Goal: Task Accomplishment & Management: Complete application form

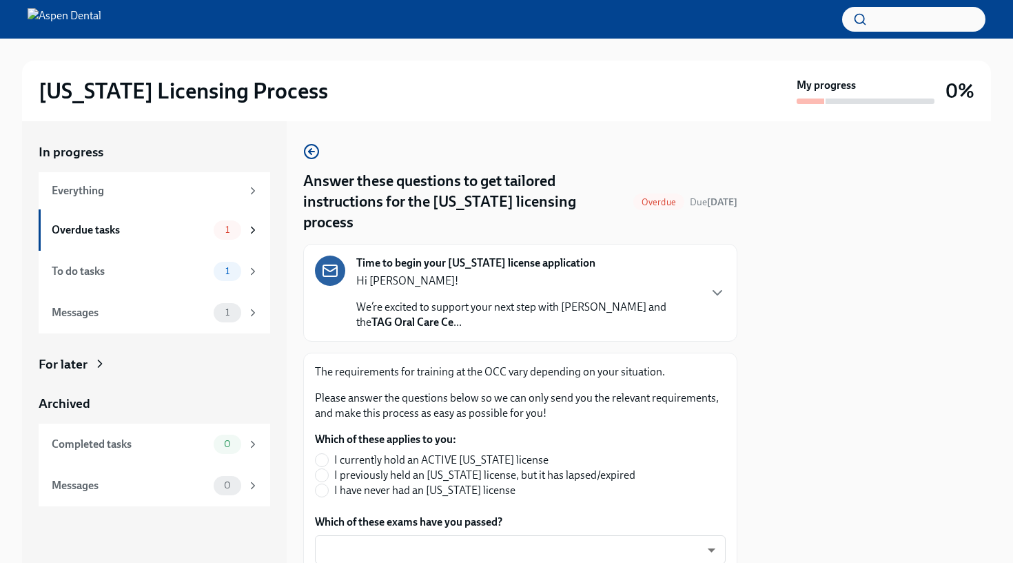
click at [708, 282] on div "Time to begin your [US_STATE] license application Hi [PERSON_NAME]! We’re excit…" at bounding box center [520, 293] width 411 height 74
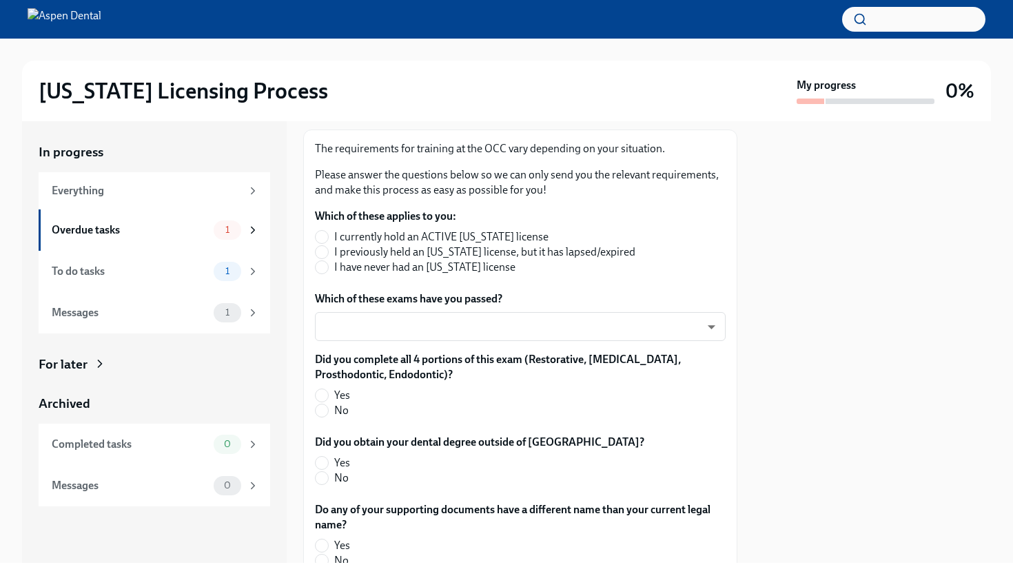
scroll to position [712, 0]
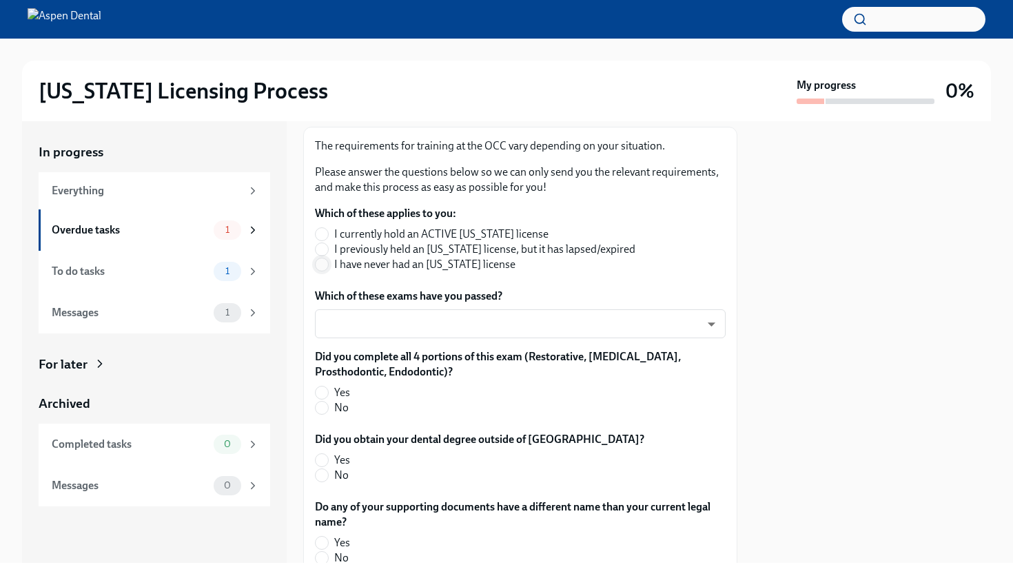
click at [324, 271] on input "I have never had an [US_STATE] license" at bounding box center [321, 264] width 12 height 12
radio input "true"
click at [372, 402] on body "[US_STATE] Licensing Process My progress 0% In progress Everything Overdue task…" at bounding box center [506, 289] width 1013 height 578
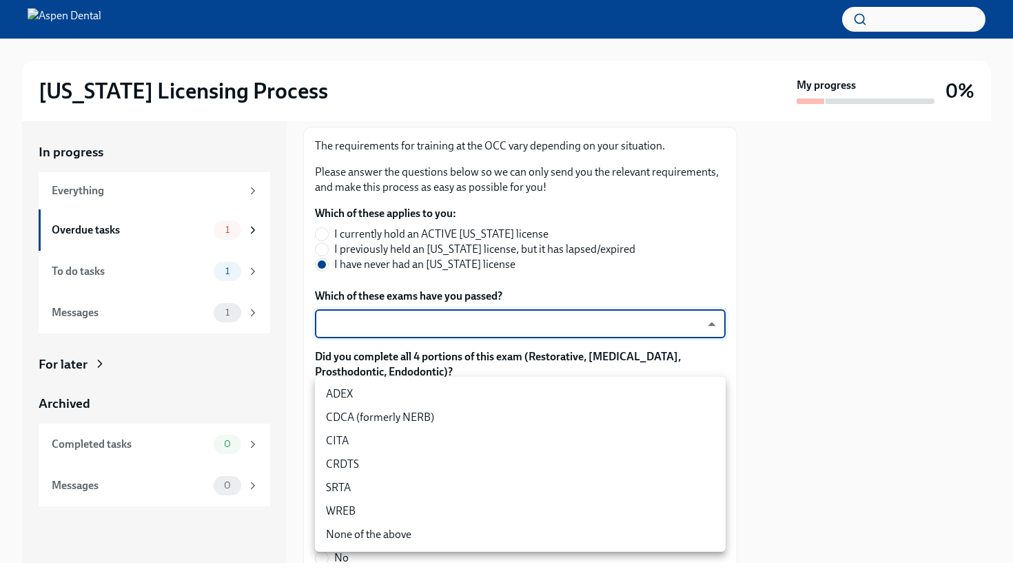
click at [361, 510] on li "WREB" at bounding box center [520, 510] width 411 height 23
type input "JeXc0eRe_"
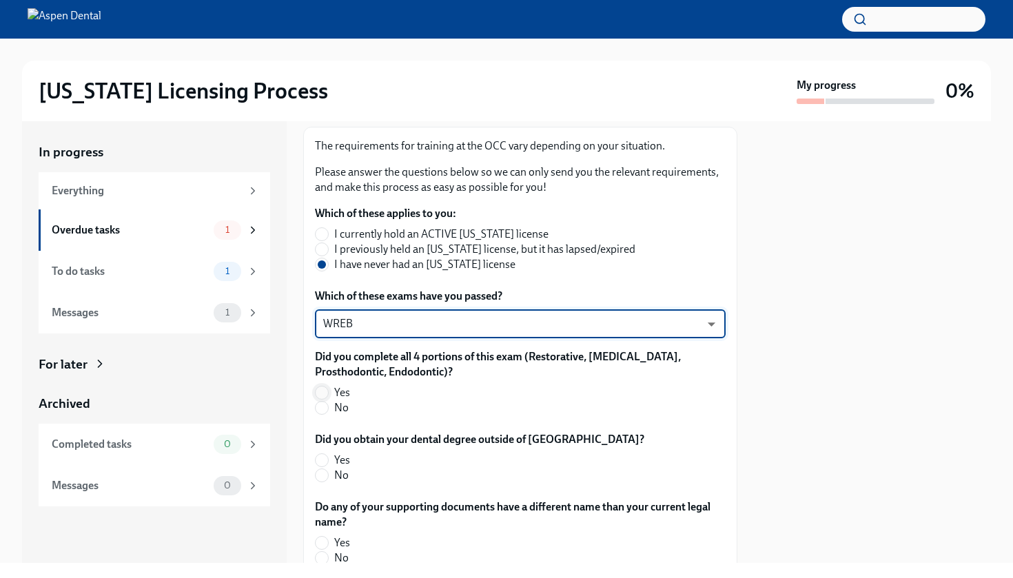
click at [323, 399] on input "Yes" at bounding box center [321, 392] width 12 height 12
radio input "true"
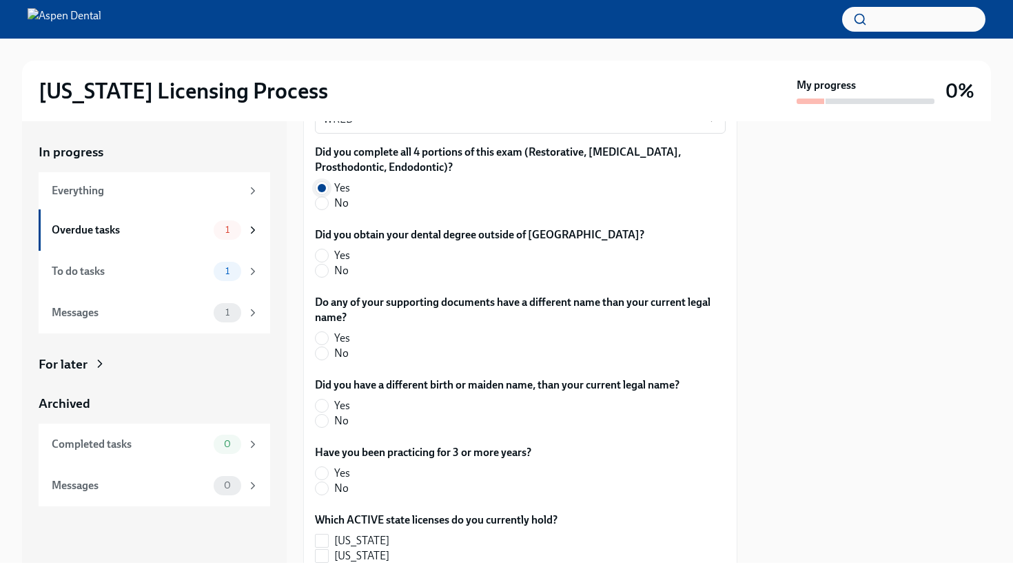
scroll to position [917, 0]
click at [322, 276] on input "No" at bounding box center [321, 270] width 12 height 12
radio input "true"
click at [323, 359] on input "No" at bounding box center [321, 352] width 12 height 12
radio input "true"
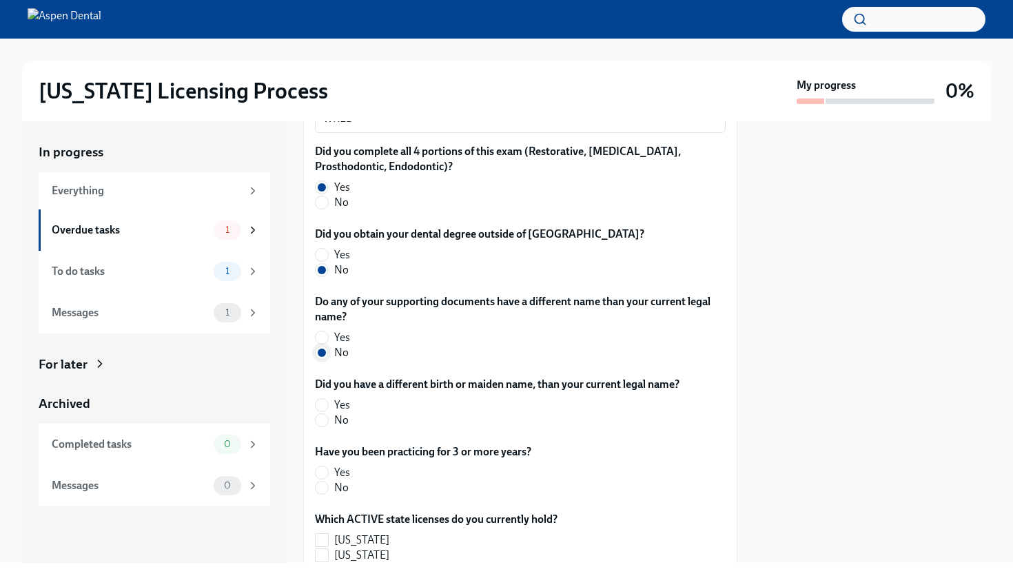
scroll to position [993, 0]
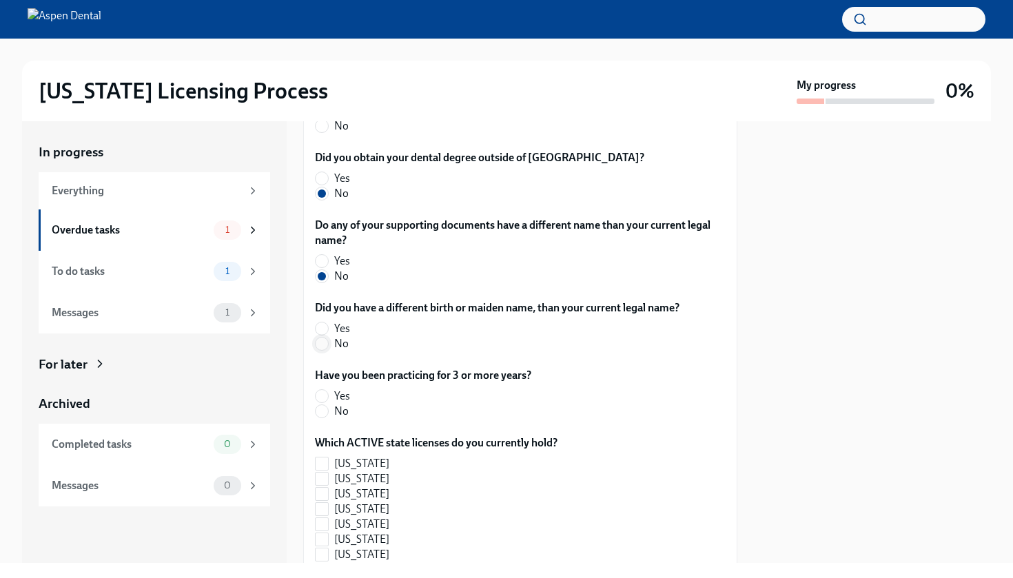
click at [324, 350] on input "No" at bounding box center [321, 344] width 12 height 12
radio input "true"
click at [326, 402] on input "Yes" at bounding box center [321, 396] width 12 height 12
radio input "true"
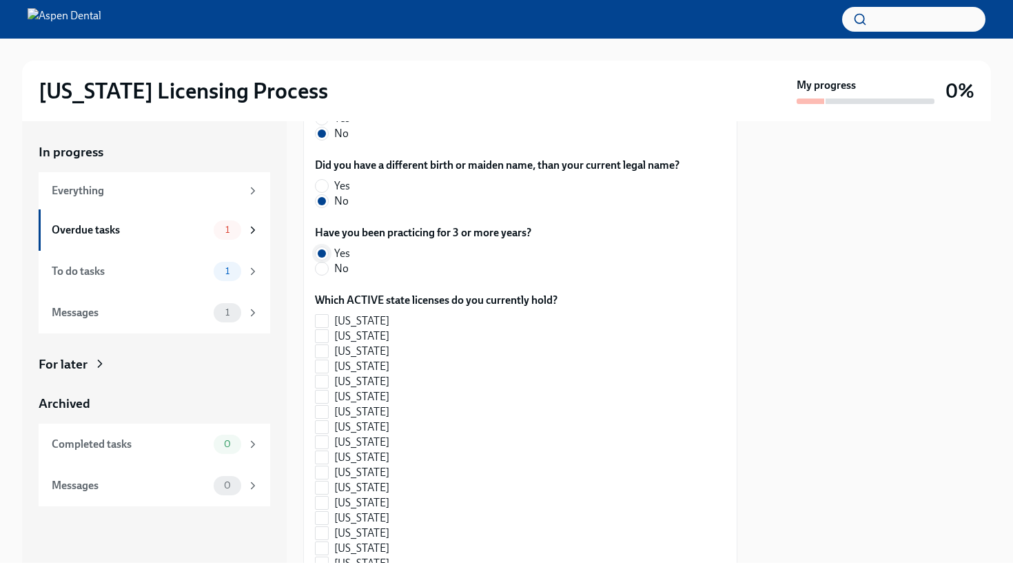
scroll to position [1154, 0]
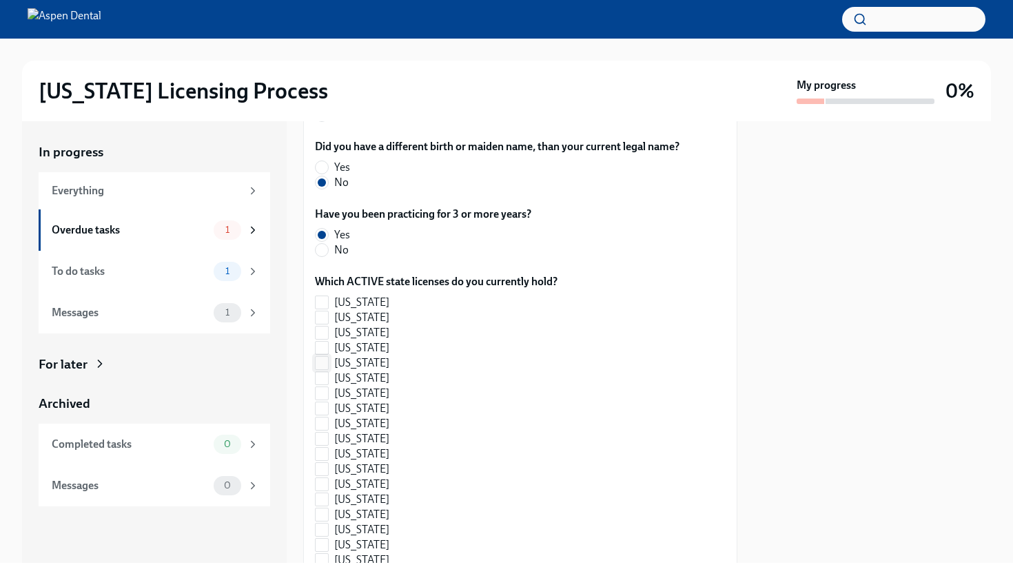
click at [322, 369] on input "[US_STATE]" at bounding box center [321, 363] width 12 height 12
checkbox input "true"
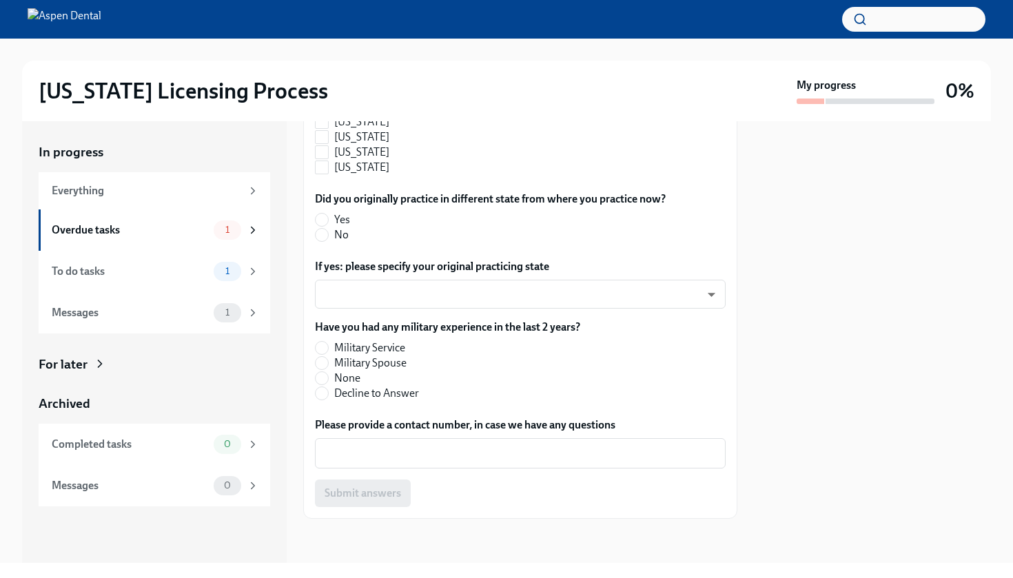
scroll to position [2129, 0]
click at [322, 240] on input "No" at bounding box center [321, 235] width 12 height 12
radio input "true"
click at [321, 382] on input "None" at bounding box center [321, 378] width 12 height 12
radio input "true"
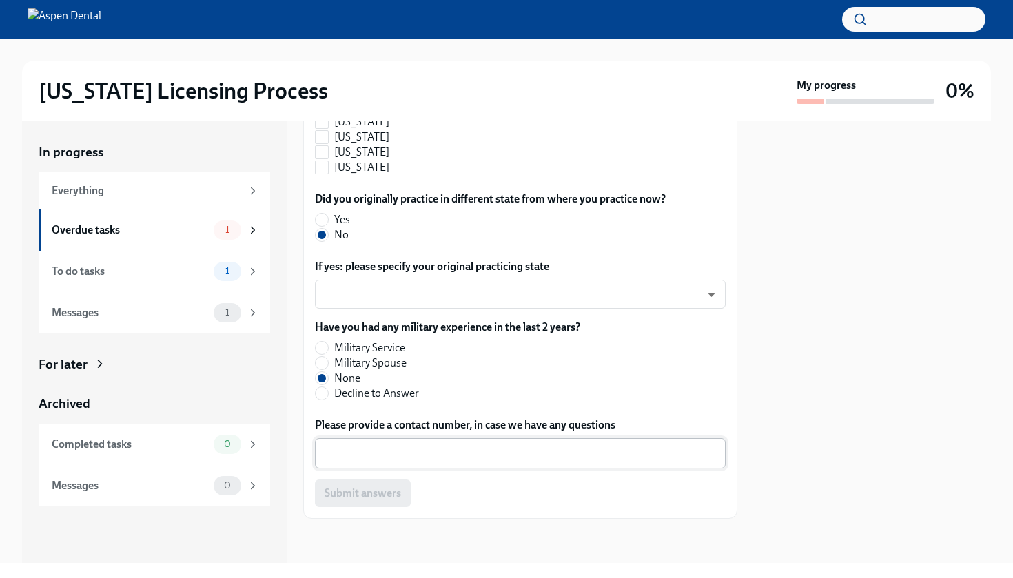
click at [389, 457] on textarea "Please provide a contact number, in case we have any questions" at bounding box center [520, 453] width 394 height 17
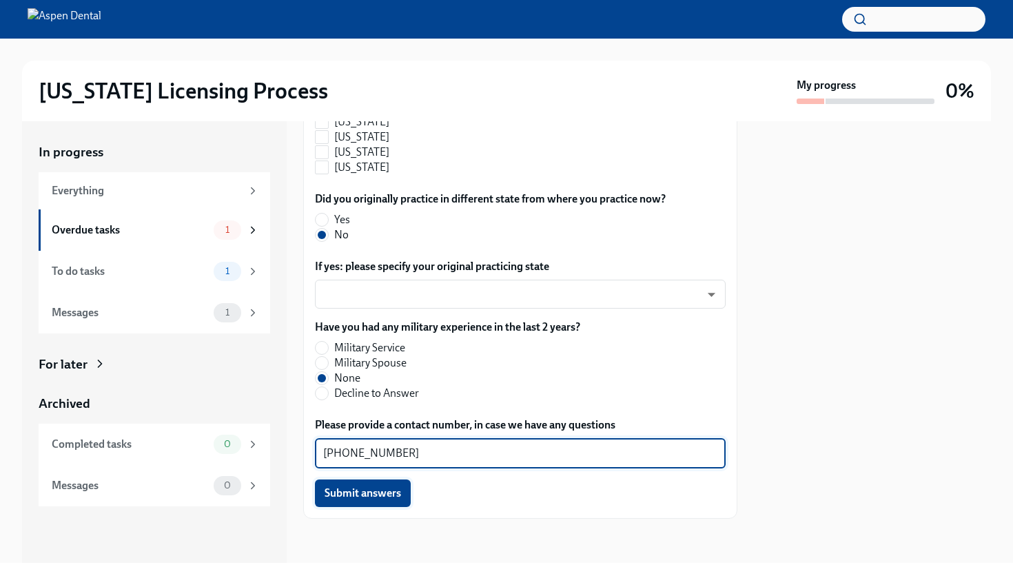
type textarea "[PHONE_NUMBER]"
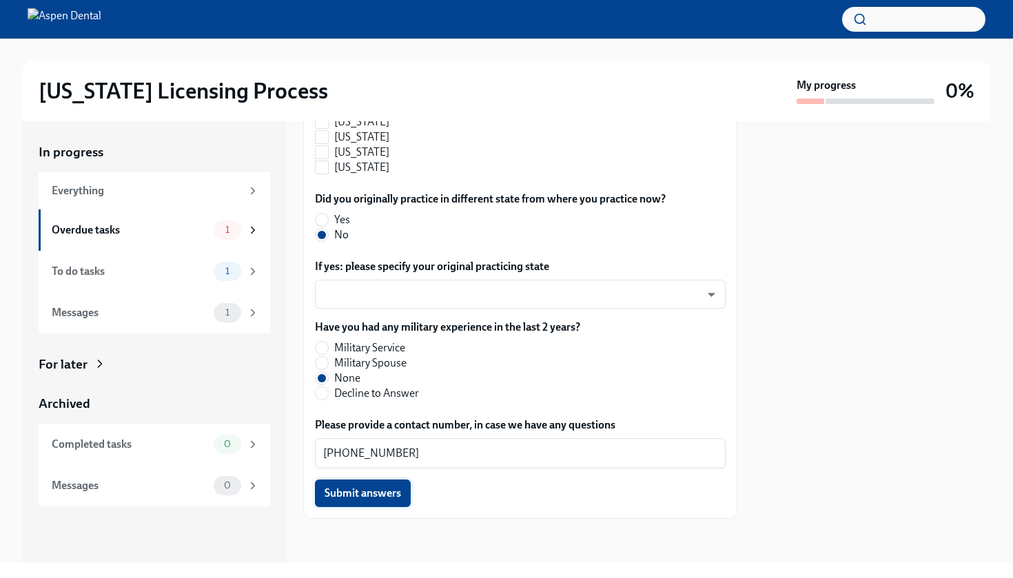
click at [364, 497] on span "Submit answers" at bounding box center [362, 493] width 76 height 14
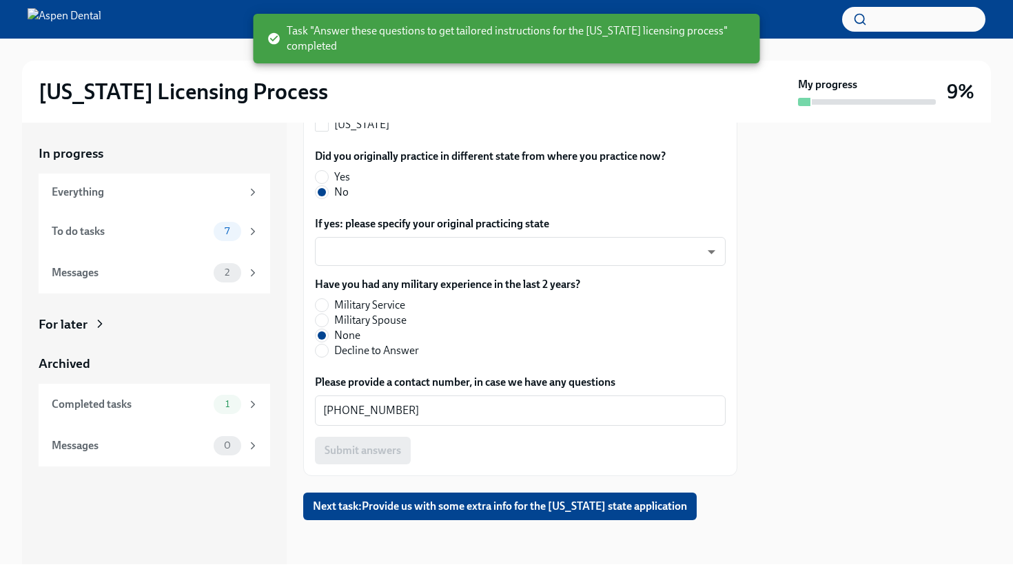
scroll to position [2166, 0]
click at [522, 503] on span "Next task : Provide us with some extra info for the [US_STATE] state application" at bounding box center [500, 506] width 374 height 14
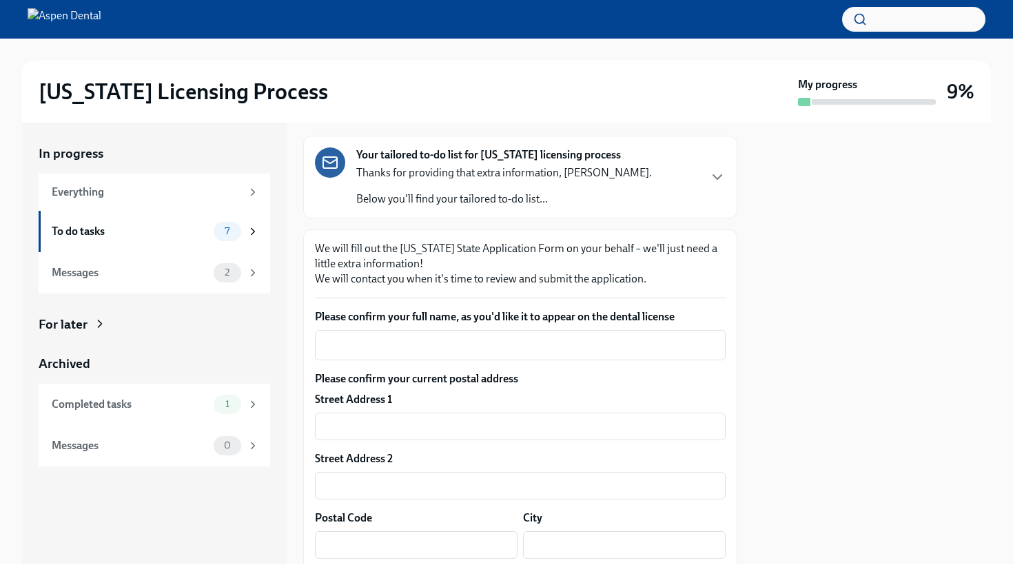
scroll to position [91, 0]
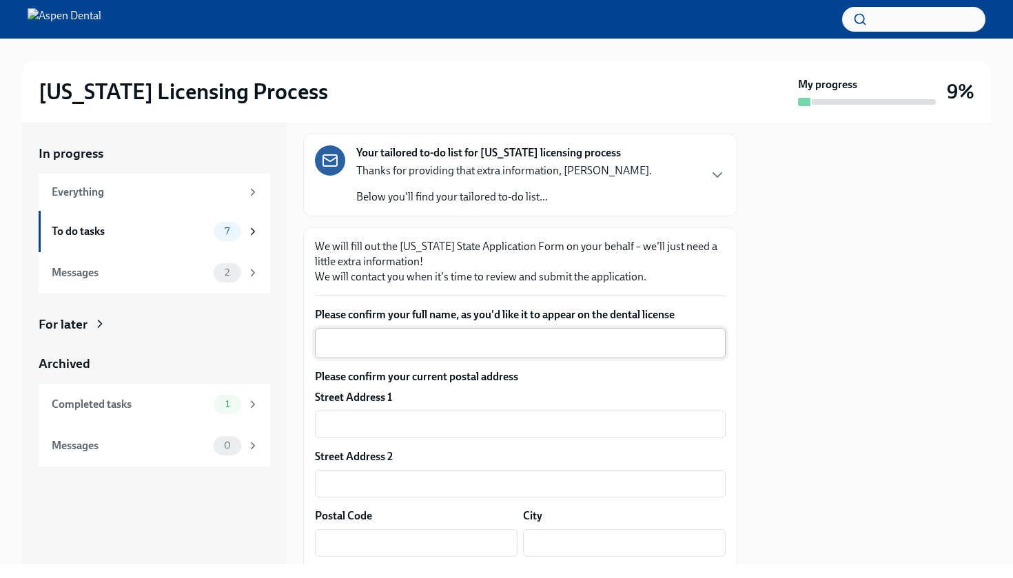
click at [431, 345] on textarea "Please confirm your full name, as you'd like it to appear on the dental license" at bounding box center [520, 343] width 394 height 17
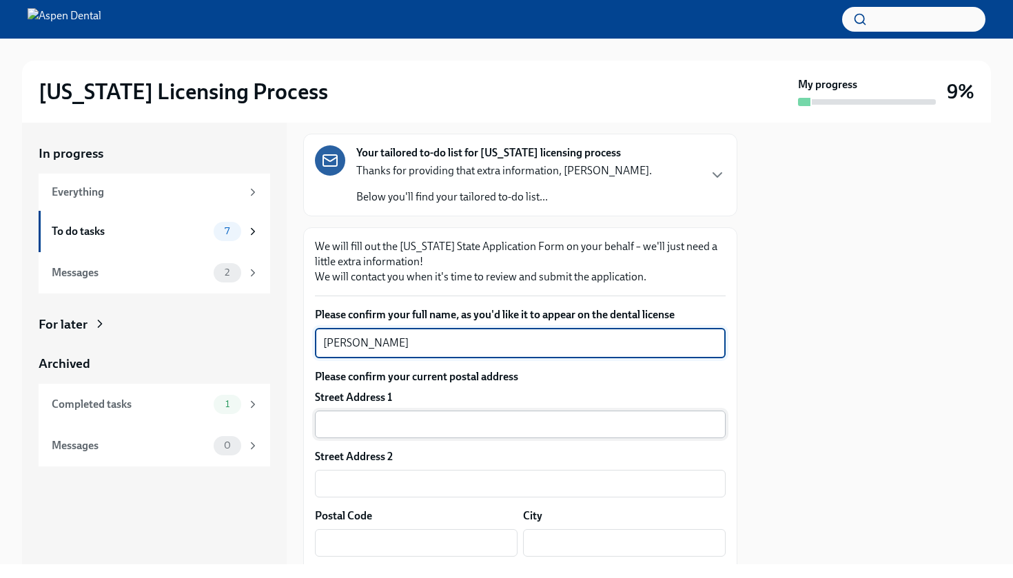
type textarea "[PERSON_NAME]"
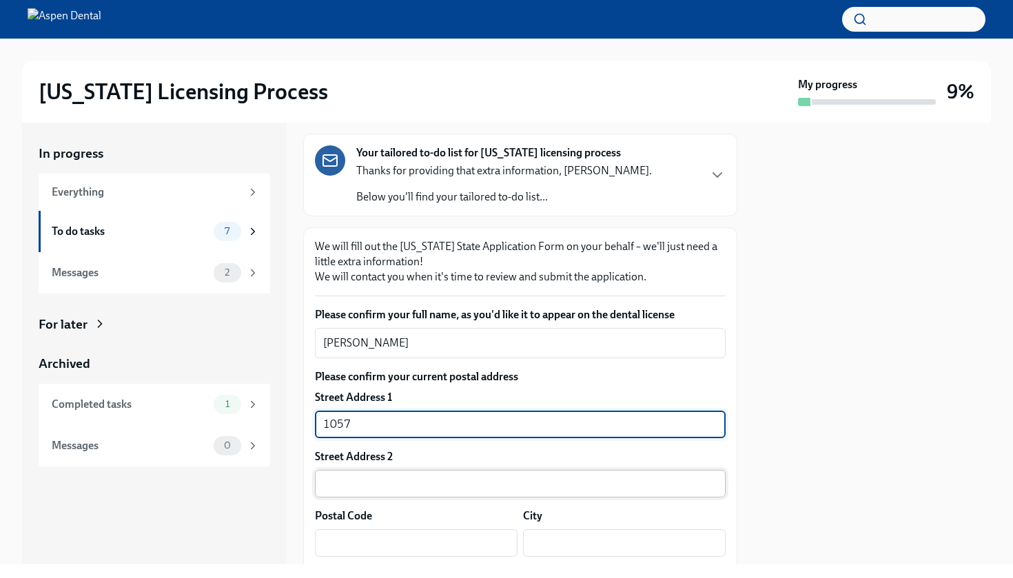
type input "1057 [PERSON_NAME]"
type input "94705"
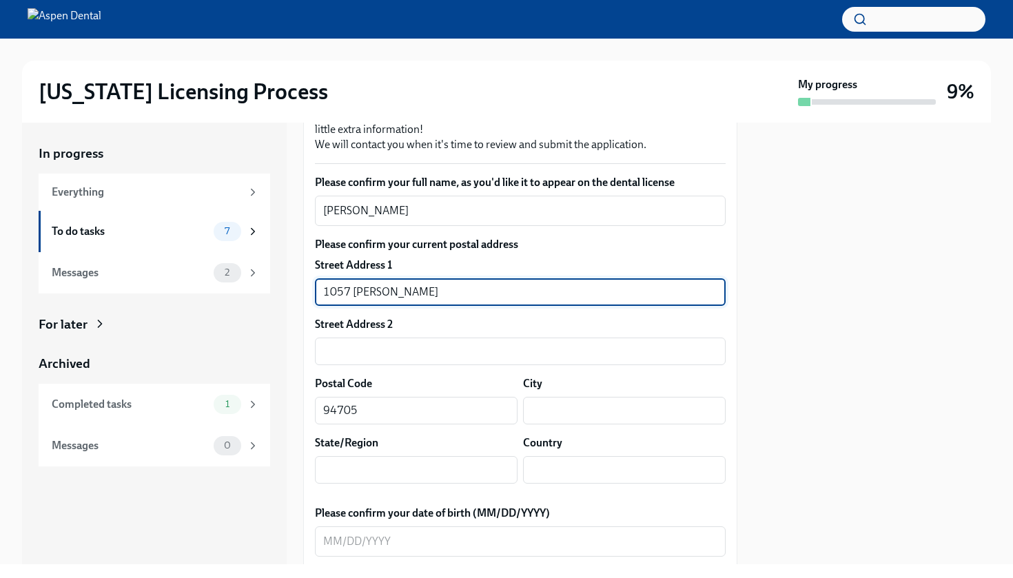
scroll to position [249, 0]
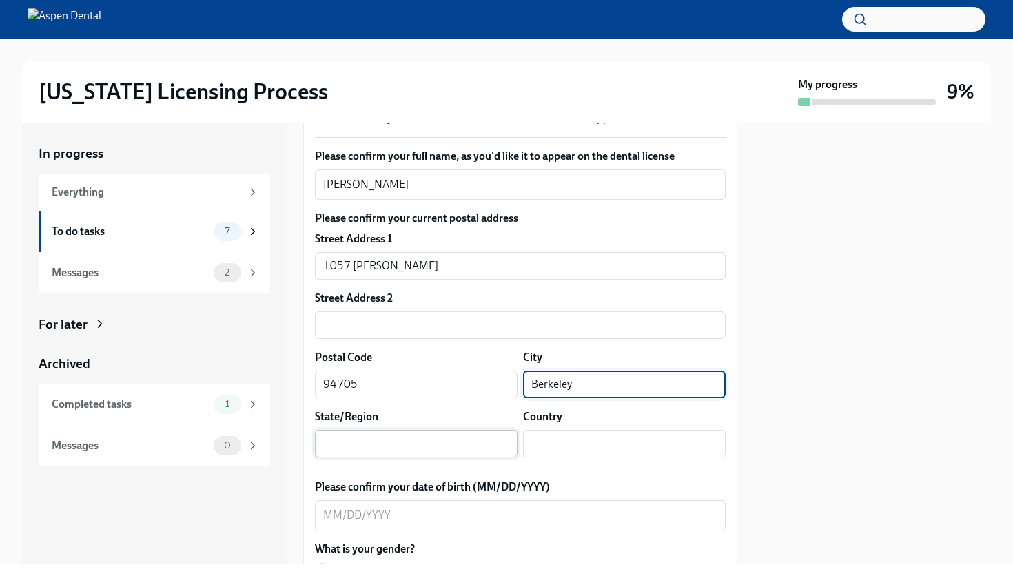
type input "Berkeley"
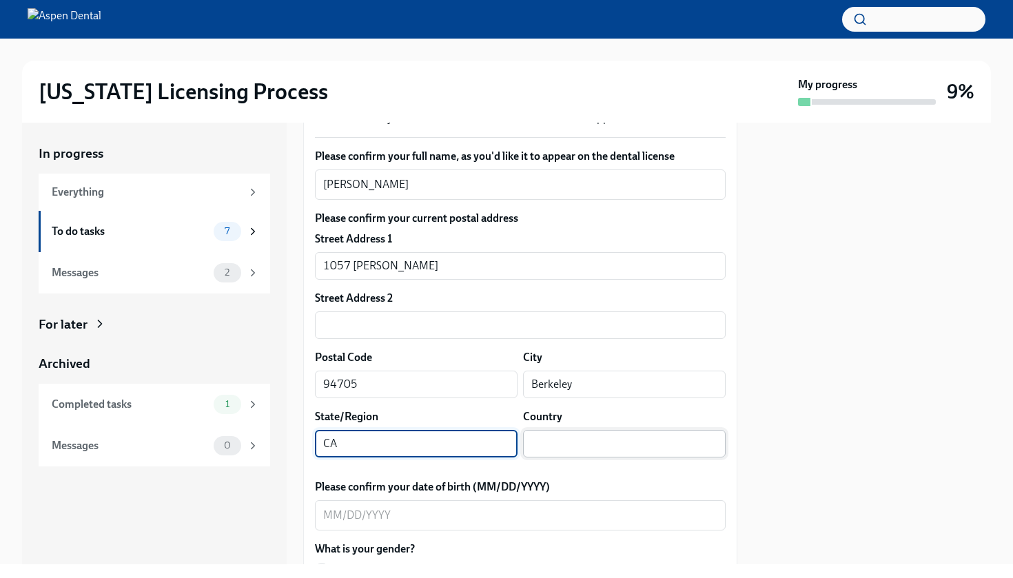
type input "CA"
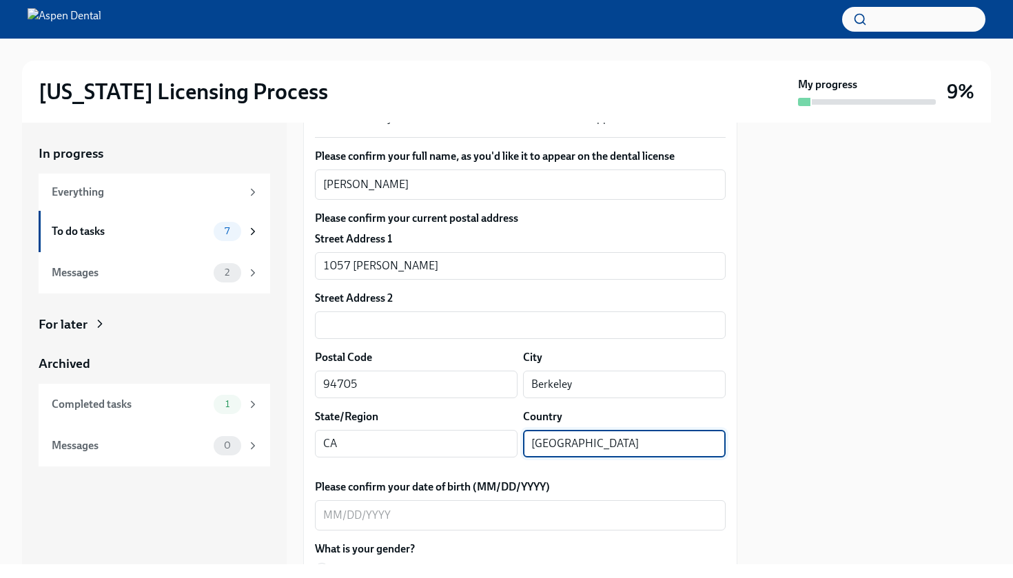
type input "[GEOGRAPHIC_DATA]"
click at [871, 301] on div at bounding box center [872, 344] width 237 height 442
click at [457, 519] on textarea "Please confirm your date of birth (MM/DD/YYYY)" at bounding box center [520, 515] width 394 height 17
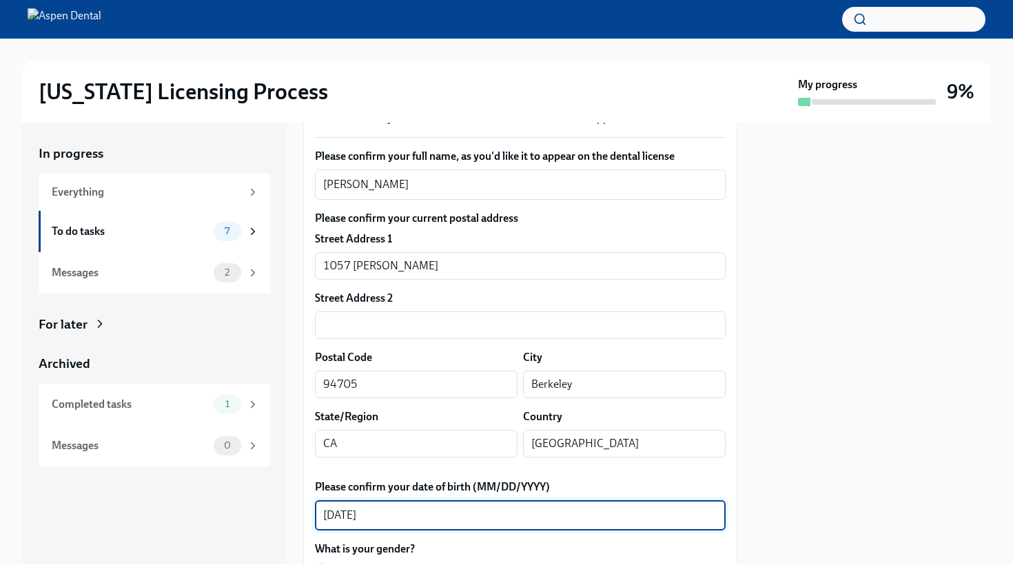
type textarea "[DATE]"
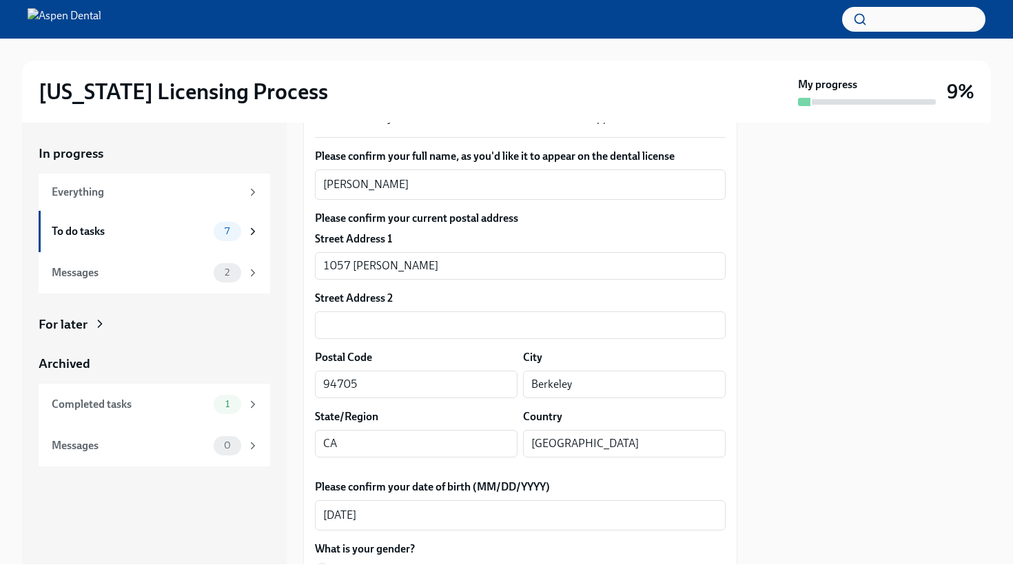
click at [823, 443] on div at bounding box center [872, 344] width 237 height 442
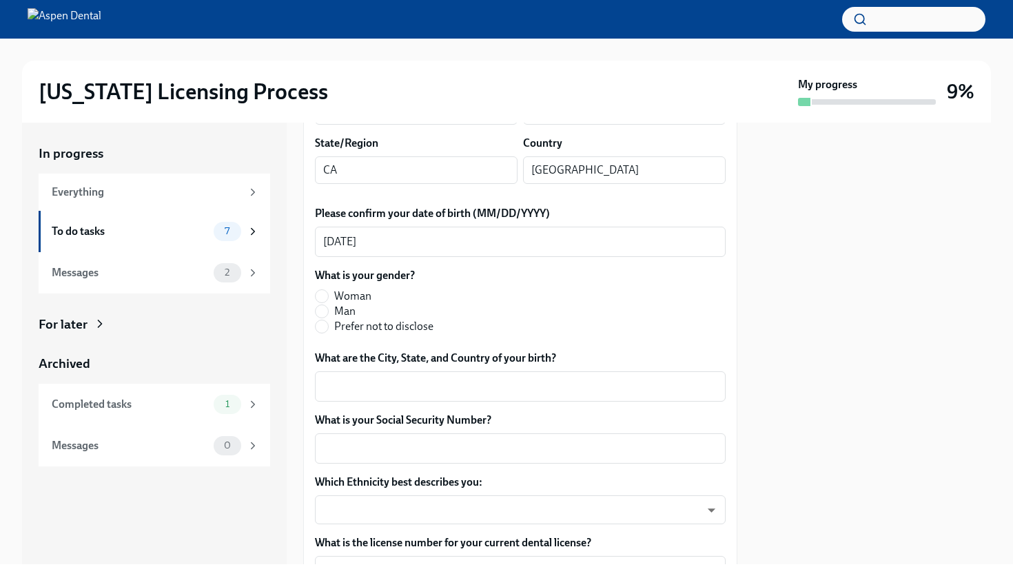
scroll to position [544, 0]
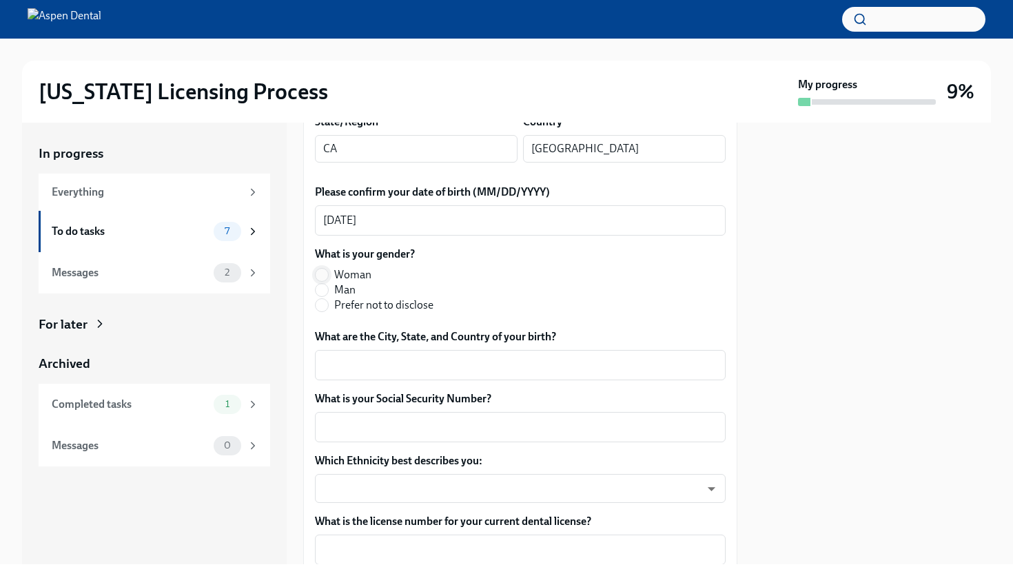
click at [323, 275] on input "Woman" at bounding box center [321, 275] width 12 height 12
radio input "true"
click at [353, 373] on textarea "What are the City, State, and Country of your birth?" at bounding box center [520, 365] width 394 height 17
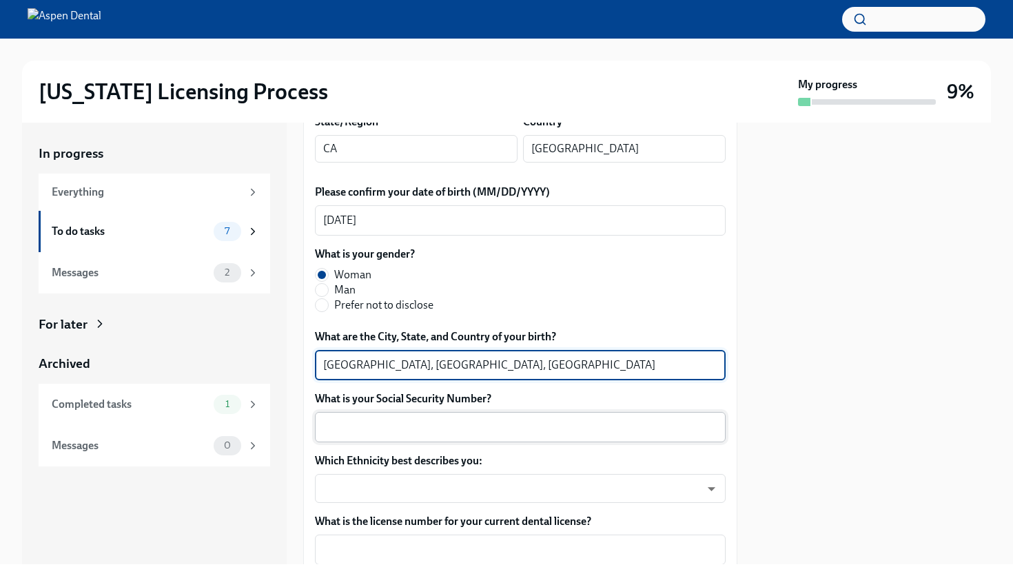
type textarea "[GEOGRAPHIC_DATA], [GEOGRAPHIC_DATA], [GEOGRAPHIC_DATA]"
click at [341, 430] on textarea "What is your Social Security Number?" at bounding box center [520, 427] width 394 height 17
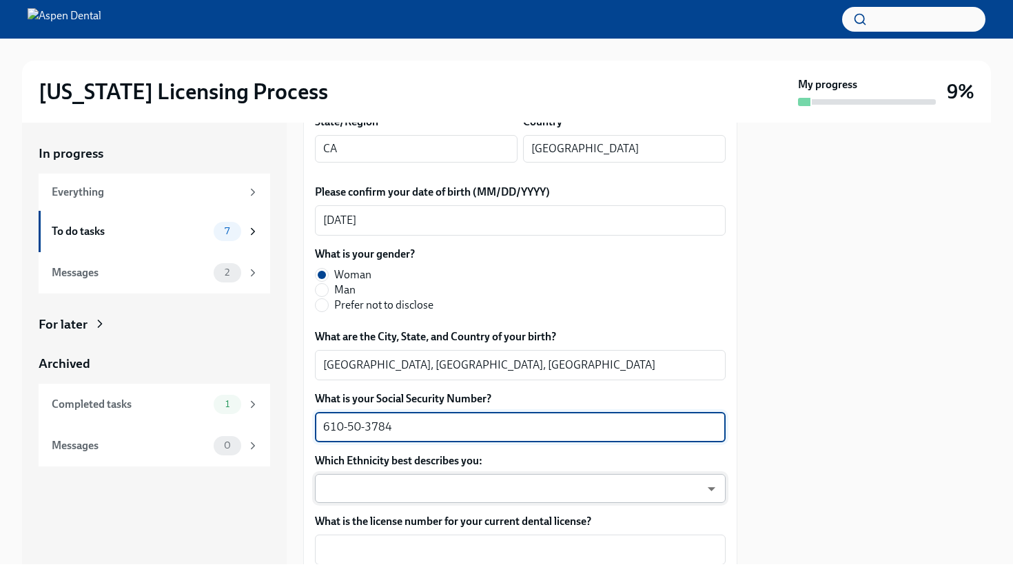
type textarea "610-50-3784"
click at [353, 486] on body "[US_STATE] Licensing Process My progress 9% In progress Everything To do tasks …" at bounding box center [506, 289] width 1013 height 578
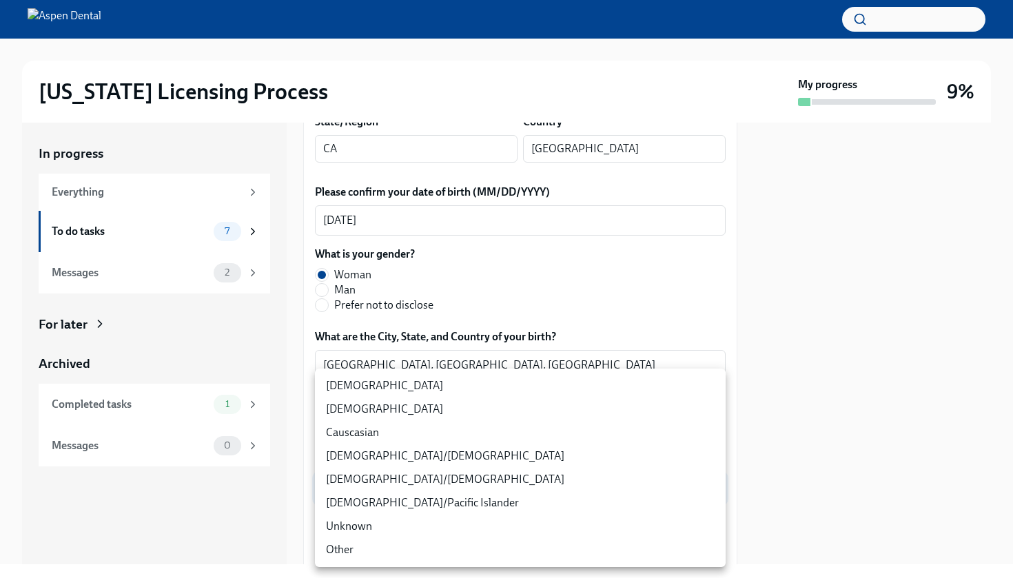
click at [371, 455] on li "[DEMOGRAPHIC_DATA]/[DEMOGRAPHIC_DATA]" at bounding box center [520, 455] width 411 height 23
type input "RBIs4u0Gt"
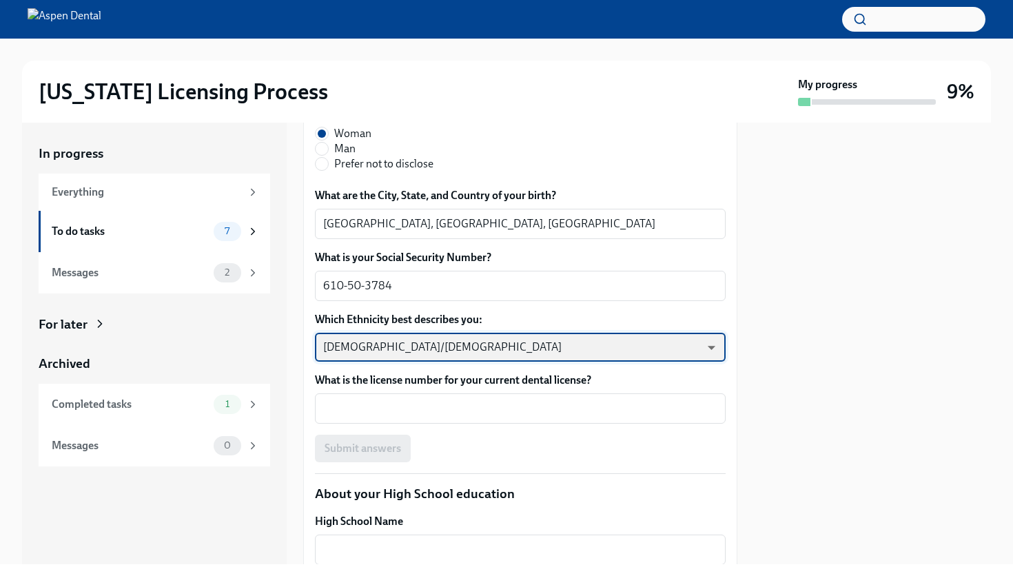
scroll to position [690, 0]
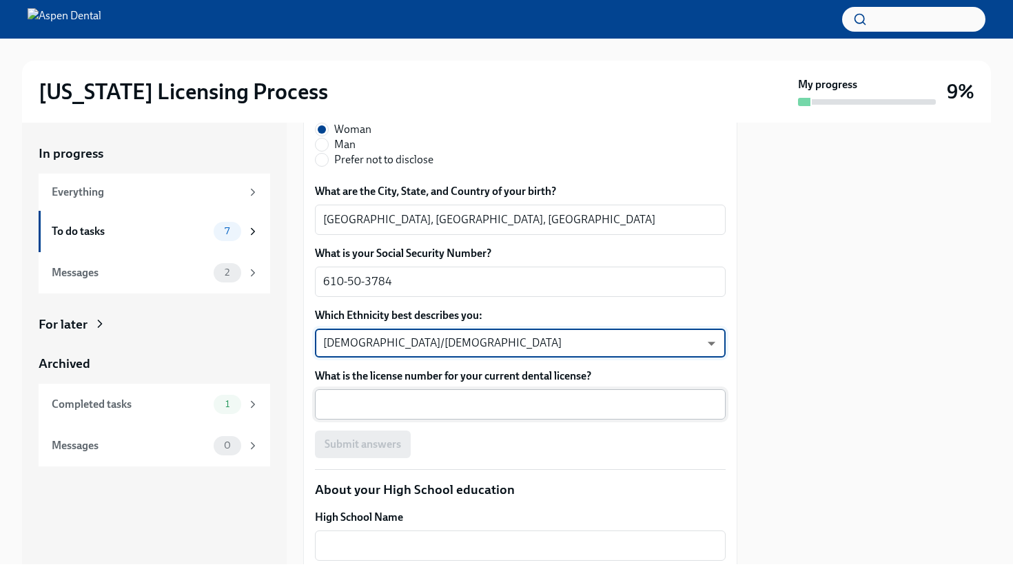
click at [355, 408] on textarea "What is the license number for your current dental license?" at bounding box center [520, 404] width 394 height 17
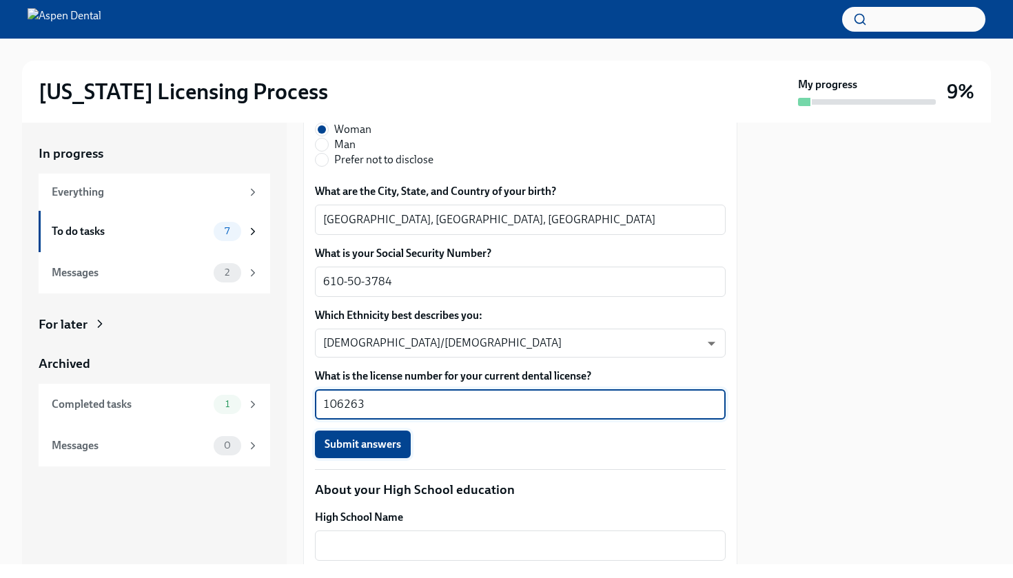
type textarea "106263"
click at [369, 444] on span "Submit answers" at bounding box center [362, 444] width 76 height 14
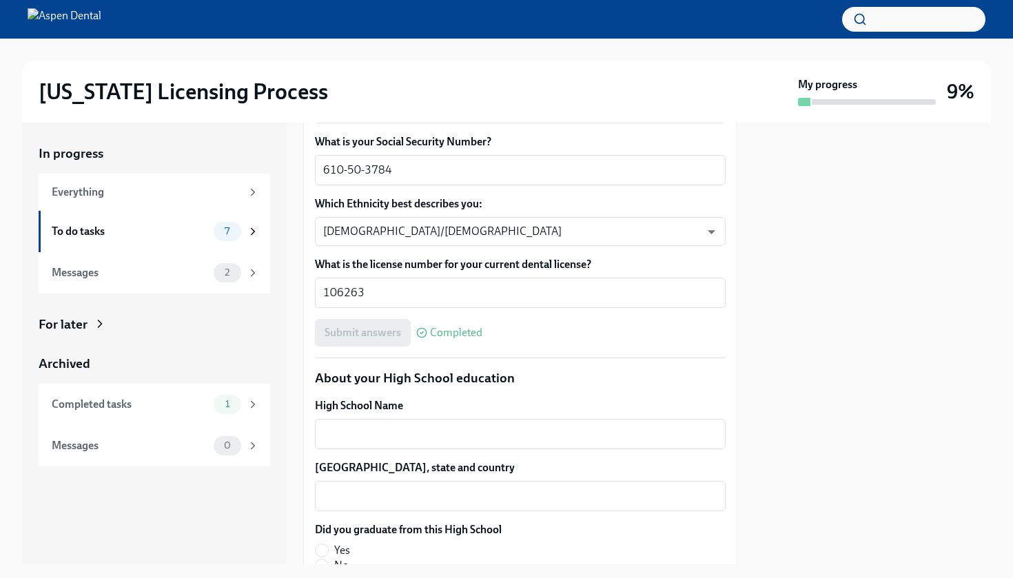
scroll to position [803, 0]
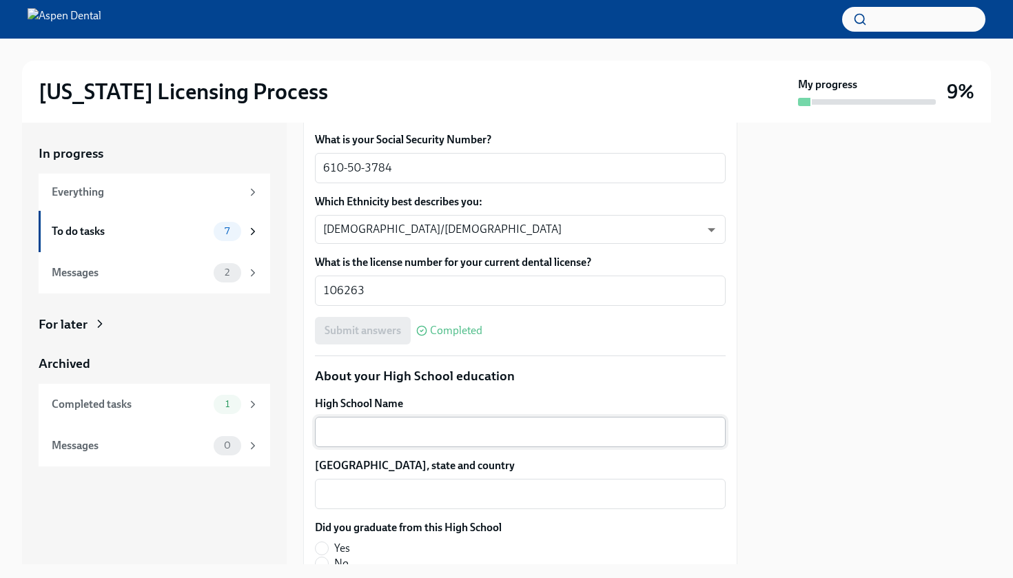
click at [359, 436] on textarea "High School Name" at bounding box center [520, 432] width 394 height 17
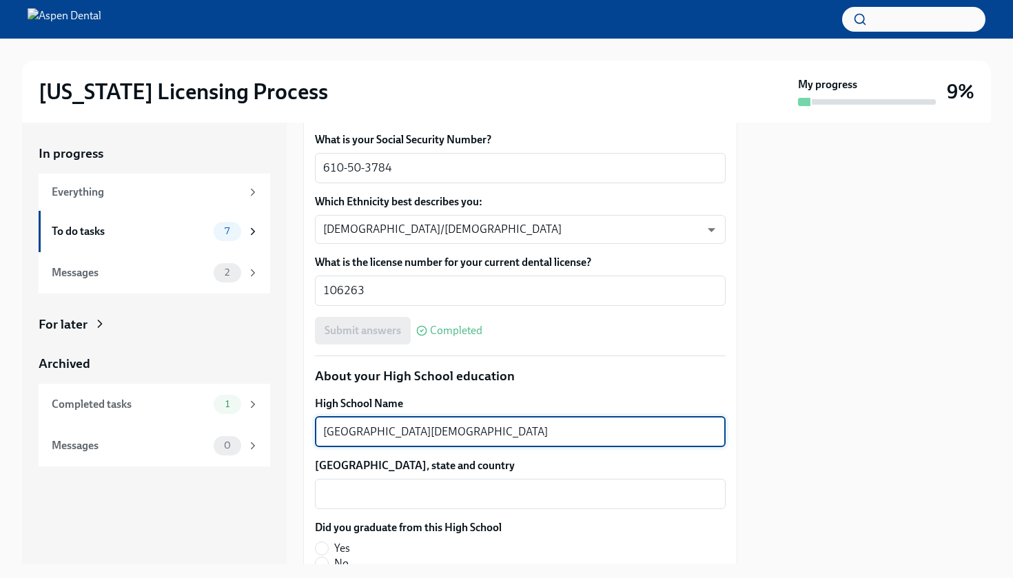
type textarea "[GEOGRAPHIC_DATA][DEMOGRAPHIC_DATA]"
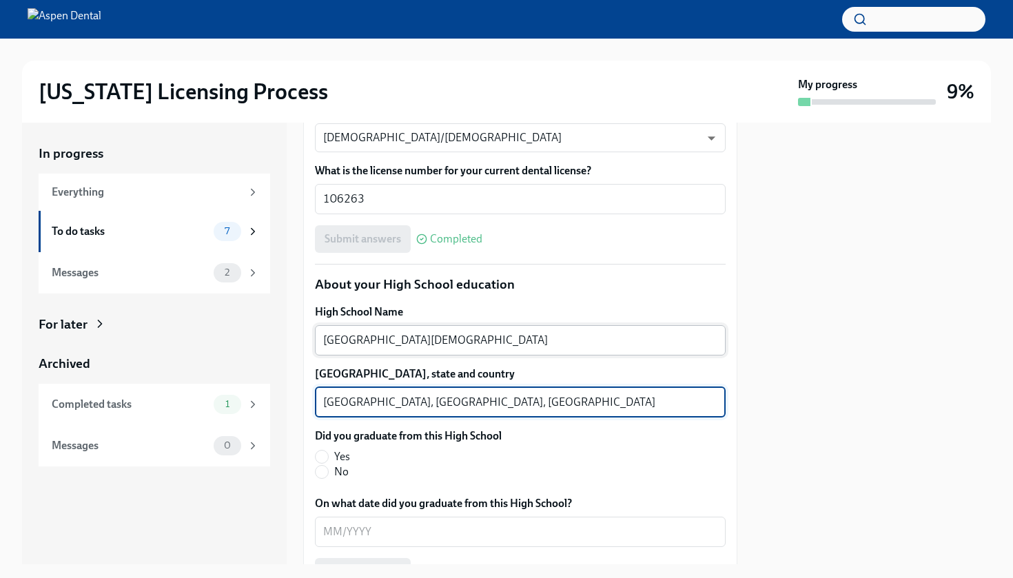
scroll to position [914, 0]
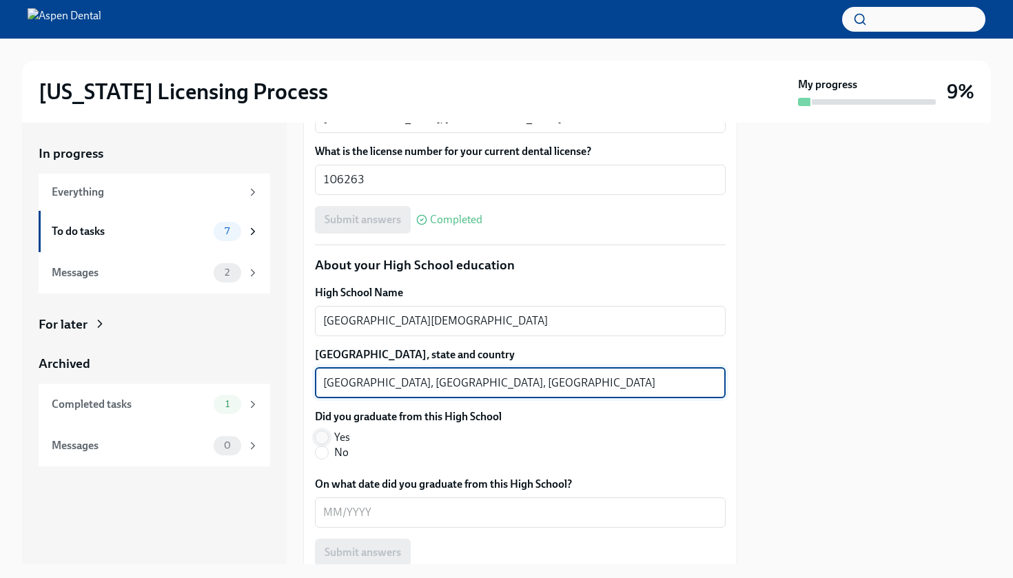
type textarea "[GEOGRAPHIC_DATA], [GEOGRAPHIC_DATA], [GEOGRAPHIC_DATA]"
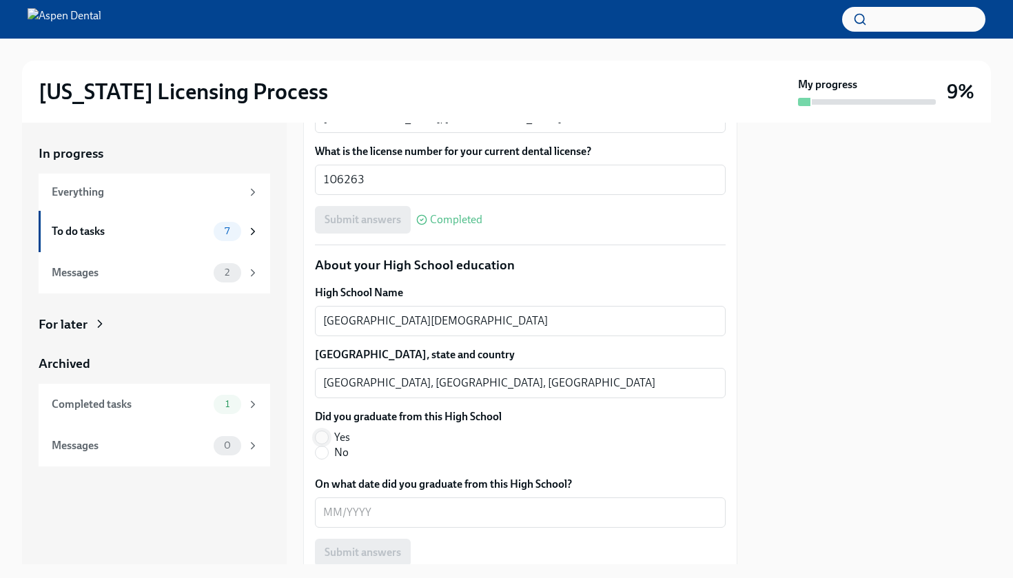
click at [320, 437] on input "Yes" at bounding box center [321, 437] width 12 height 12
radio input "true"
click at [342, 513] on textarea "On what date did you graduate from this High School?" at bounding box center [520, 512] width 394 height 17
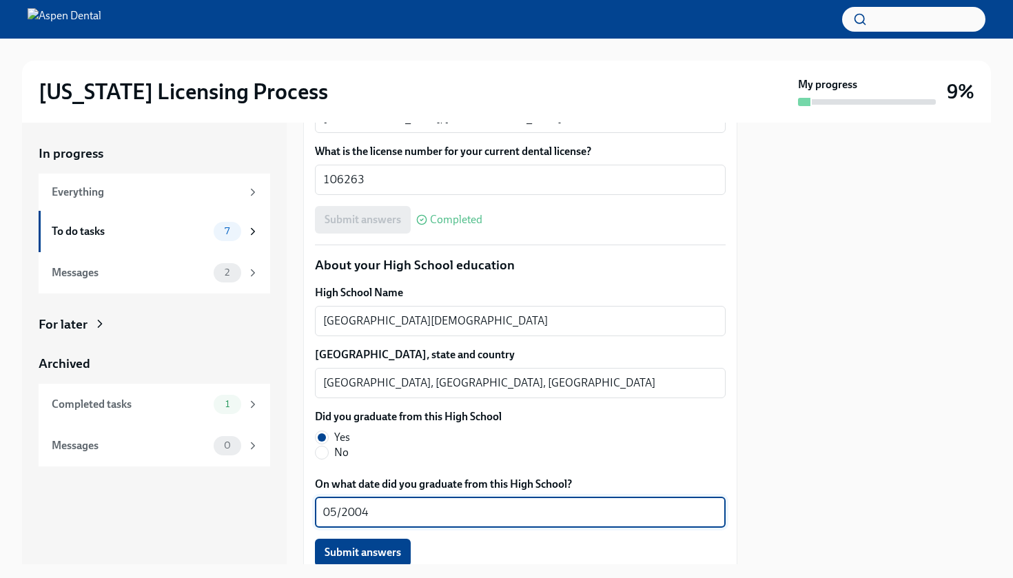
scroll to position [997, 0]
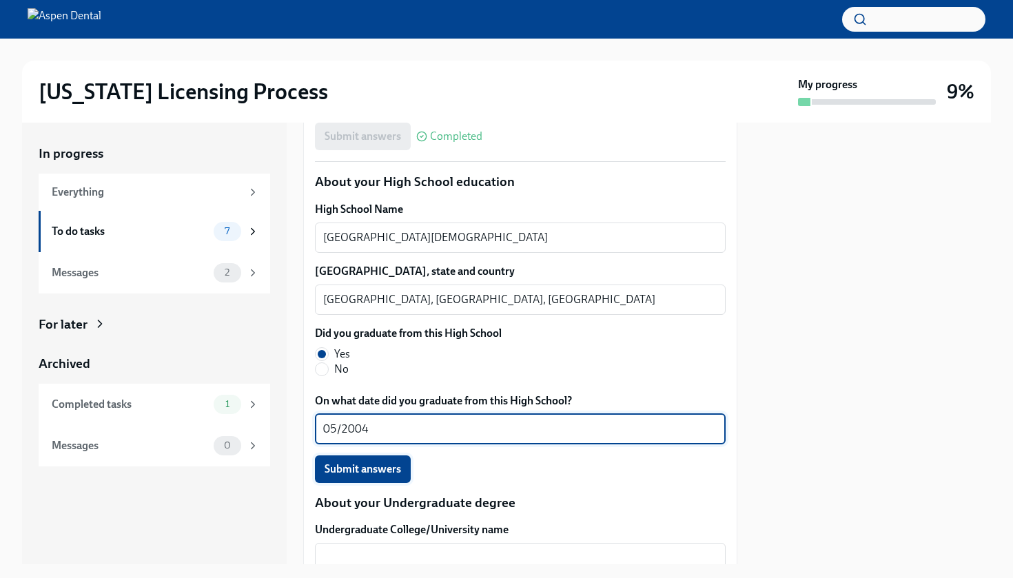
type textarea "05/2004"
click at [353, 465] on span "Submit answers" at bounding box center [362, 469] width 76 height 14
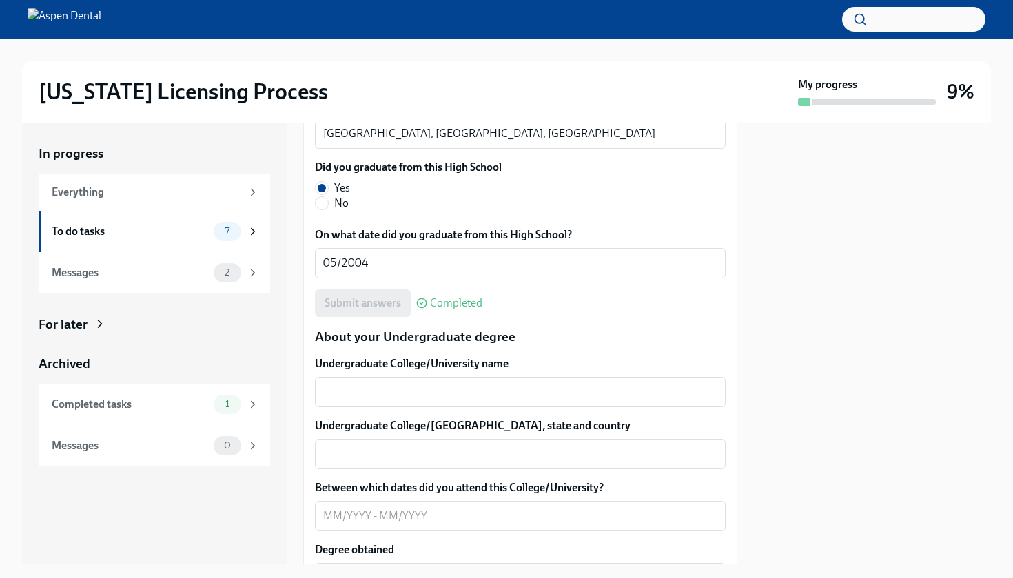
scroll to position [1167, 0]
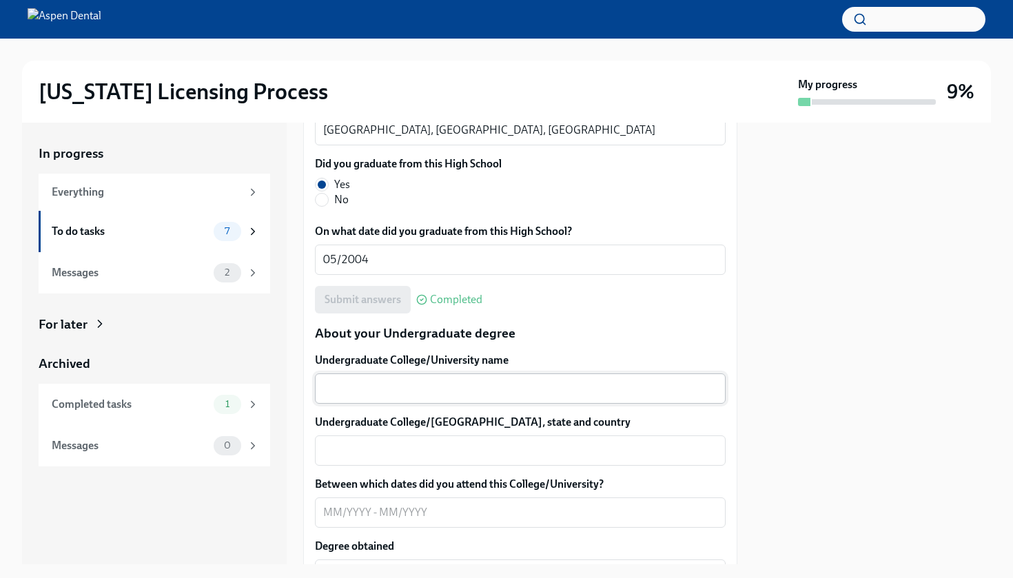
click at [351, 385] on textarea "Undergraduate College/University name" at bounding box center [520, 388] width 394 height 17
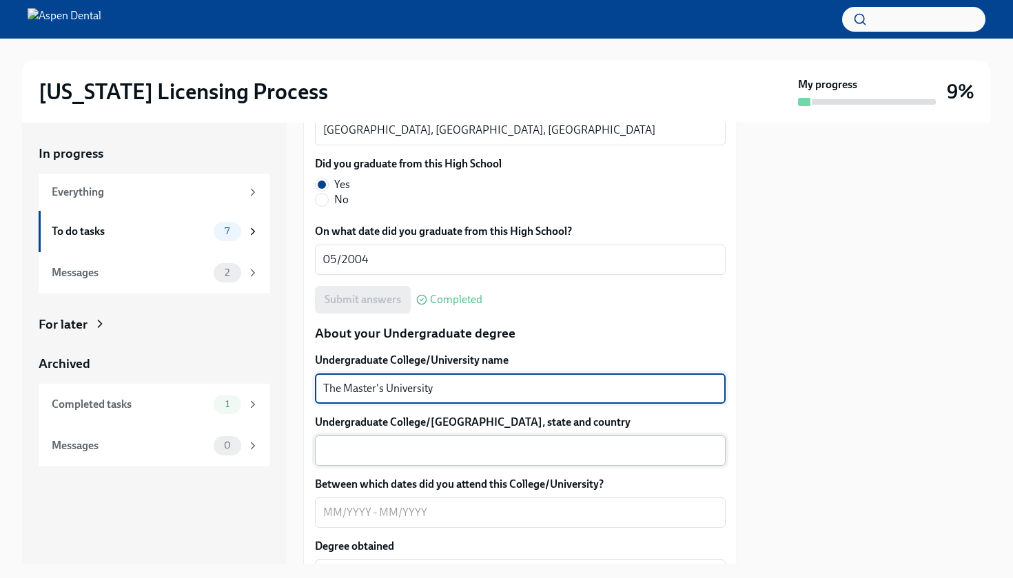
type textarea "The Master's University"
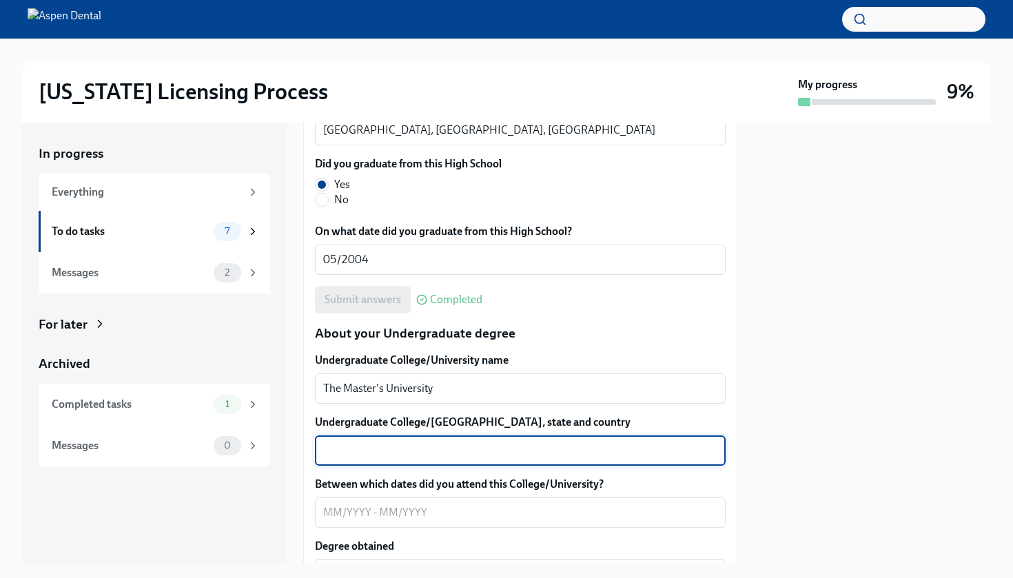
click at [355, 457] on textarea "Undergraduate College/[GEOGRAPHIC_DATA], state and country" at bounding box center [520, 450] width 394 height 17
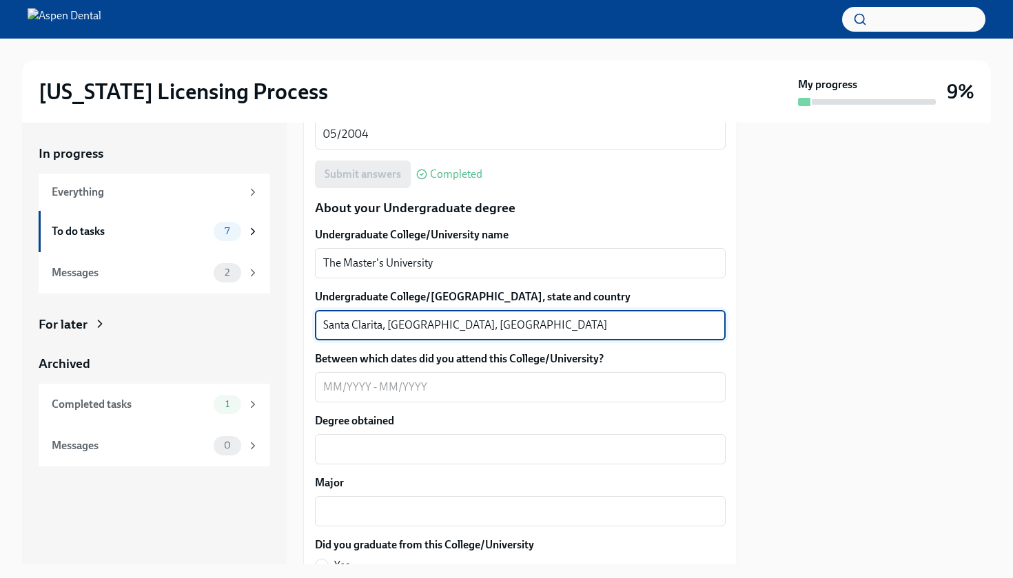
scroll to position [1312, 0]
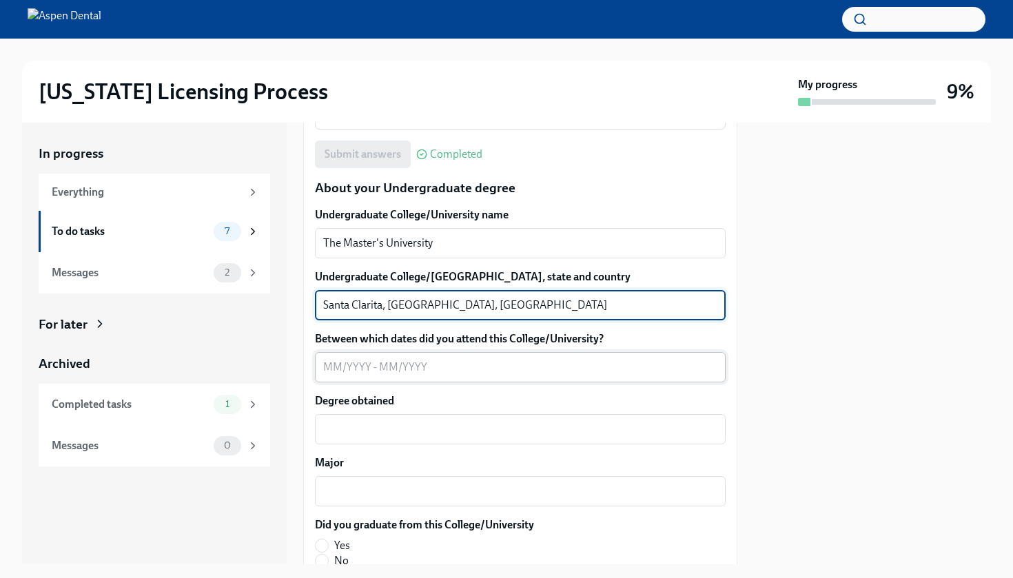
type textarea "Santa Clarita, [GEOGRAPHIC_DATA], [GEOGRAPHIC_DATA]"
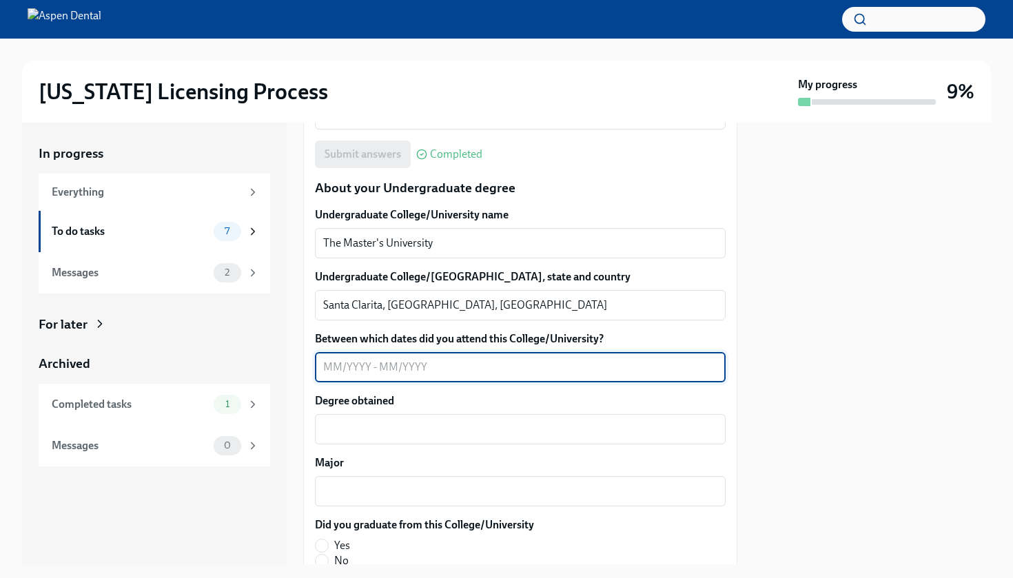
click at [330, 365] on textarea "Between which dates did you attend this College/University?" at bounding box center [520, 367] width 394 height 17
type textarea "09/2004-05/2008"
click at [338, 434] on textarea "Degree obtained" at bounding box center [520, 429] width 394 height 17
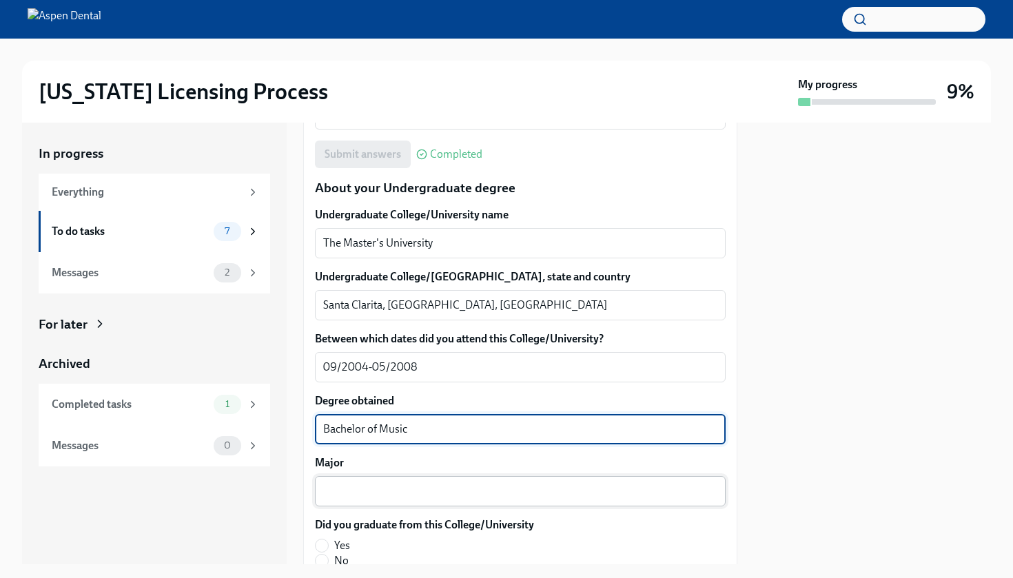
type textarea "Bachelor of Music"
click at [342, 502] on div "x ​" at bounding box center [520, 491] width 411 height 30
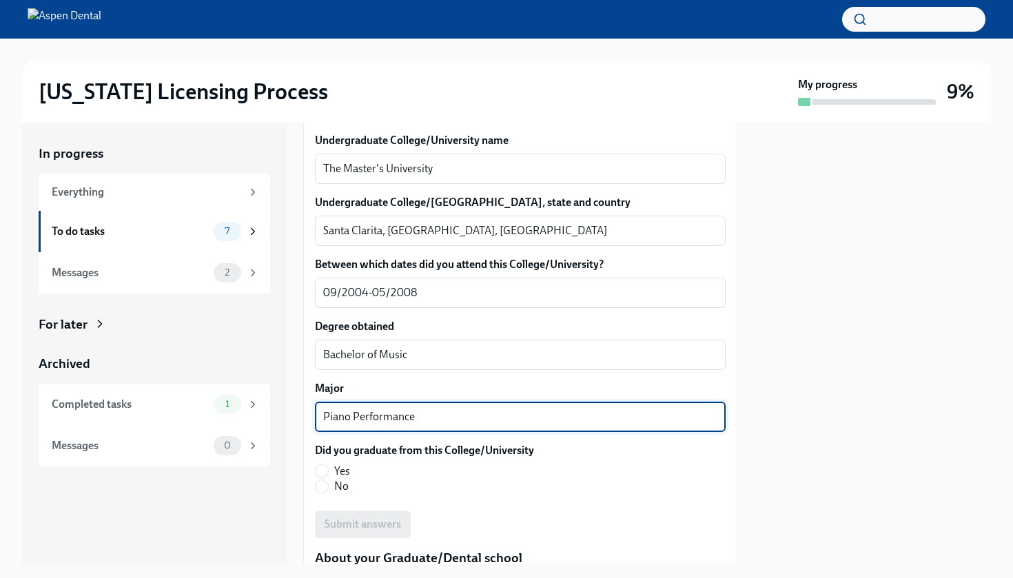
scroll to position [1417, 0]
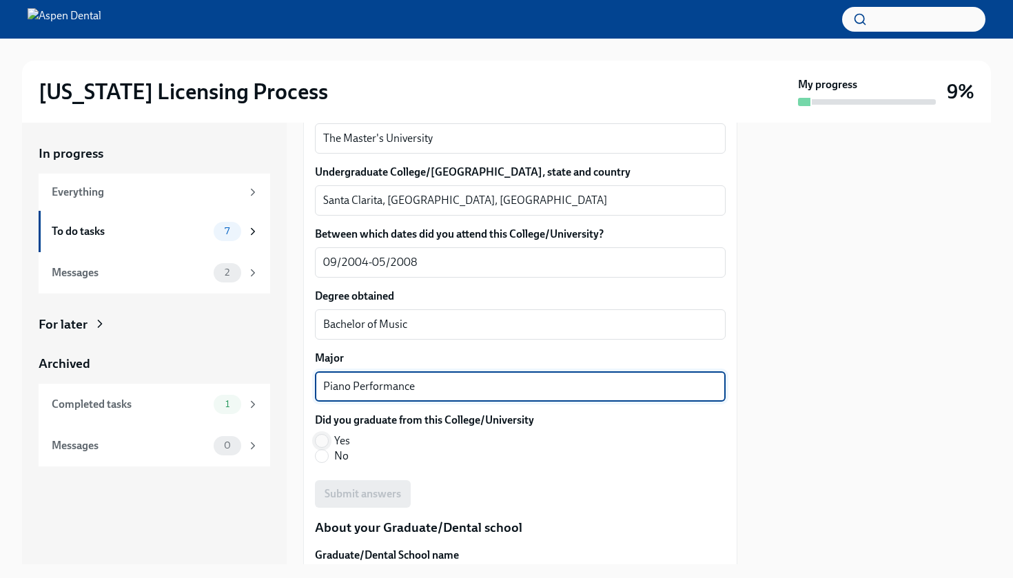
type textarea "Piano Performance"
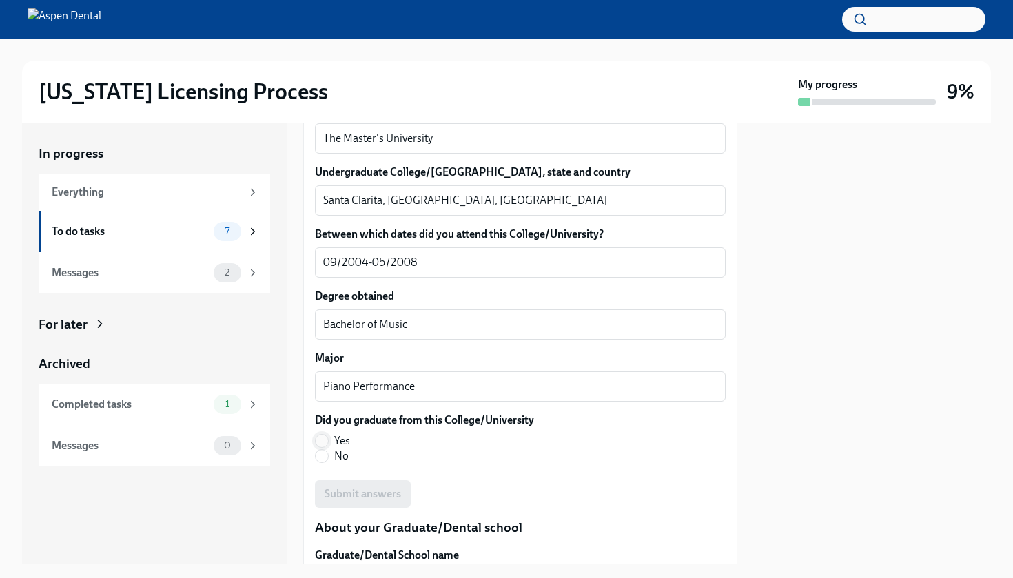
click at [325, 437] on input "Yes" at bounding box center [321, 441] width 12 height 12
radio input "true"
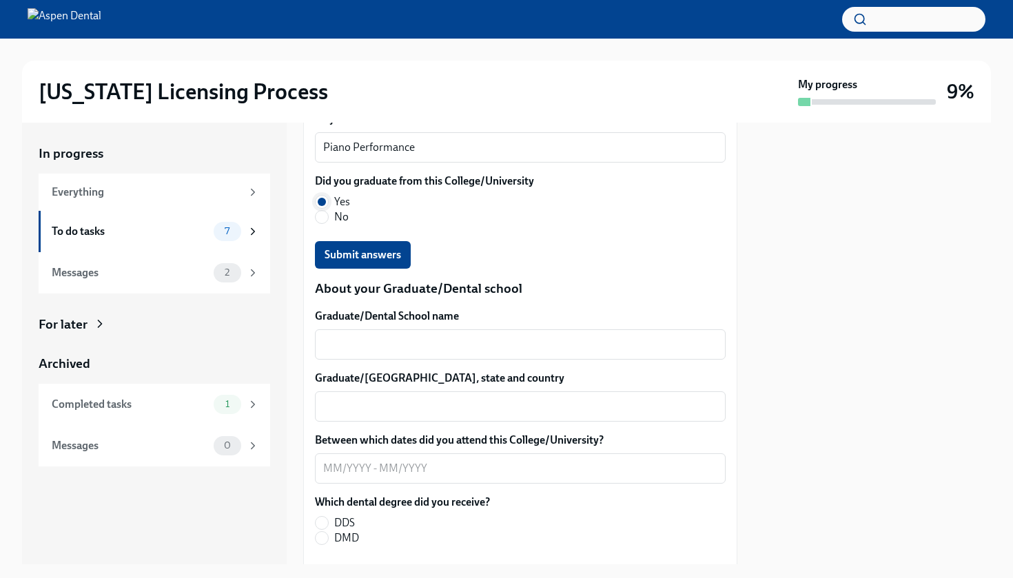
scroll to position [1667, 0]
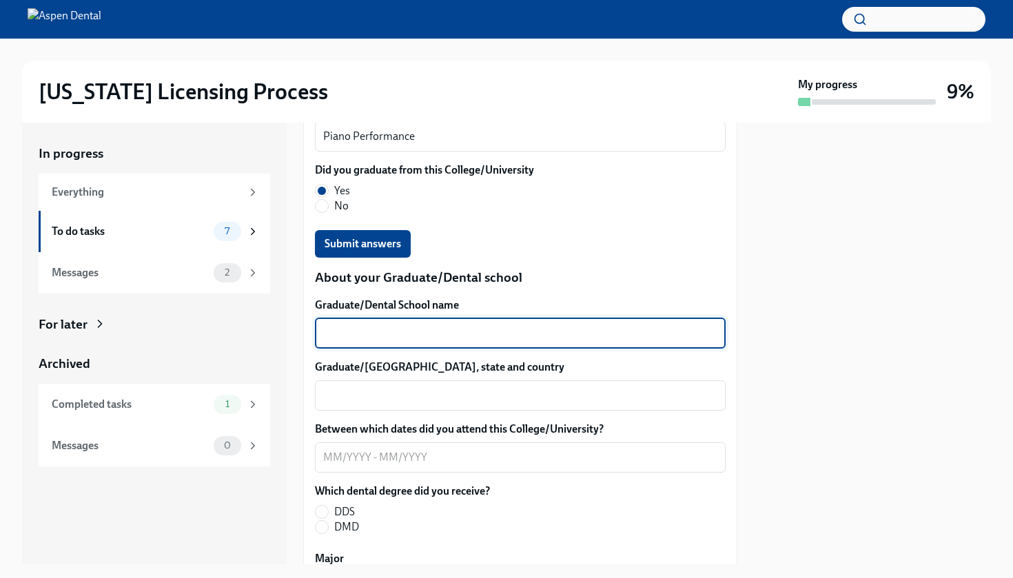
click at [366, 327] on textarea "Graduate/Dental School name" at bounding box center [520, 333] width 394 height 17
type textarea "[GEOGRAPHIC_DATA][US_STATE]"
click at [349, 397] on textarea "Graduate/[GEOGRAPHIC_DATA], state and country" at bounding box center [520, 395] width 394 height 17
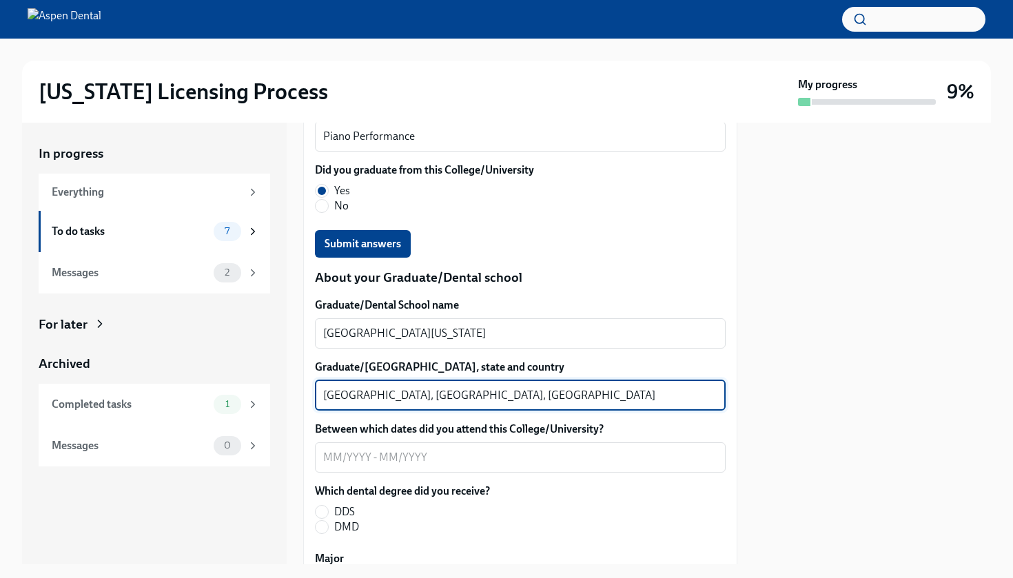
scroll to position [1732, 0]
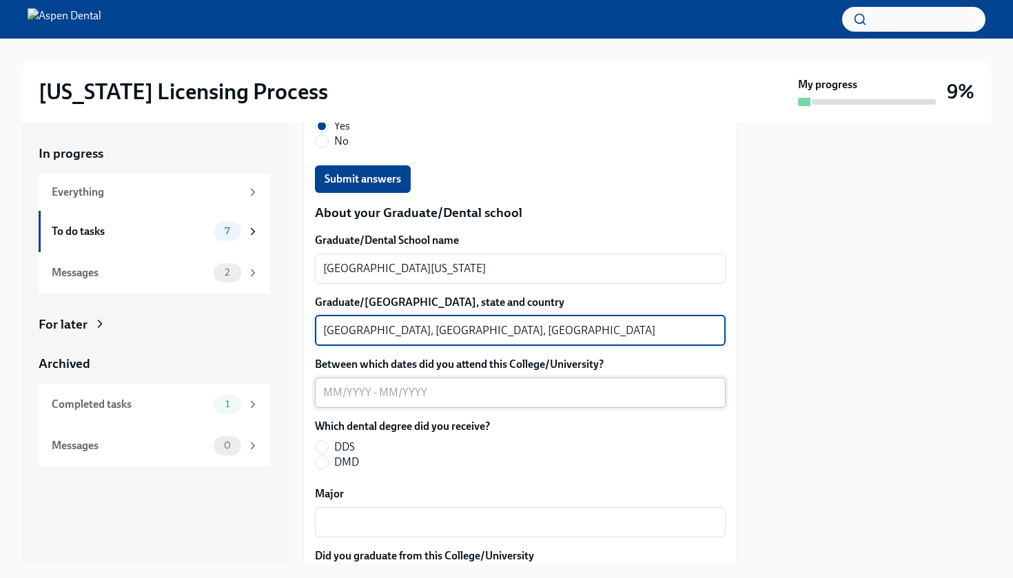
type textarea "[GEOGRAPHIC_DATA], [GEOGRAPHIC_DATA], [GEOGRAPHIC_DATA]"
click at [324, 395] on textarea "Between which dates did you attend this College/University?" at bounding box center [520, 392] width 394 height 17
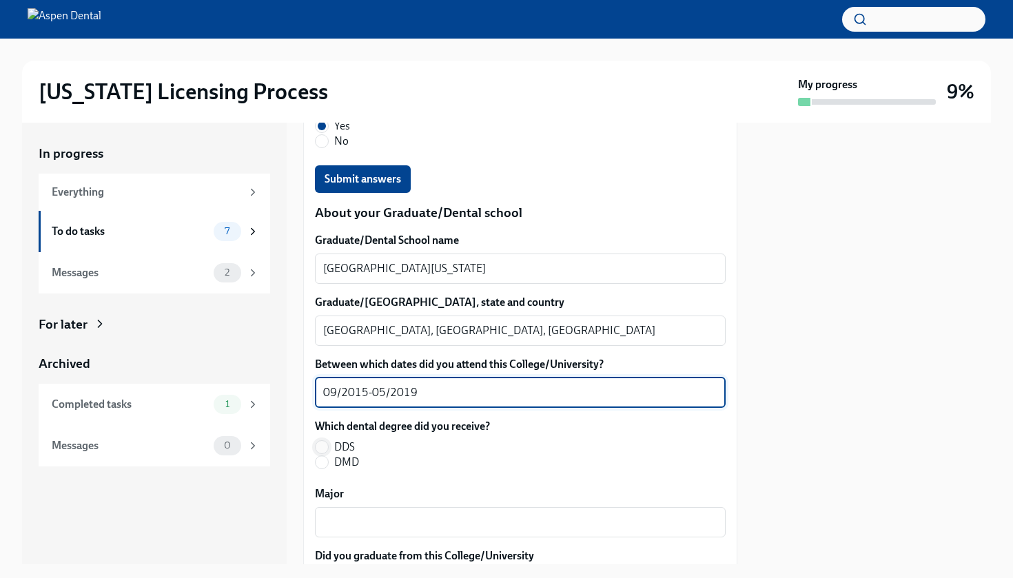
type textarea "09/2015-05/2019"
click at [322, 447] on input "DDS" at bounding box center [321, 447] width 12 height 12
radio input "true"
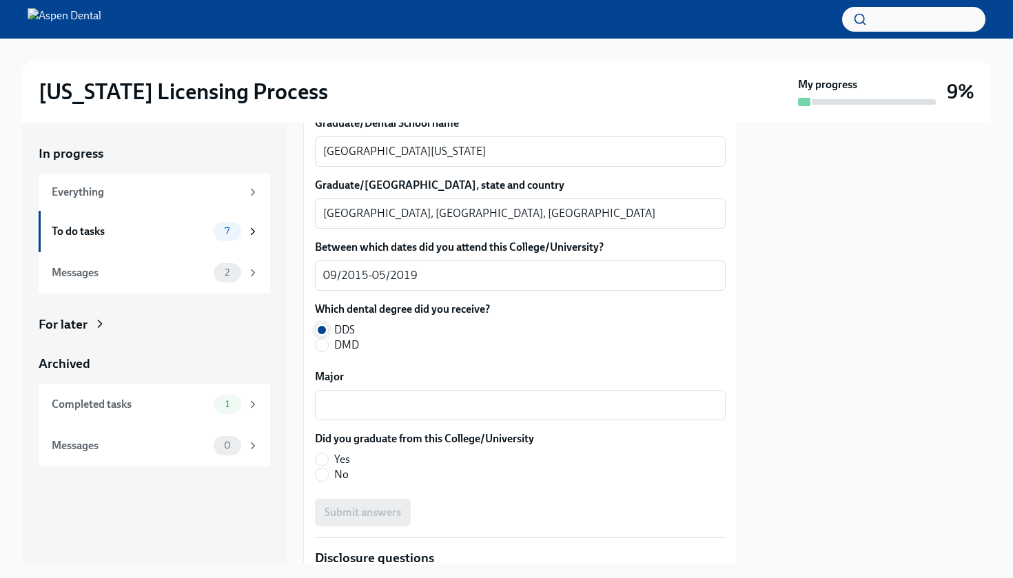
scroll to position [1858, 0]
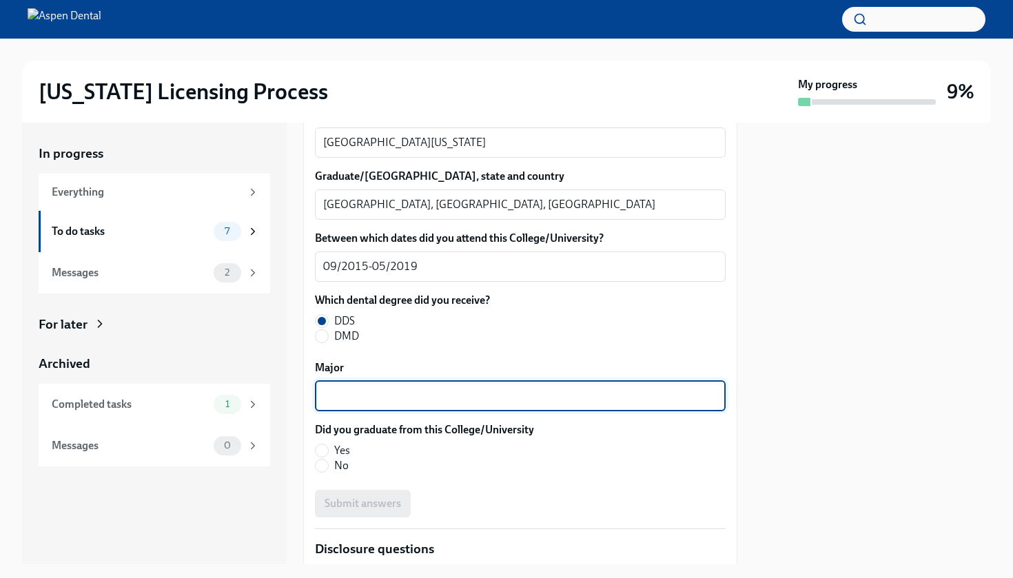
click at [351, 396] on textarea "Major" at bounding box center [520, 396] width 394 height 17
click at [354, 395] on textarea "Doctor of Dental" at bounding box center [520, 396] width 394 height 17
click at [455, 395] on textarea "Doctorate of Dental" at bounding box center [520, 396] width 394 height 17
type textarea "Doctorate of [MEDICAL_DATA]"
click at [321, 452] on input "Yes" at bounding box center [321, 450] width 12 height 12
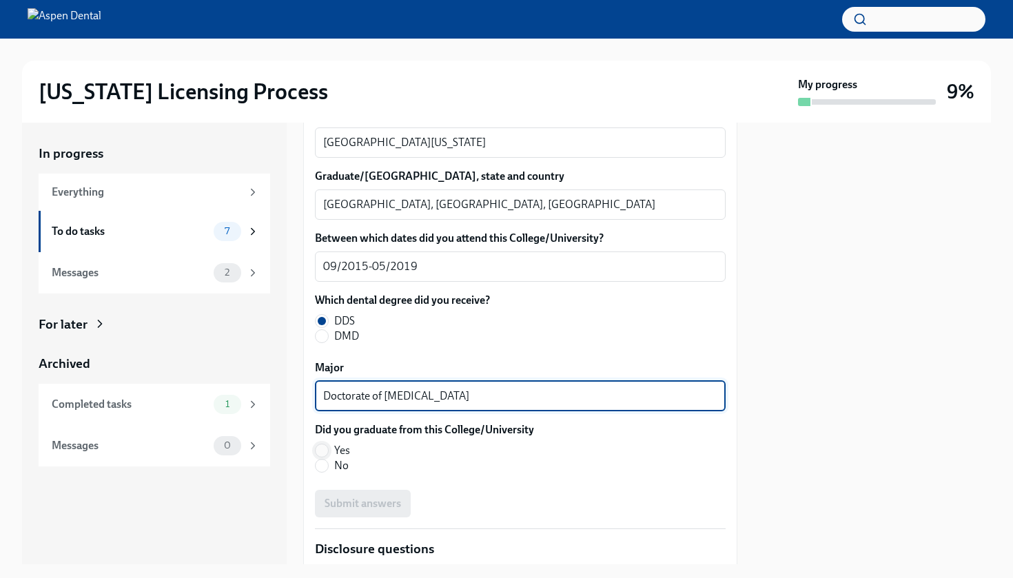
radio input "true"
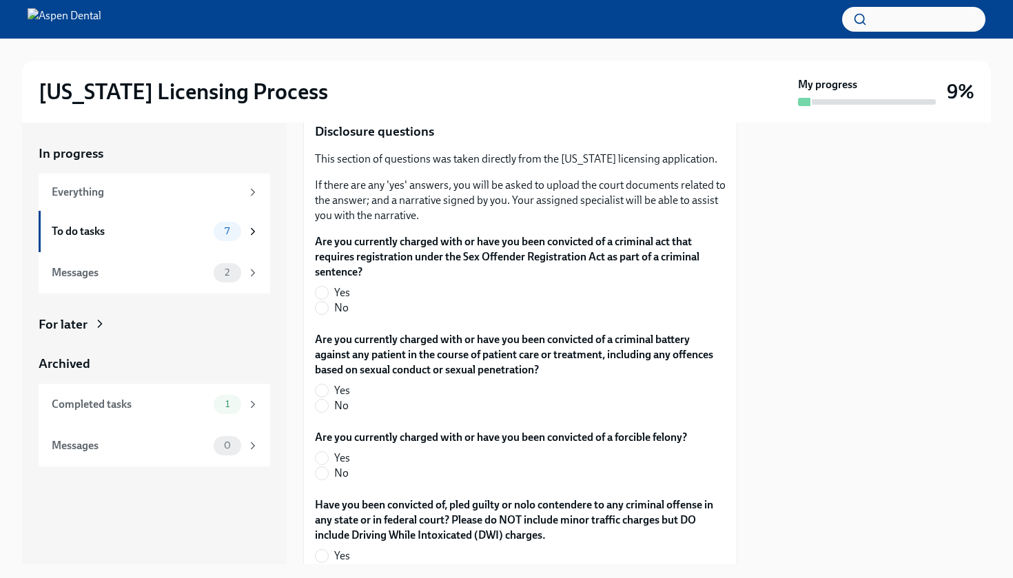
scroll to position [2283, 0]
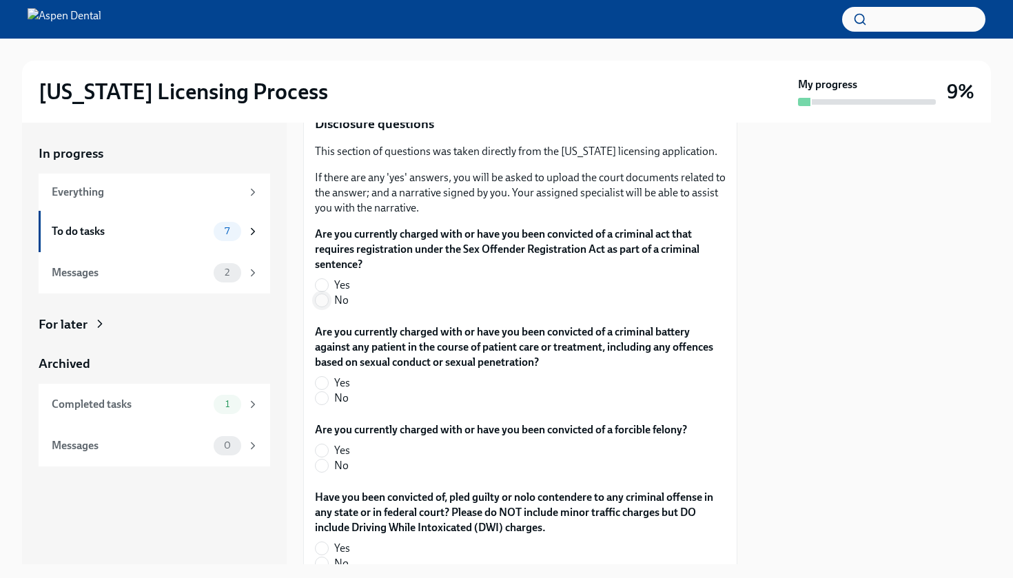
click at [326, 296] on input "No" at bounding box center [321, 300] width 12 height 12
radio input "true"
click at [324, 398] on input "No" at bounding box center [321, 398] width 12 height 12
radio input "true"
click at [322, 467] on input "No" at bounding box center [321, 465] width 12 height 12
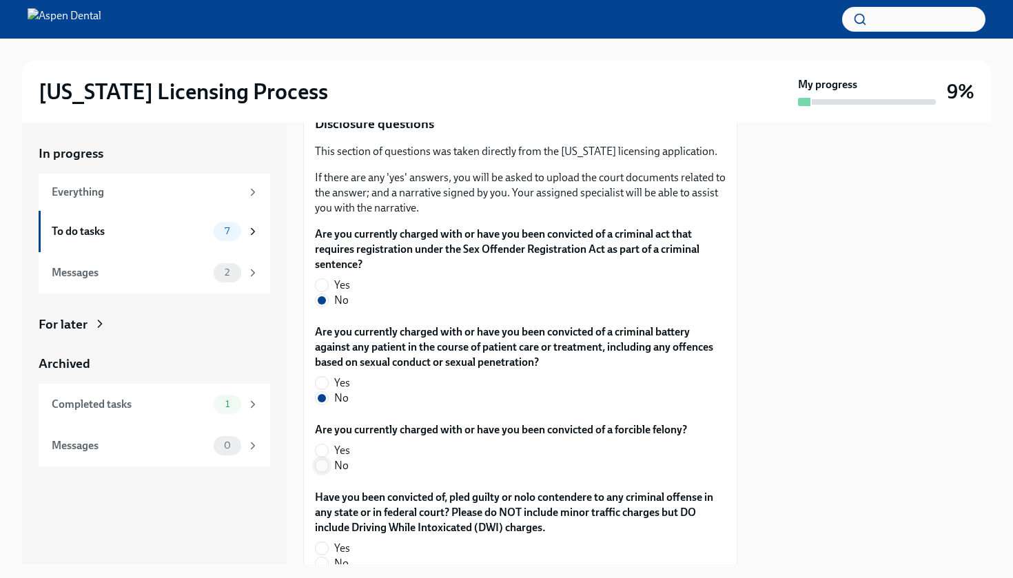
radio input "true"
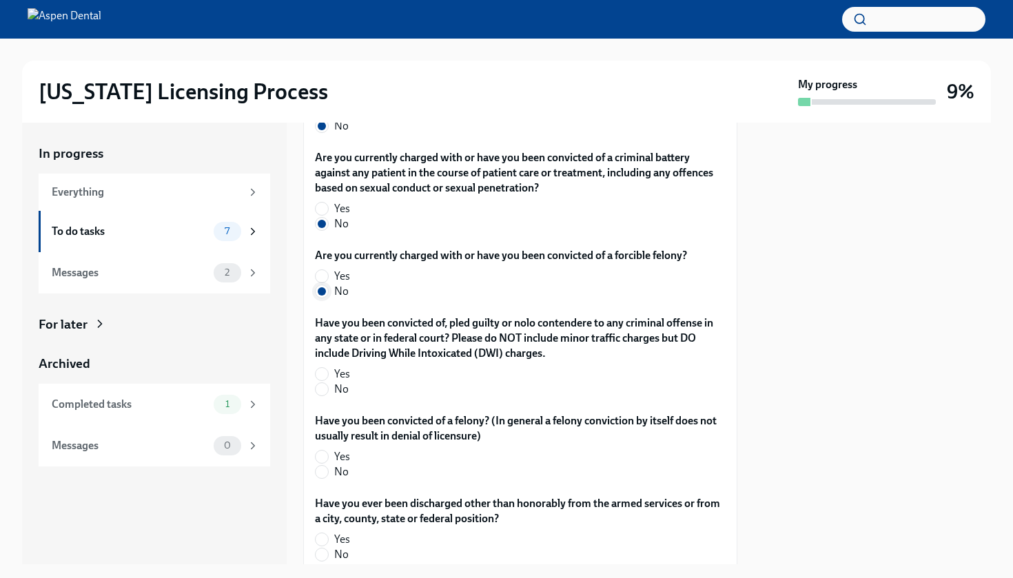
scroll to position [2460, 0]
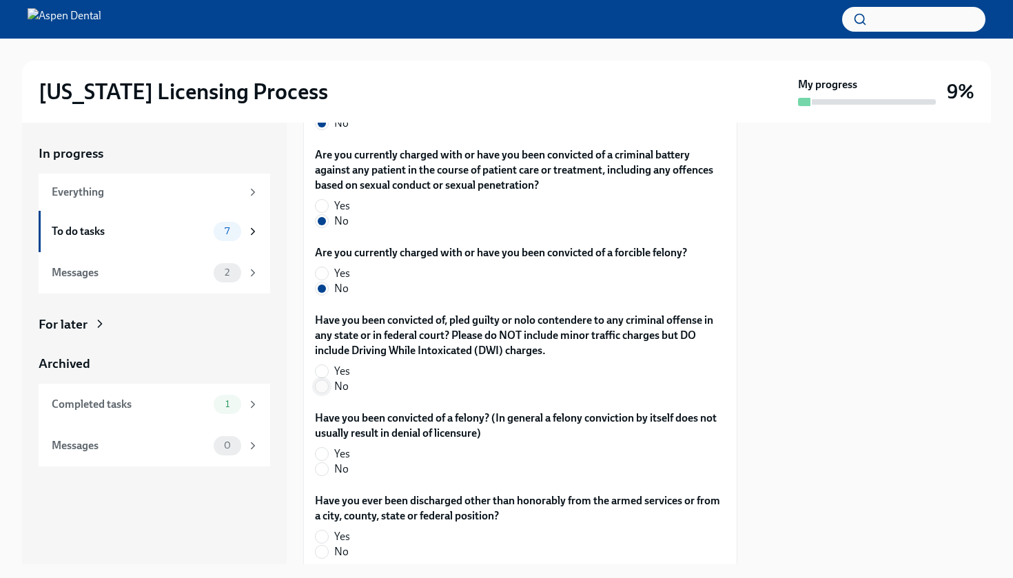
click at [324, 386] on input "No" at bounding box center [321, 386] width 12 height 12
radio input "true"
click at [324, 468] on input "No" at bounding box center [321, 469] width 12 height 12
radio input "true"
click at [325, 548] on input "No" at bounding box center [321, 552] width 12 height 12
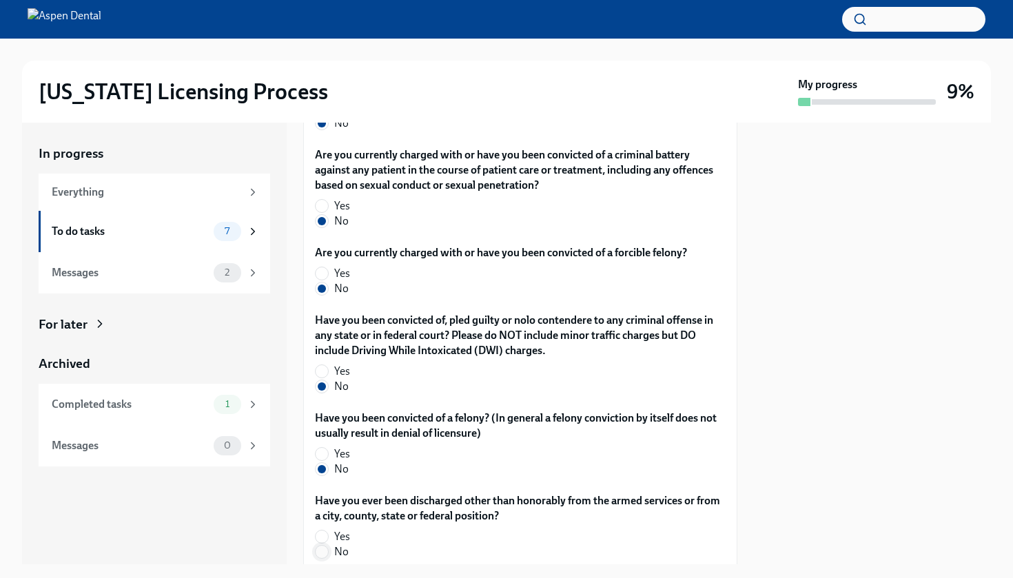
radio input "true"
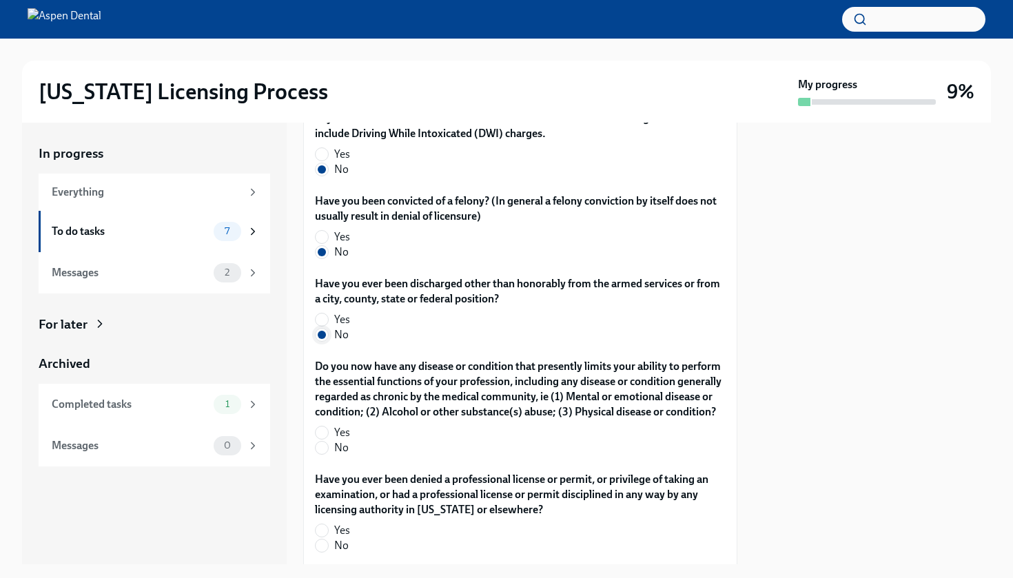
scroll to position [2692, 0]
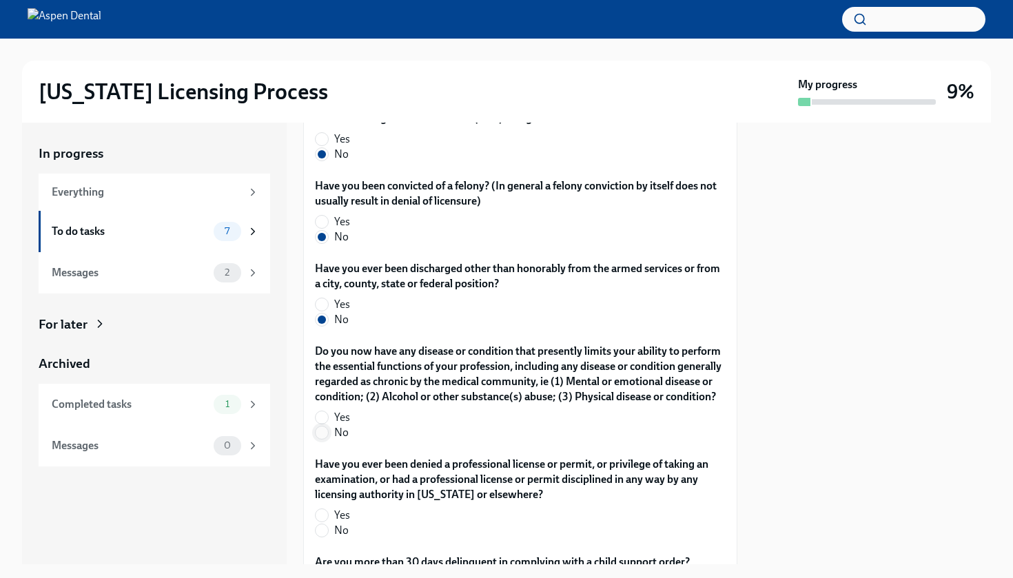
click at [327, 439] on input "No" at bounding box center [321, 432] width 12 height 12
radio input "true"
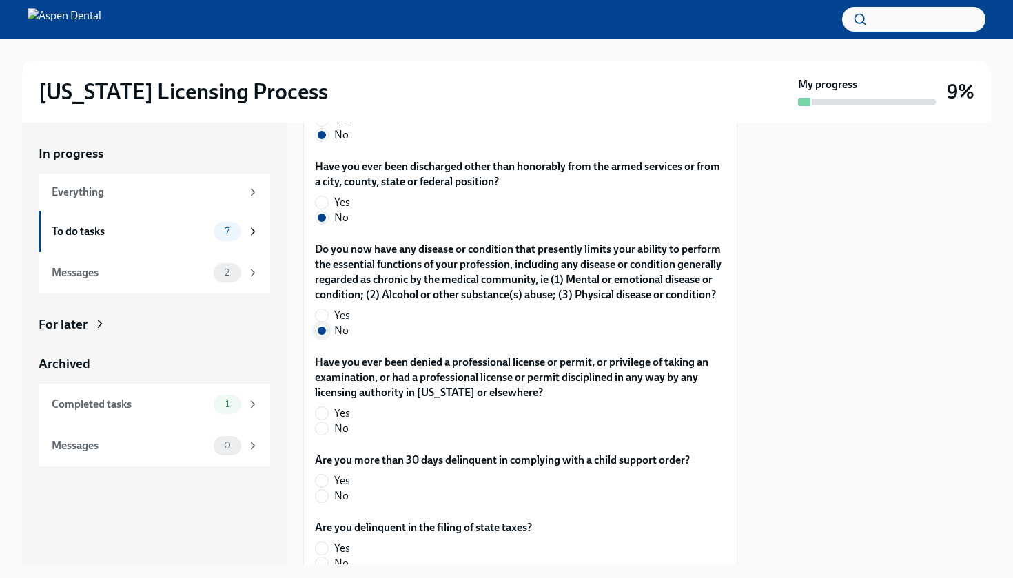
scroll to position [2796, 0]
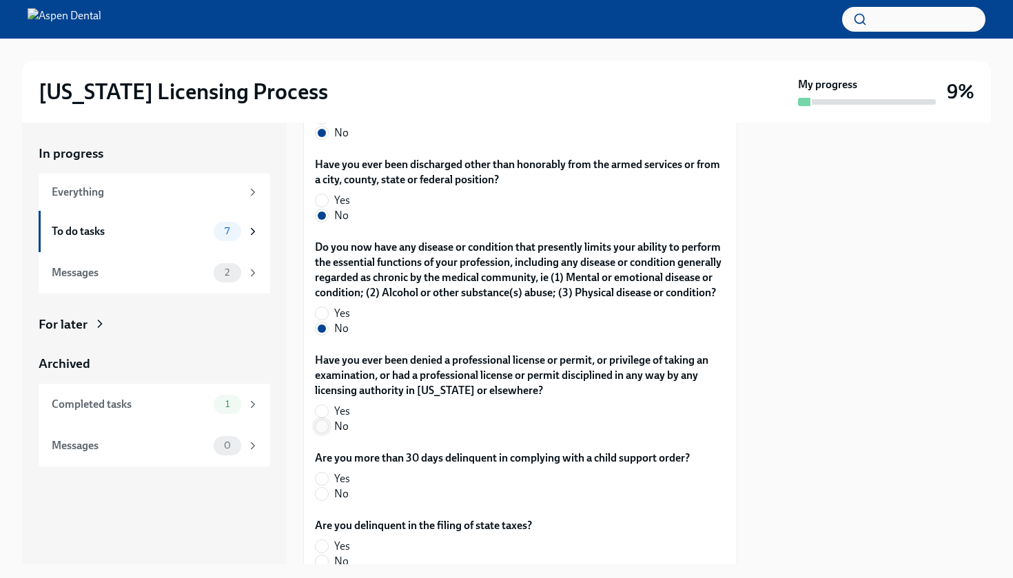
click at [323, 433] on input "No" at bounding box center [321, 426] width 12 height 12
radio input "true"
click at [320, 500] on input "No" at bounding box center [321, 494] width 12 height 12
radio input "true"
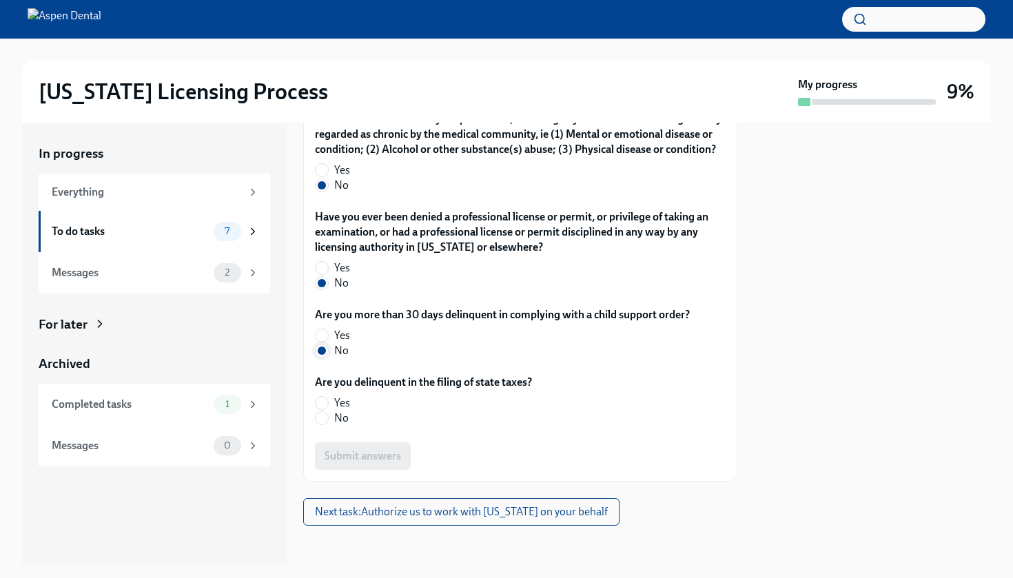
scroll to position [2943, 0]
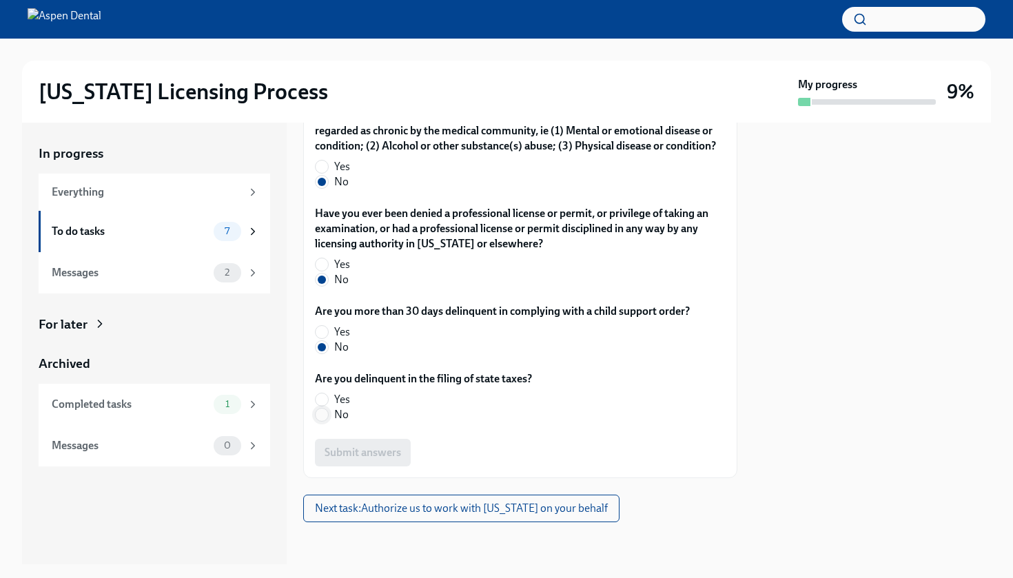
click at [328, 422] on span at bounding box center [322, 415] width 14 height 14
click at [328, 421] on input "No" at bounding box center [321, 414] width 12 height 12
radio input "true"
click at [358, 459] on span "Submit answers" at bounding box center [362, 453] width 76 height 14
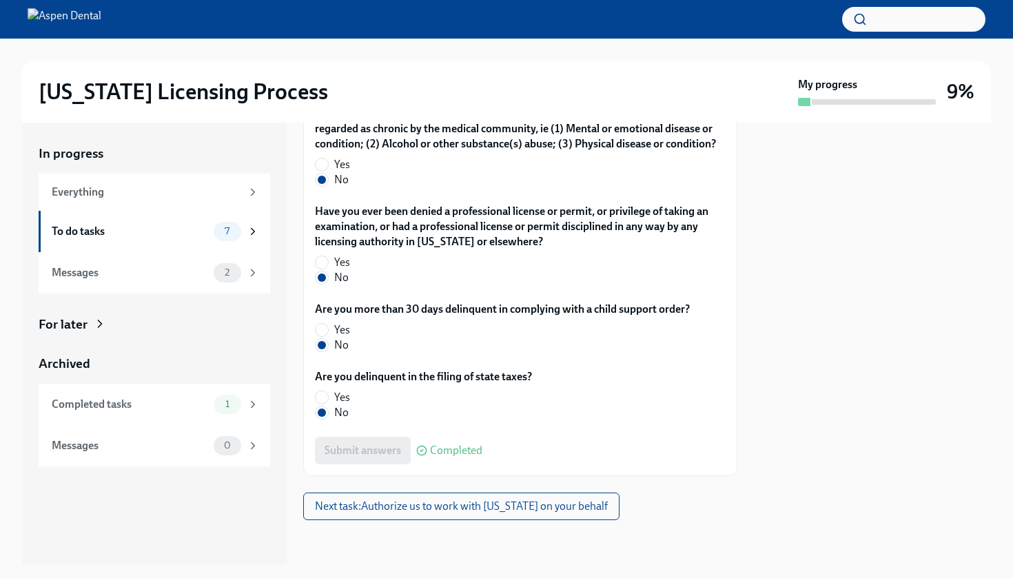
scroll to position [2958, 0]
click at [453, 505] on span "Next task : Authorize us to work with [US_STATE] on your behalf" at bounding box center [461, 506] width 293 height 14
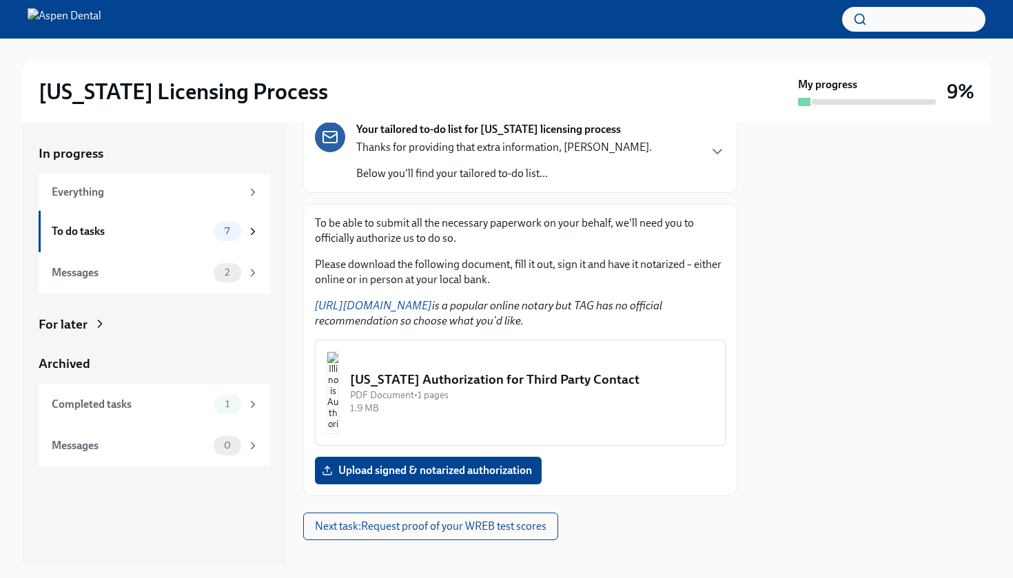
scroll to position [114, 0]
click at [420, 464] on span "Upload signed & notarized authorization" at bounding box center [427, 471] width 207 height 14
click at [0, 0] on input "Upload signed & notarized authorization" at bounding box center [0, 0] width 0 height 0
click at [519, 371] on div "[US_STATE] Authorization for Third Party Contact" at bounding box center [532, 380] width 364 height 18
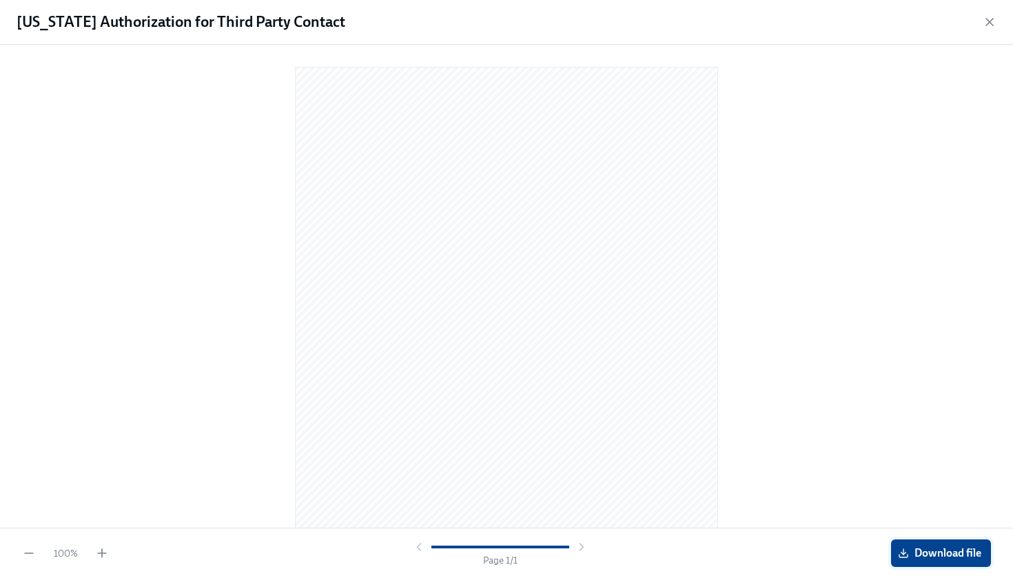
click at [941, 556] on span "Download file" at bounding box center [940, 553] width 81 height 14
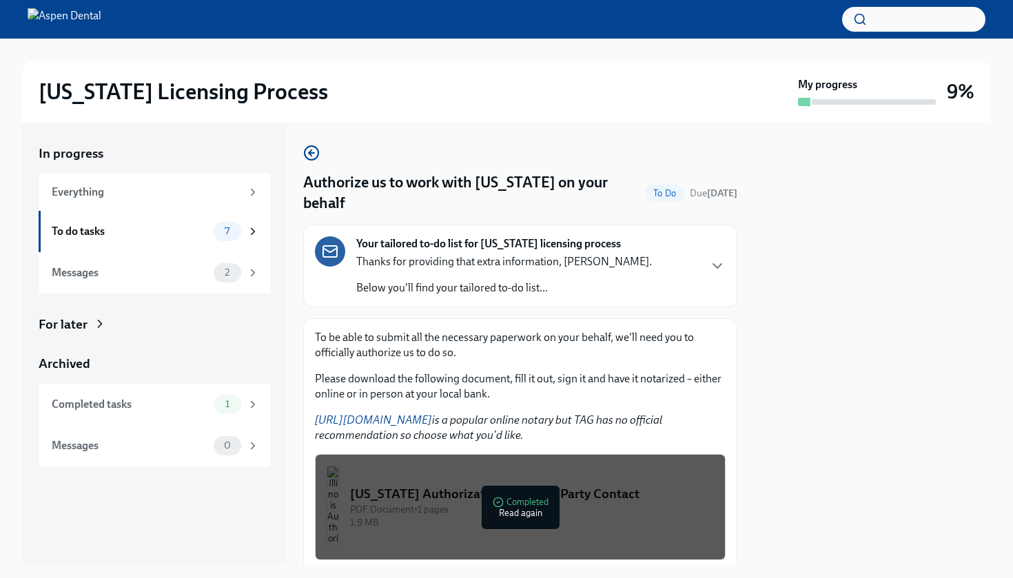
scroll to position [0, 0]
click at [806, 395] on div at bounding box center [872, 344] width 237 height 442
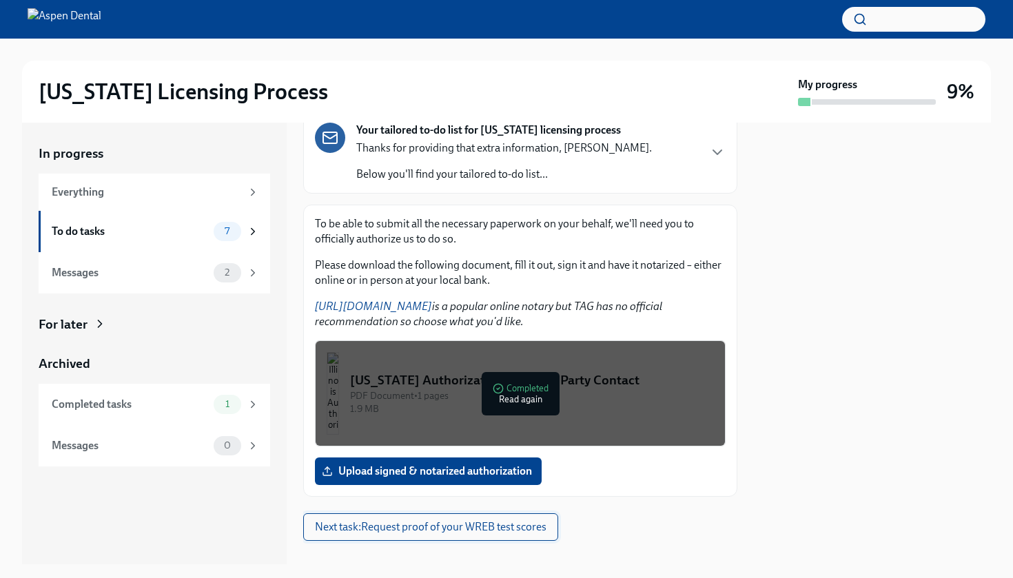
click at [531, 520] on span "Next task : Request proof of your WREB test scores" at bounding box center [430, 527] width 231 height 14
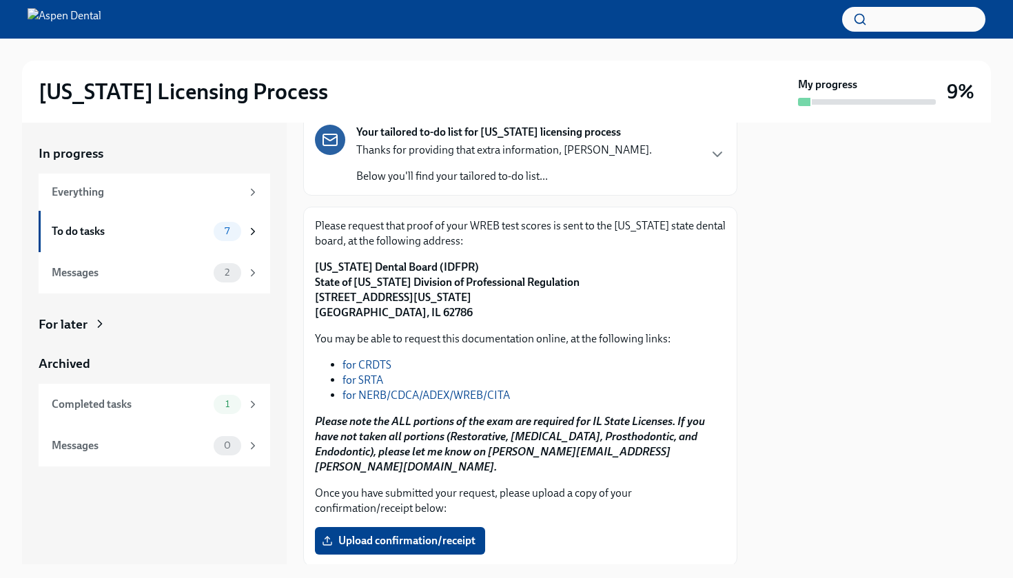
scroll to position [91, 0]
click at [480, 395] on link "for NERB/CDCA/ADEX/WREB/CITA" at bounding box center [425, 395] width 167 height 13
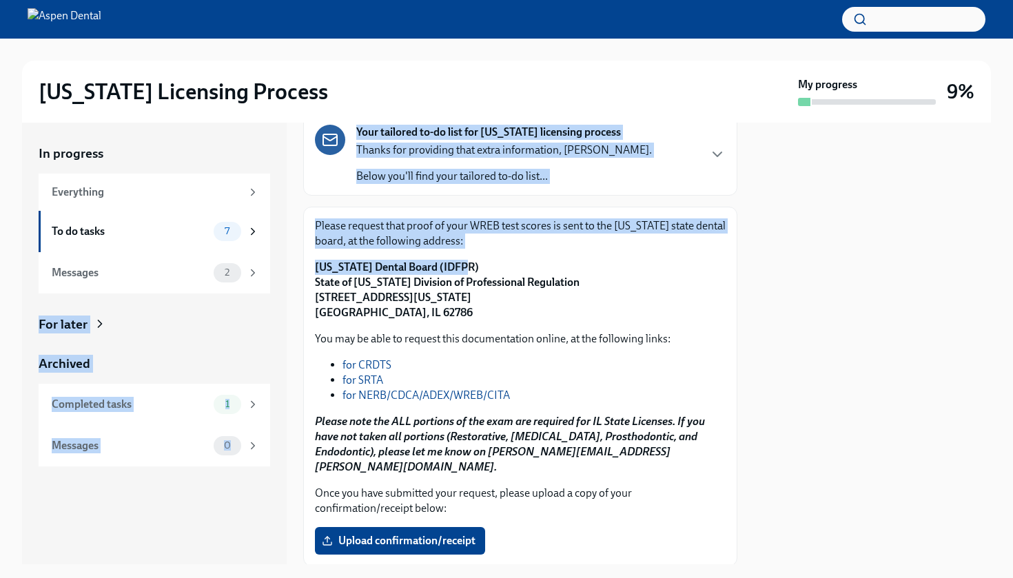
drag, startPoint x: 464, startPoint y: 265, endPoint x: 281, endPoint y: 260, distance: 183.3
click at [281, 260] on div "In progress Everything To do tasks 7 Messages 2 For later Archived Completed ta…" at bounding box center [506, 344] width 969 height 442
click at [424, 262] on strong "[US_STATE] Dental Board (IDFPR) State of [US_STATE] Division of Professional Re…" at bounding box center [447, 289] width 265 height 59
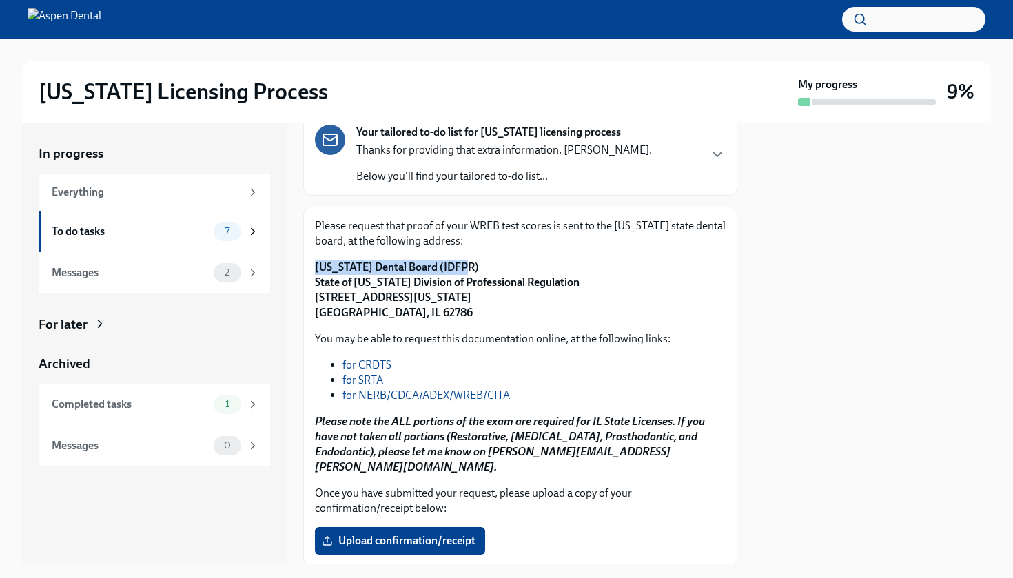
drag, startPoint x: 456, startPoint y: 265, endPoint x: 314, endPoint y: 267, distance: 141.9
click at [314, 267] on div "Please request that proof of your WREB test scores is sent to the [US_STATE] st…" at bounding box center [520, 387] width 434 height 360
copy strong "[US_STATE] Dental Board (IDFPR)"
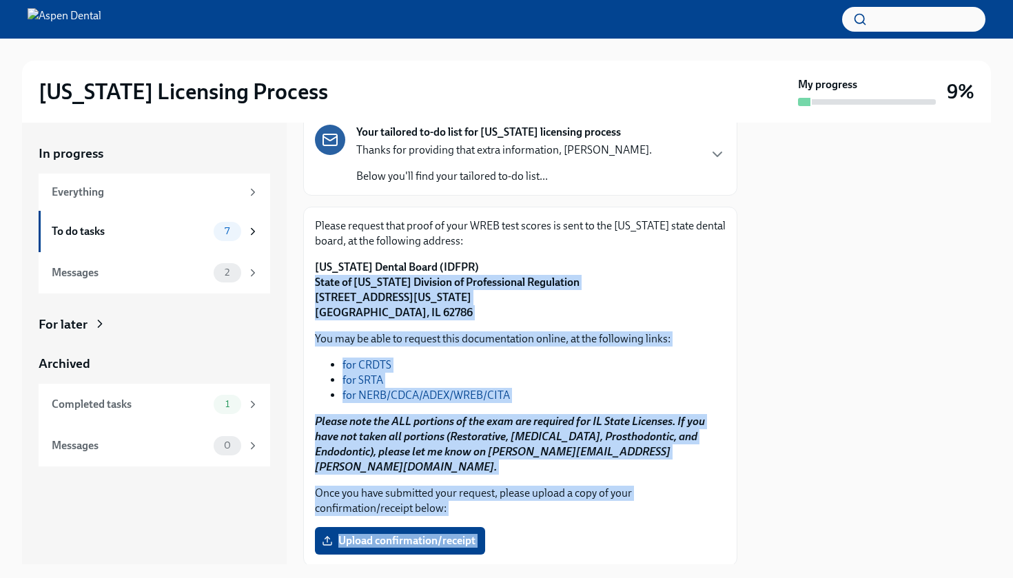
drag, startPoint x: 428, startPoint y: 313, endPoint x: 307, endPoint y: 283, distance: 125.0
click at [307, 283] on body "[US_STATE] Licensing Process My progress 9% In progress Everything To do tasks …" at bounding box center [506, 289] width 1013 height 578
click at [375, 282] on strong "[US_STATE] Dental Board (IDFPR) State of [US_STATE] Division of Professional Re…" at bounding box center [447, 289] width 265 height 59
drag, startPoint x: 416, startPoint y: 310, endPoint x: 331, endPoint y: 285, distance: 88.9
click at [331, 286] on body "[US_STATE] Licensing Process My progress 9% In progress Everything To do tasks …" at bounding box center [506, 289] width 1013 height 578
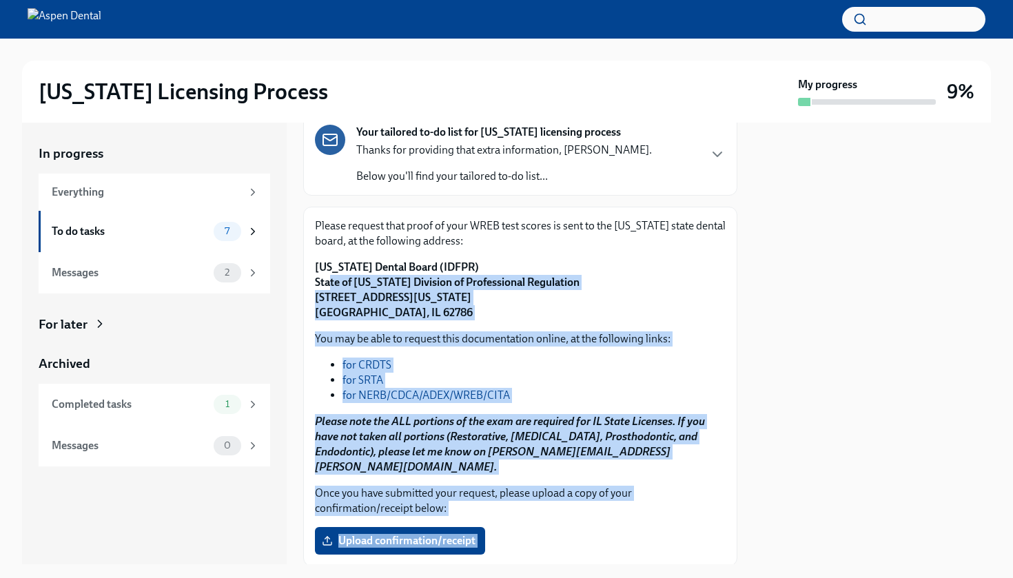
click at [343, 289] on strong "[US_STATE] Dental Board (IDFPR) State of [US_STATE] Division of Professional Re…" at bounding box center [447, 289] width 265 height 59
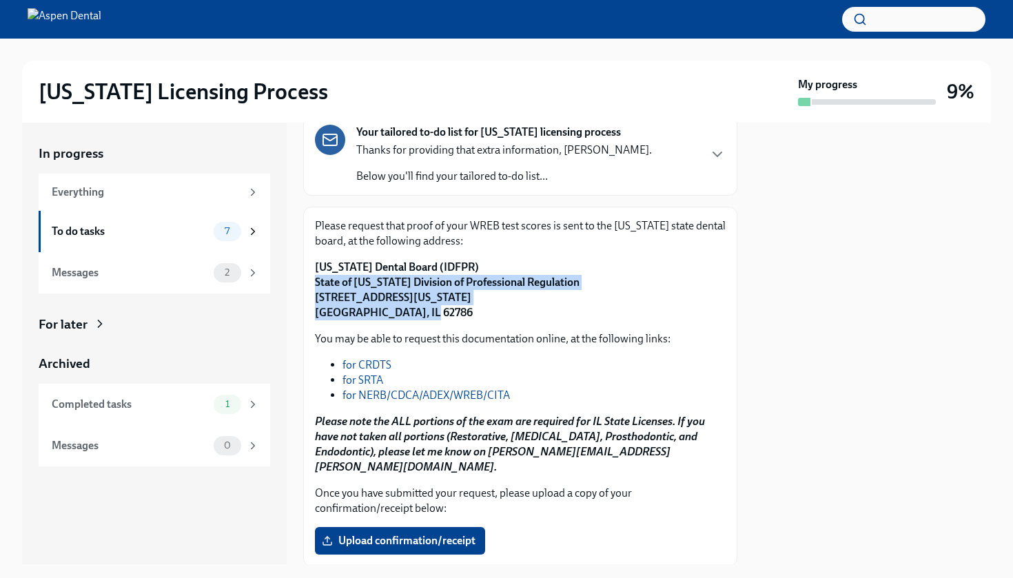
drag, startPoint x: 315, startPoint y: 282, endPoint x: 416, endPoint y: 309, distance: 104.3
click at [416, 309] on p "[US_STATE] Dental Board (IDFPR) State of [US_STATE] Division of Professional Re…" at bounding box center [520, 290] width 411 height 61
copy strong "State of [US_STATE] Division of Professional Regulation [STREET_ADDRESS][US_STA…"
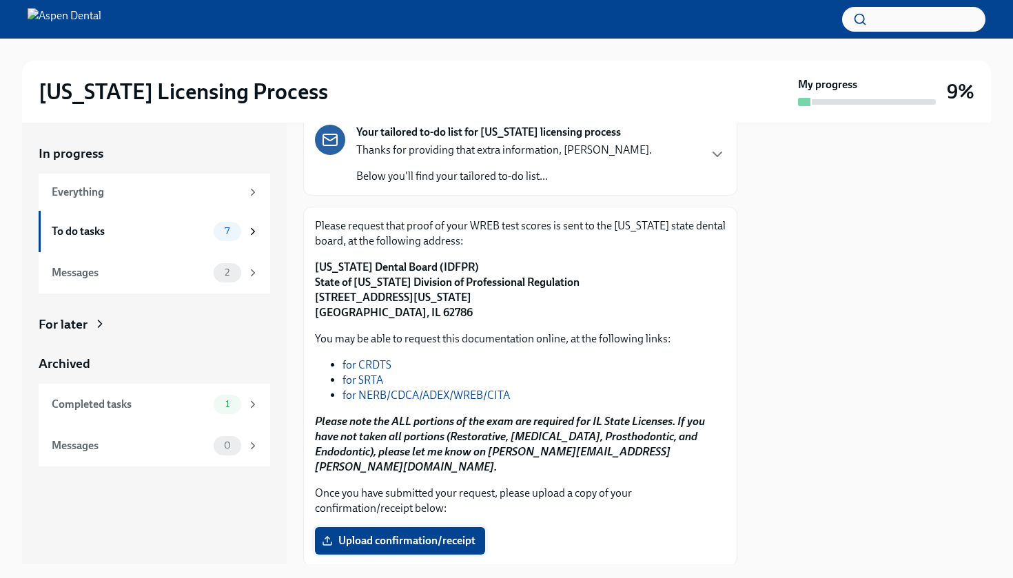
click at [395, 534] on span "Upload confirmation/receipt" at bounding box center [399, 541] width 151 height 14
click at [0, 0] on input "Upload confirmation/receipt" at bounding box center [0, 0] width 0 height 0
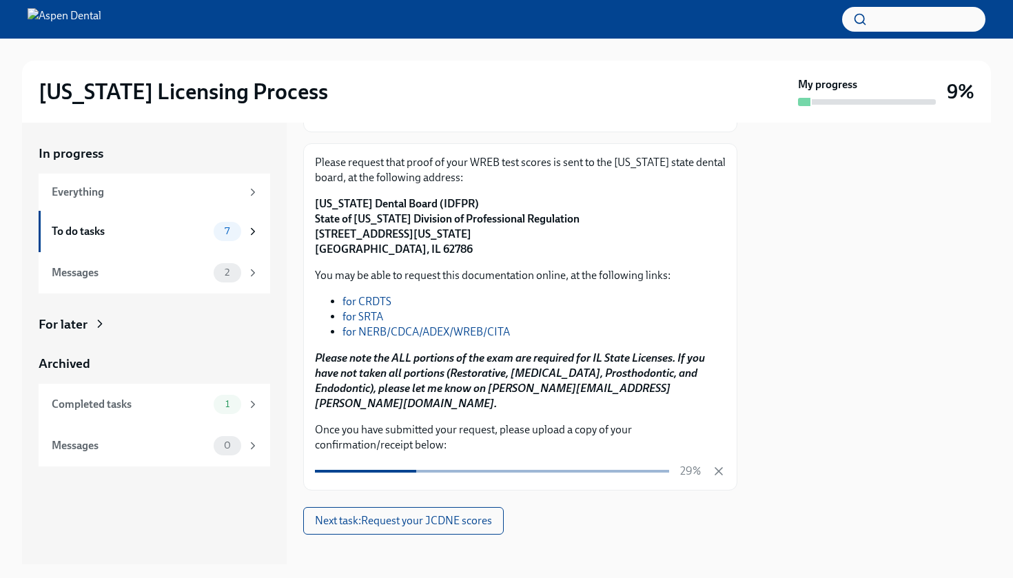
scroll to position [154, 0]
click at [469, 515] on span "Next task : Request your JCDNE scores" at bounding box center [403, 522] width 177 height 14
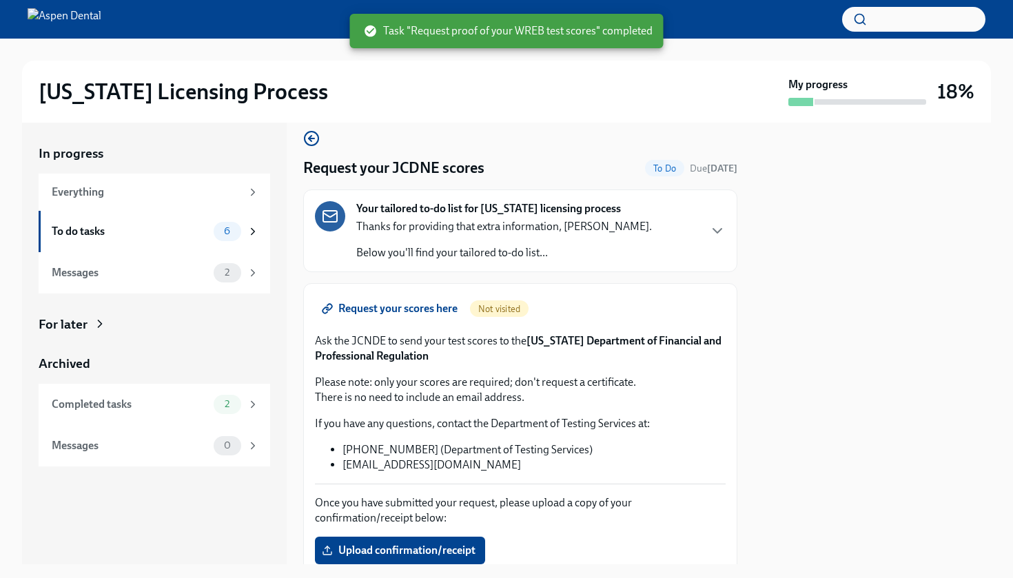
scroll to position [13, 0]
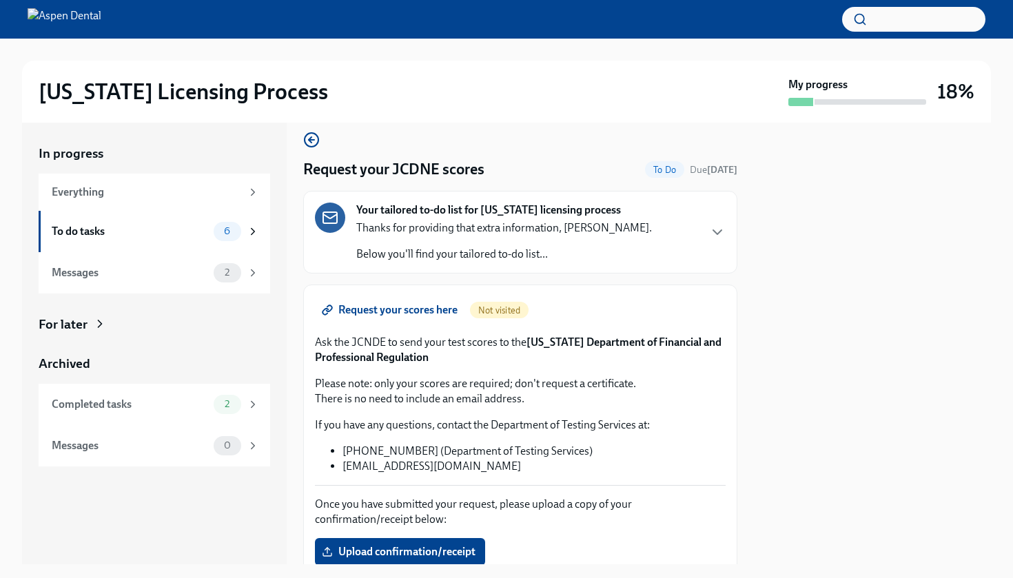
click at [434, 309] on span "Request your scores here" at bounding box center [390, 310] width 133 height 14
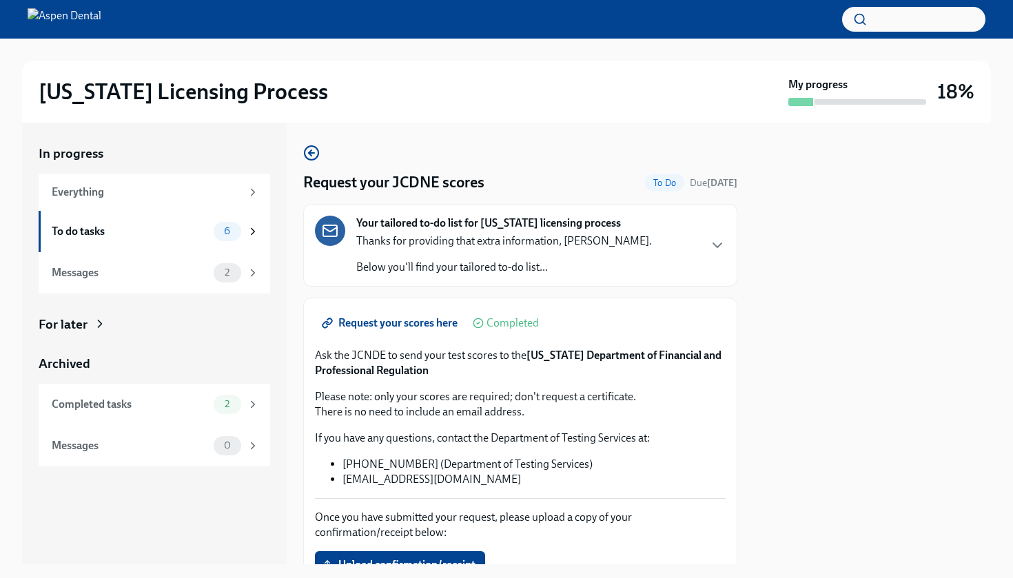
drag, startPoint x: 433, startPoint y: 370, endPoint x: 529, endPoint y: 358, distance: 97.1
click at [529, 358] on p "Ask the JCNDE to send your test scores to the [US_STATE] Department of Financia…" at bounding box center [520, 363] width 411 height 30
copy p "[US_STATE] Department of Financial and Professional Regulation"
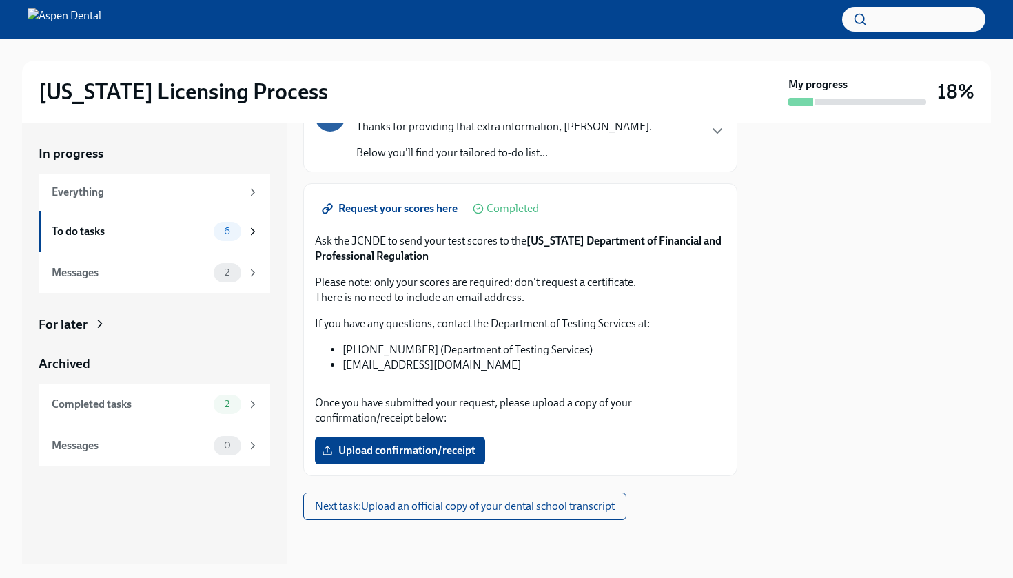
scroll to position [114, 0]
click at [0, 0] on div at bounding box center [0, 0] width 0 height 0
click at [324, 406] on p "Once you have submitted your request, please upload a copy of your confirmation…" at bounding box center [520, 410] width 411 height 30
click at [329, 438] on label "Upload confirmation/receipt" at bounding box center [400, 451] width 170 height 28
click at [0, 0] on input "Upload confirmation/receipt" at bounding box center [0, 0] width 0 height 0
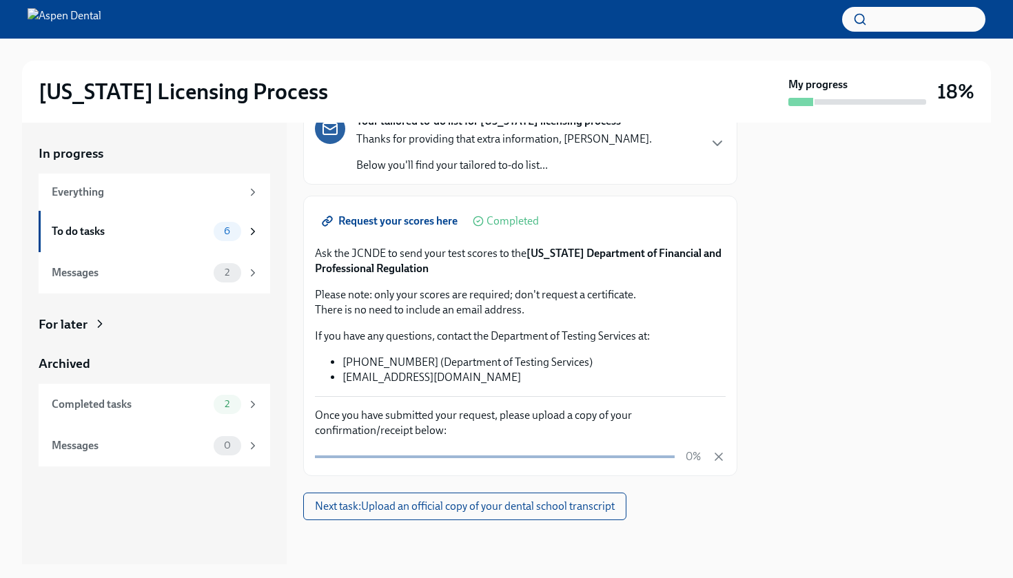
scroll to position [102, 0]
click at [600, 501] on span "Next task : Upload an official copy of your dental school transcript" at bounding box center [465, 506] width 300 height 14
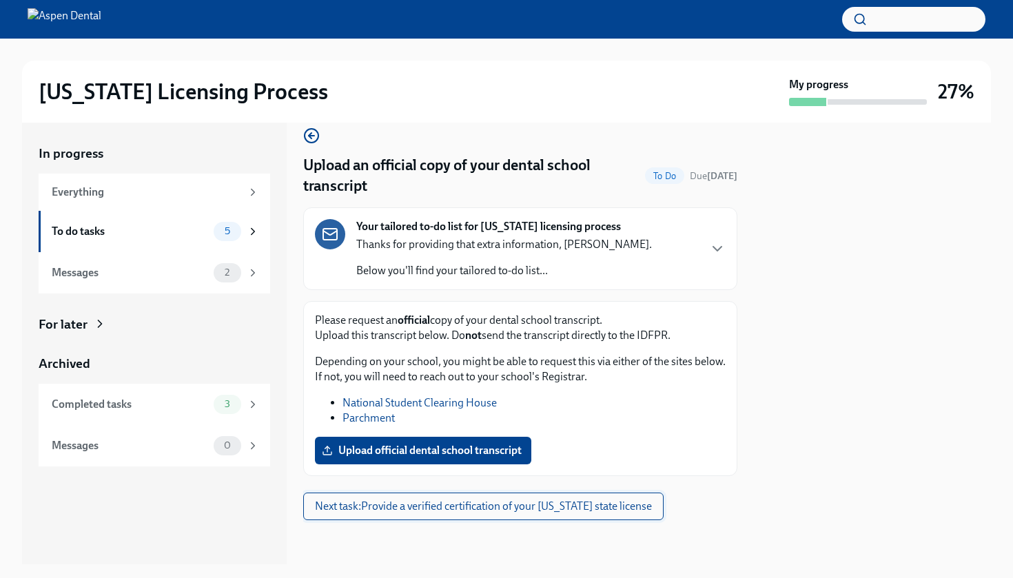
scroll to position [17, 0]
click at [631, 509] on span "Next task : Provide a verified certification of your [US_STATE] state license" at bounding box center [483, 506] width 337 height 14
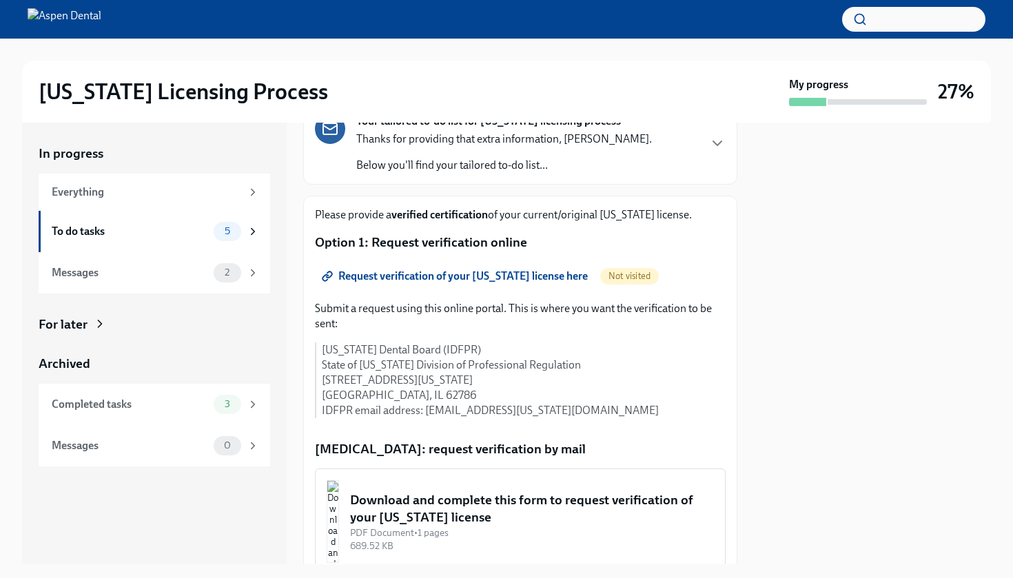
scroll to position [127, 0]
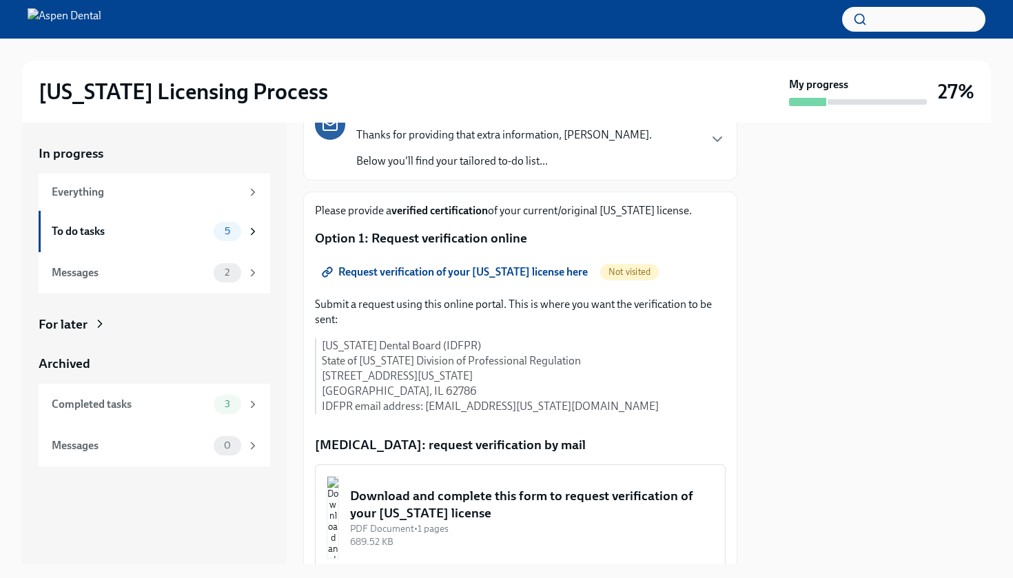
click at [560, 272] on span "Request verification of your [US_STATE] license here" at bounding box center [455, 272] width 263 height 14
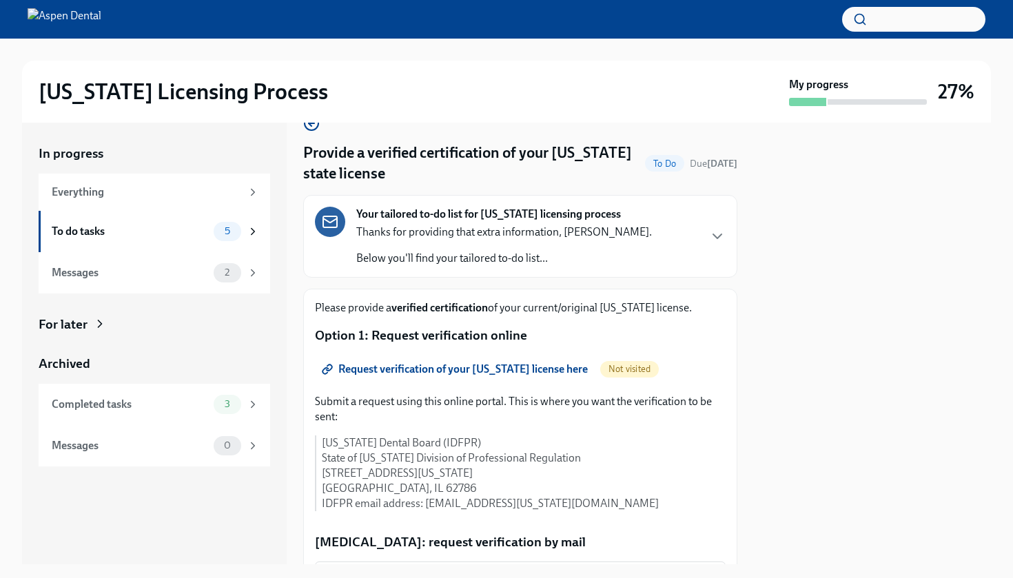
scroll to position [39, 0]
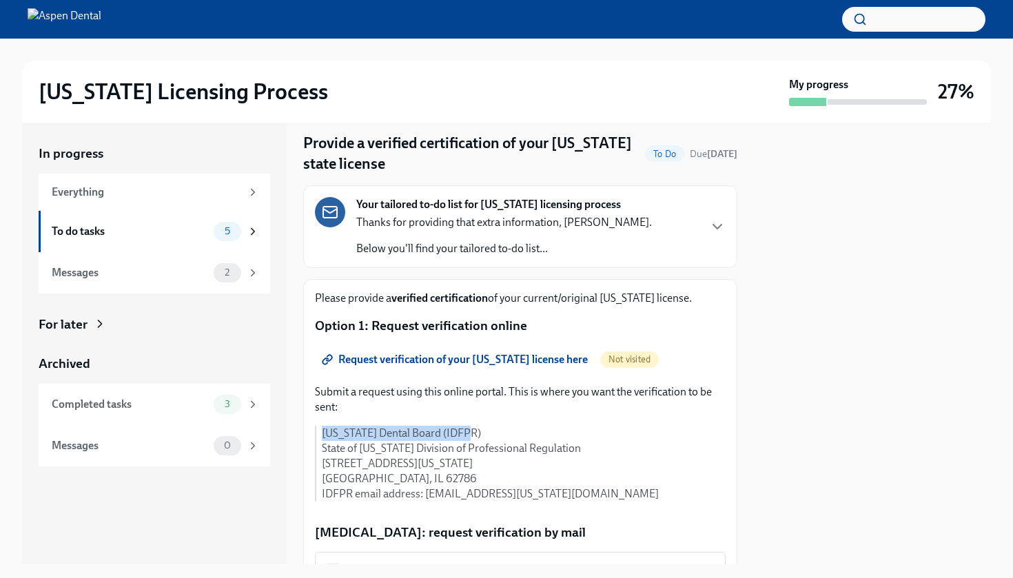
drag, startPoint x: 463, startPoint y: 432, endPoint x: 320, endPoint y: 431, distance: 142.6
click at [320, 431] on div "[US_STATE] Dental Board (IDFPR) State of [US_STATE] Division of Professional Re…" at bounding box center [520, 464] width 411 height 76
copy p "[US_STATE] Dental Board (IDFPR)"
click at [475, 470] on p "[US_STATE] Dental Board (IDFPR) State of [US_STATE] Division of Professional Re…" at bounding box center [524, 464] width 404 height 76
drag, startPoint x: 503, startPoint y: 462, endPoint x: 318, endPoint y: 450, distance: 184.9
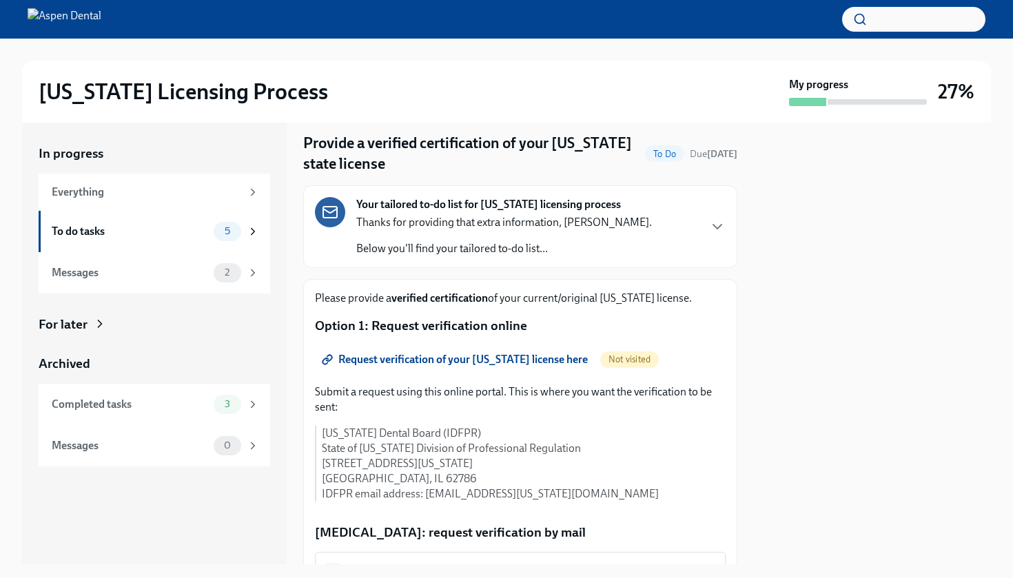
click at [318, 450] on body "[US_STATE] Licensing Process My progress 27% In progress Everything To do tasks…" at bounding box center [506, 289] width 1013 height 578
click at [0, 0] on div at bounding box center [0, 0] width 0 height 0
drag, startPoint x: 502, startPoint y: 463, endPoint x: 364, endPoint y: 448, distance: 138.6
click at [364, 448] on body "[US_STATE] Licensing Process My progress 27% In progress Everything To do tasks…" at bounding box center [506, 289] width 1013 height 578
click at [0, 0] on div at bounding box center [0, 0] width 0 height 0
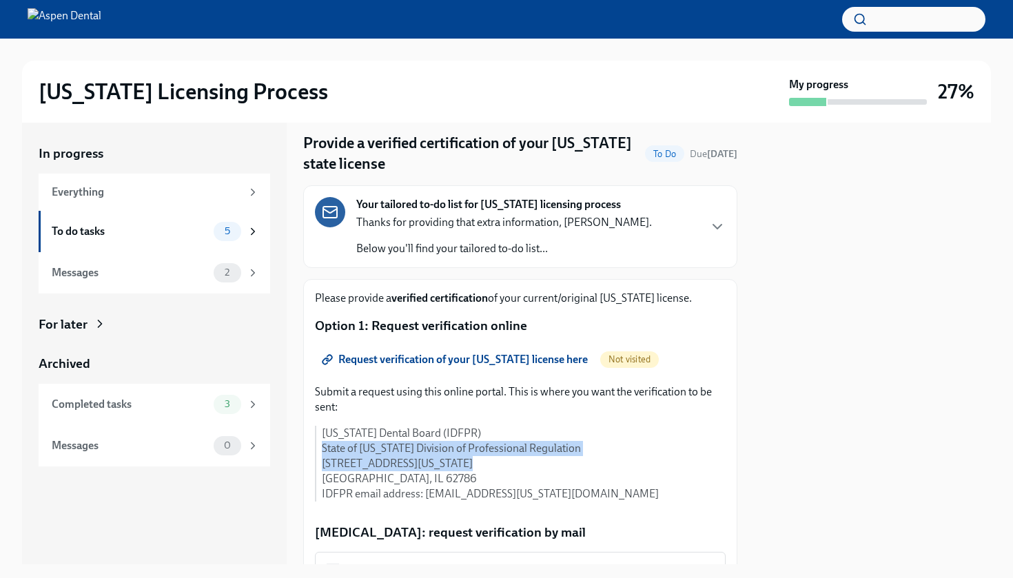
drag, startPoint x: 322, startPoint y: 445, endPoint x: 453, endPoint y: 464, distance: 131.6
click at [453, 464] on p "[US_STATE] Dental Board (IDFPR) State of [US_STATE] Division of Professional Re…" at bounding box center [524, 464] width 404 height 76
copy p "State of [US_STATE] Division of Professional Regulation [STREET_ADDRESS][US_STA…"
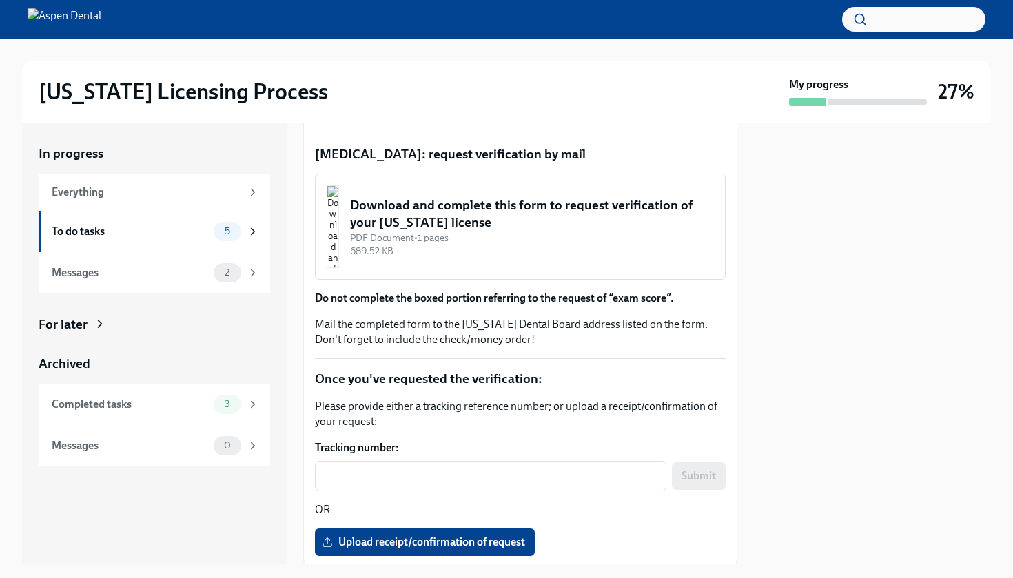
scroll to position [419, 0]
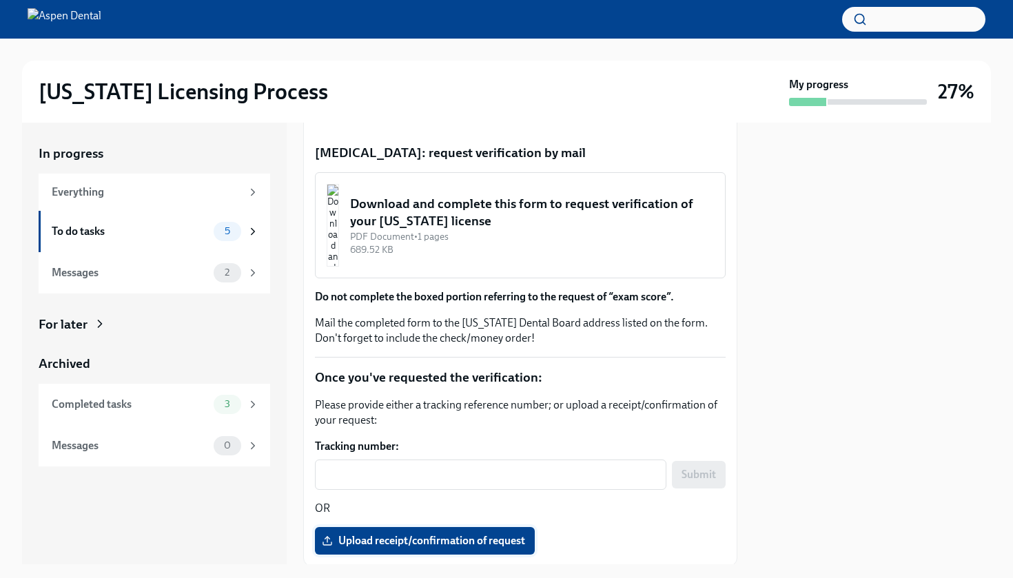
click at [443, 539] on span "Upload receipt/confirmation of request" at bounding box center [424, 541] width 200 height 14
click at [0, 0] on input "Upload receipt/confirmation of request" at bounding box center [0, 0] width 0 height 0
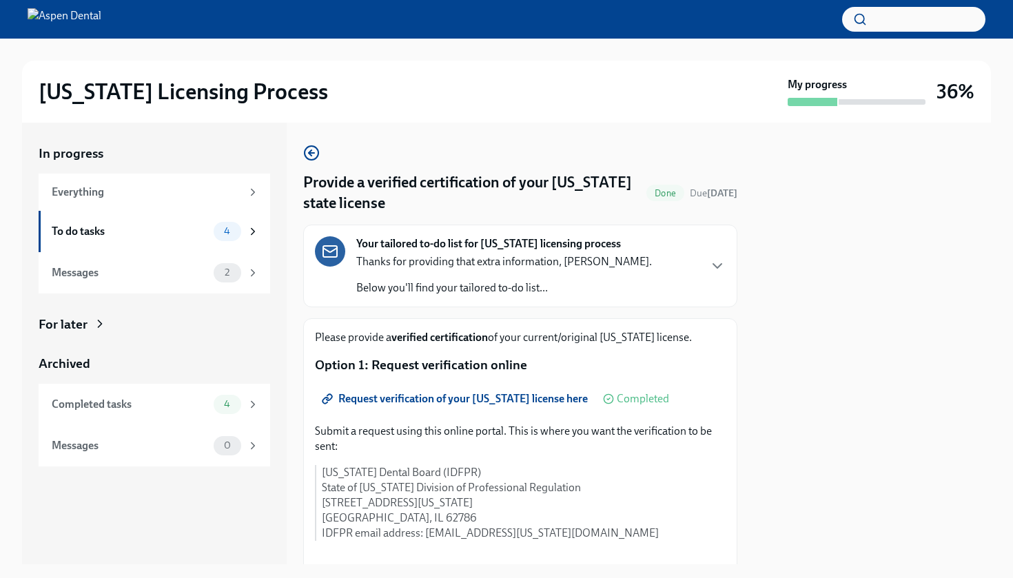
scroll to position [0, 0]
click at [128, 236] on div "To do tasks" at bounding box center [130, 231] width 156 height 15
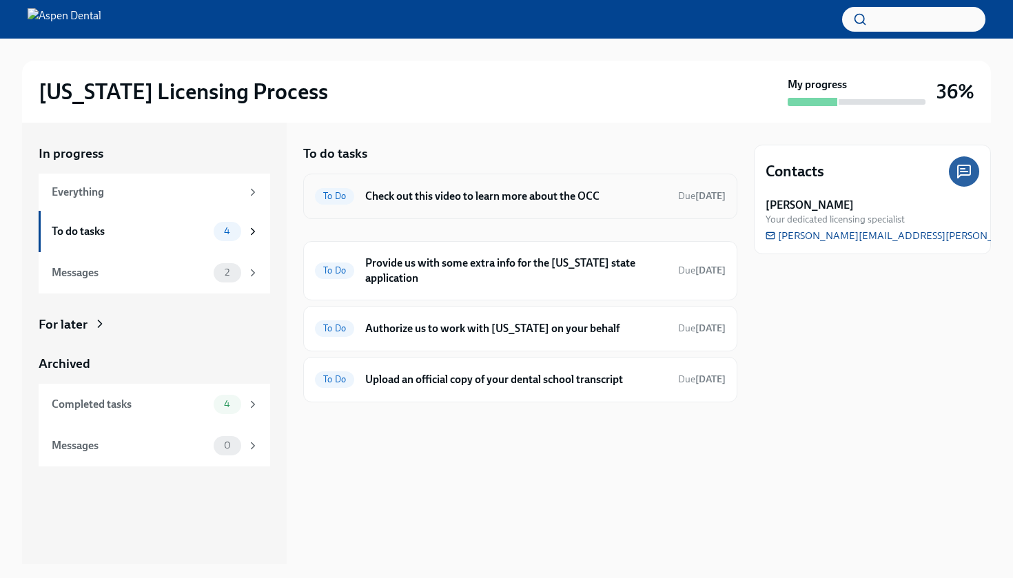
click at [433, 193] on h6 "Check out this video to learn more about the OCC" at bounding box center [516, 196] width 302 height 15
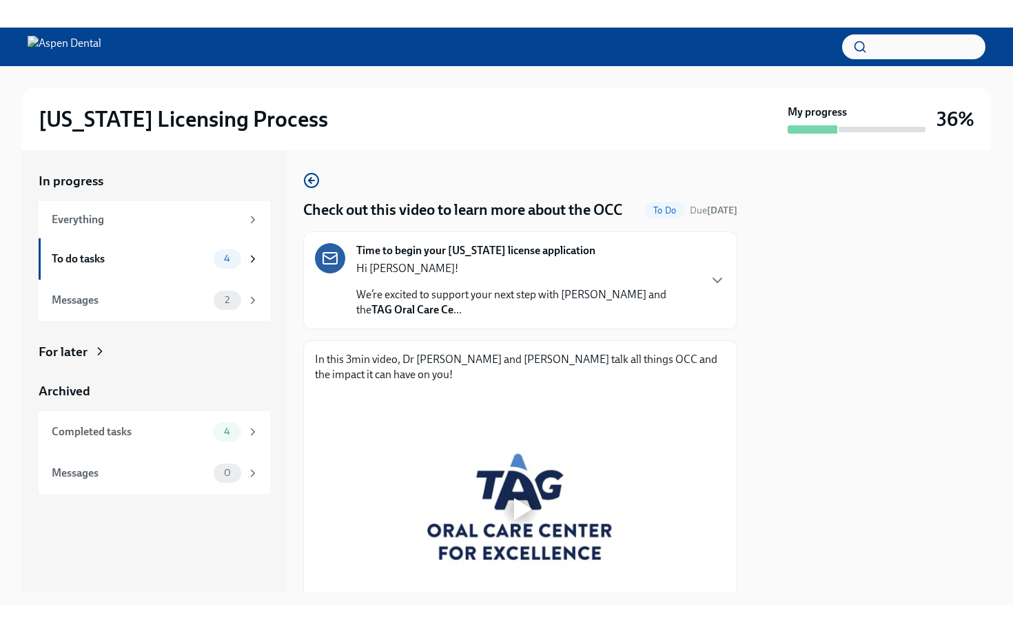
scroll to position [89, 0]
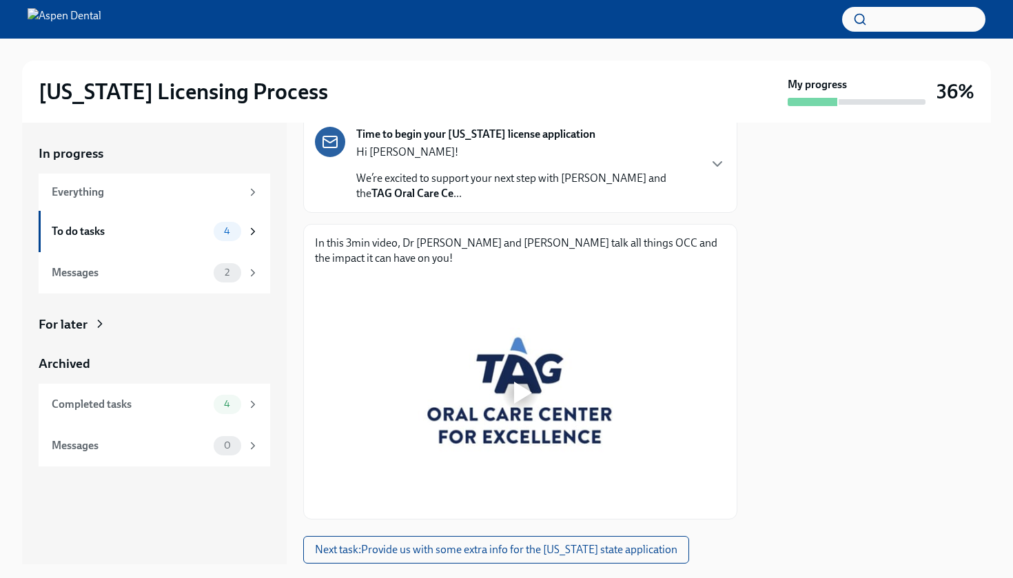
click at [526, 384] on div at bounding box center [523, 393] width 18 height 22
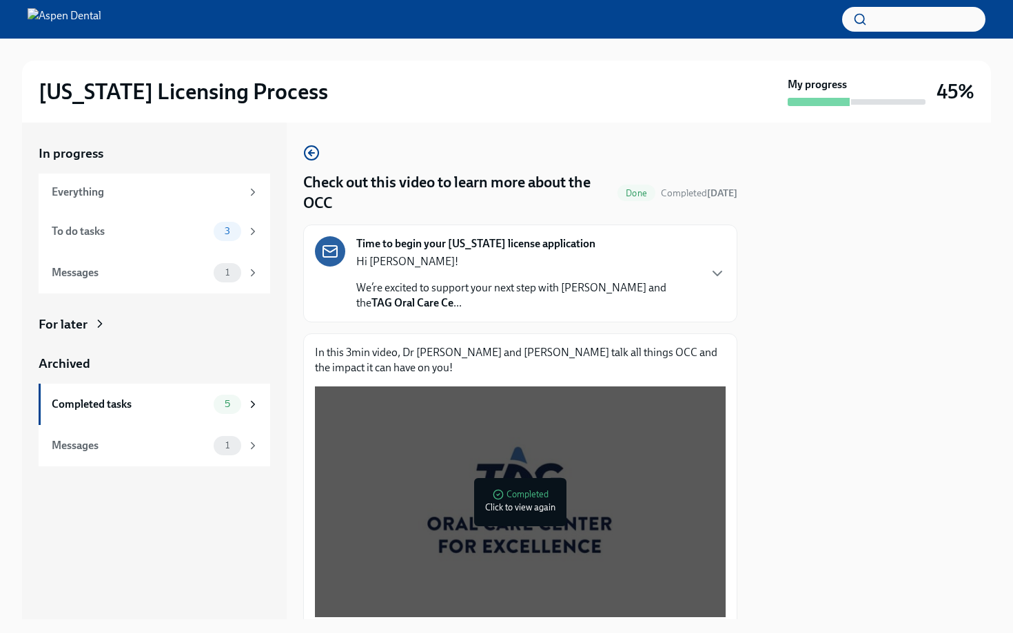
scroll to position [0, 0]
click at [145, 236] on div "To do tasks" at bounding box center [130, 231] width 156 height 15
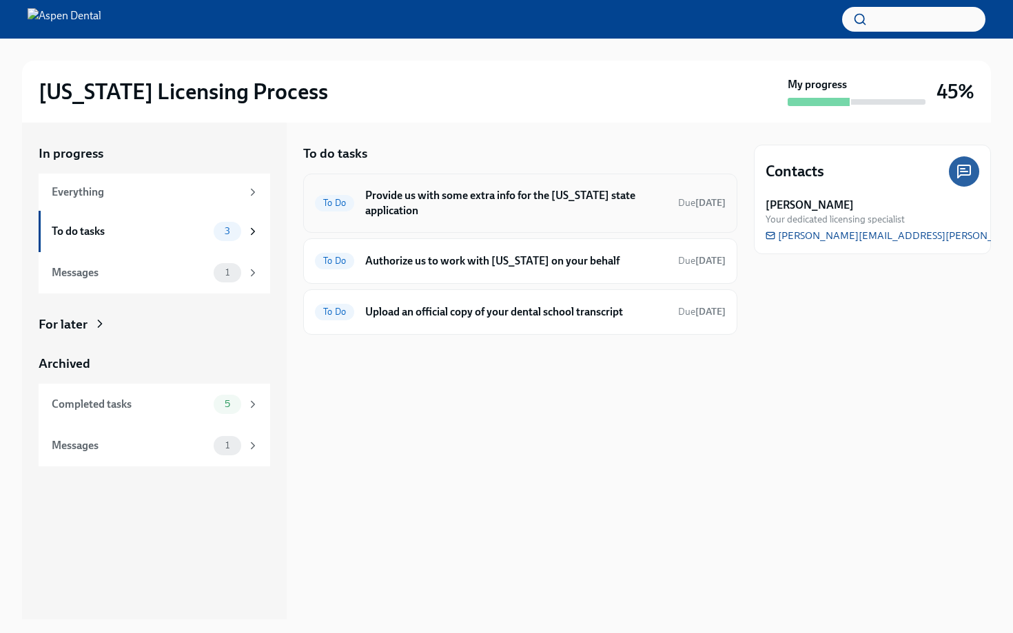
click at [476, 219] on div "To Do Provide us with some extra info for the [US_STATE] state application Due …" at bounding box center [520, 203] width 411 height 36
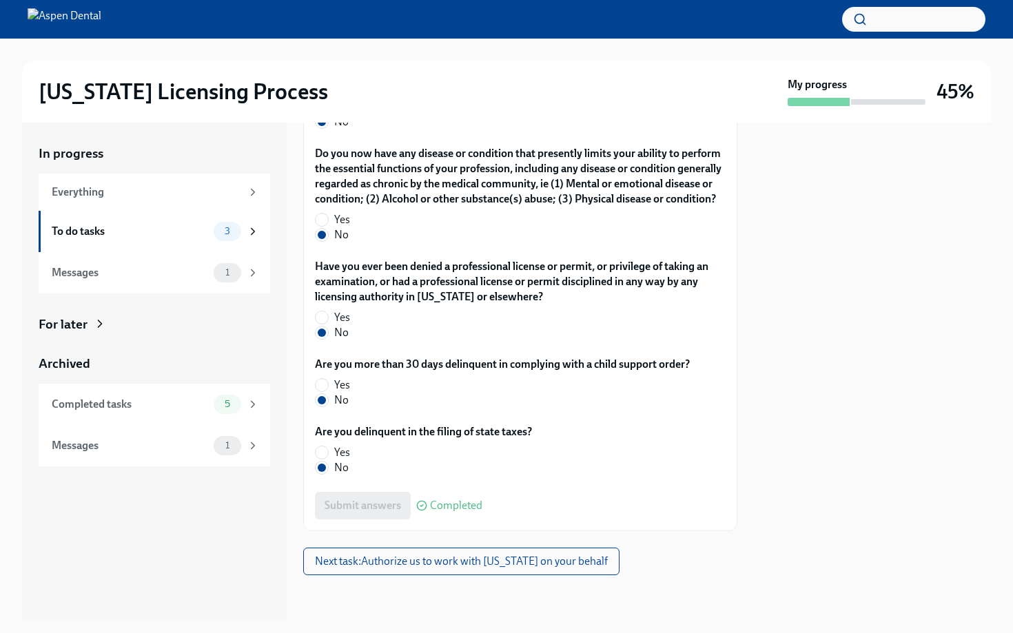
scroll to position [2903, 0]
click at [484, 558] on span "Next task : Authorize us to work with [US_STATE] on your behalf" at bounding box center [461, 562] width 293 height 14
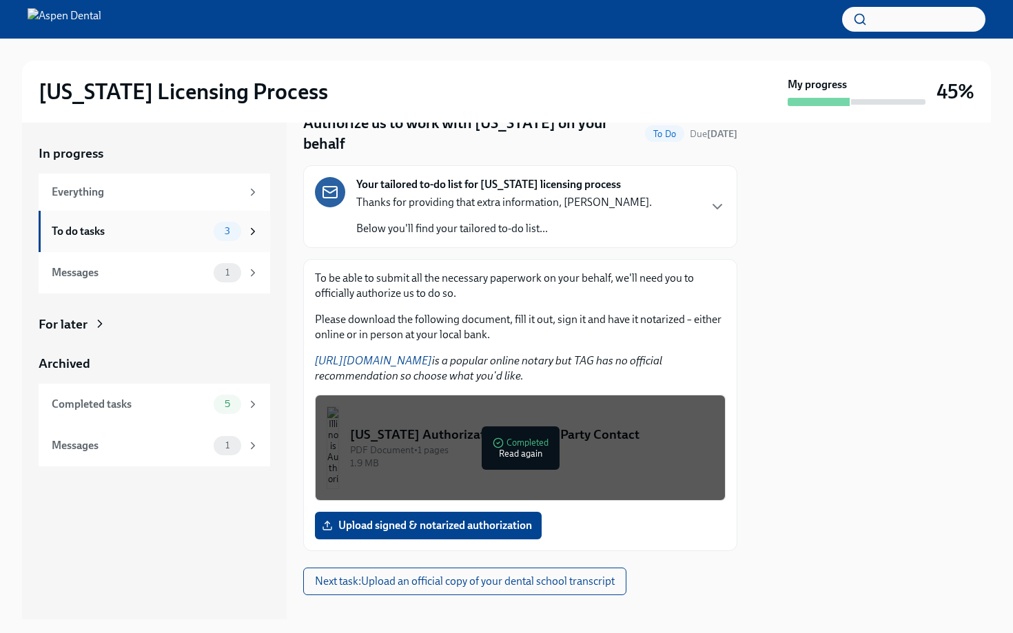
scroll to position [59, 0]
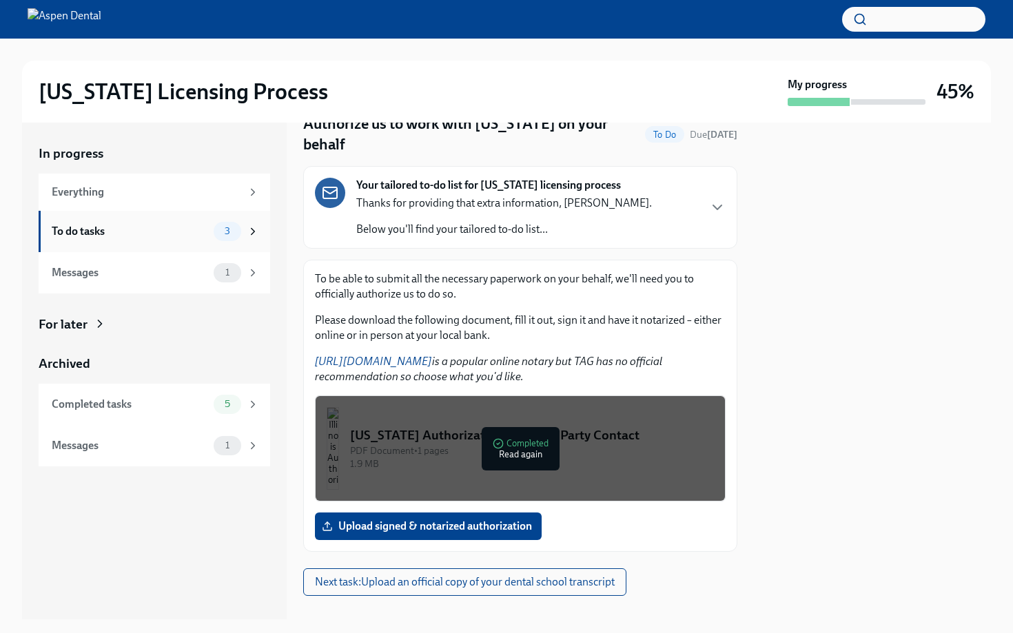
click at [165, 238] on div "To do tasks" at bounding box center [130, 231] width 156 height 15
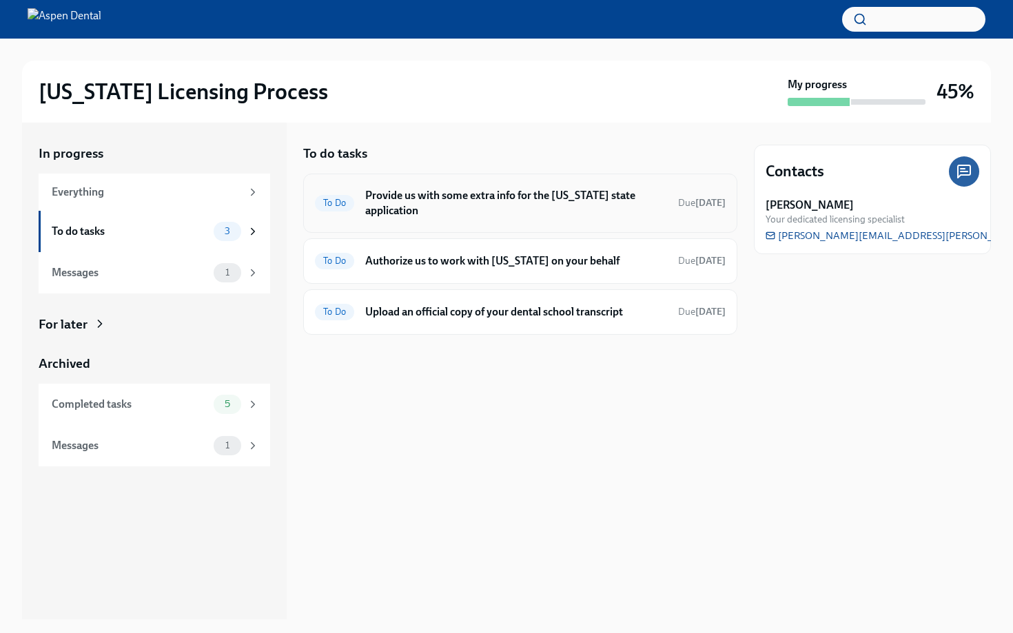
click at [466, 200] on h6 "Provide us with some extra info for the [US_STATE] state application" at bounding box center [516, 203] width 302 height 30
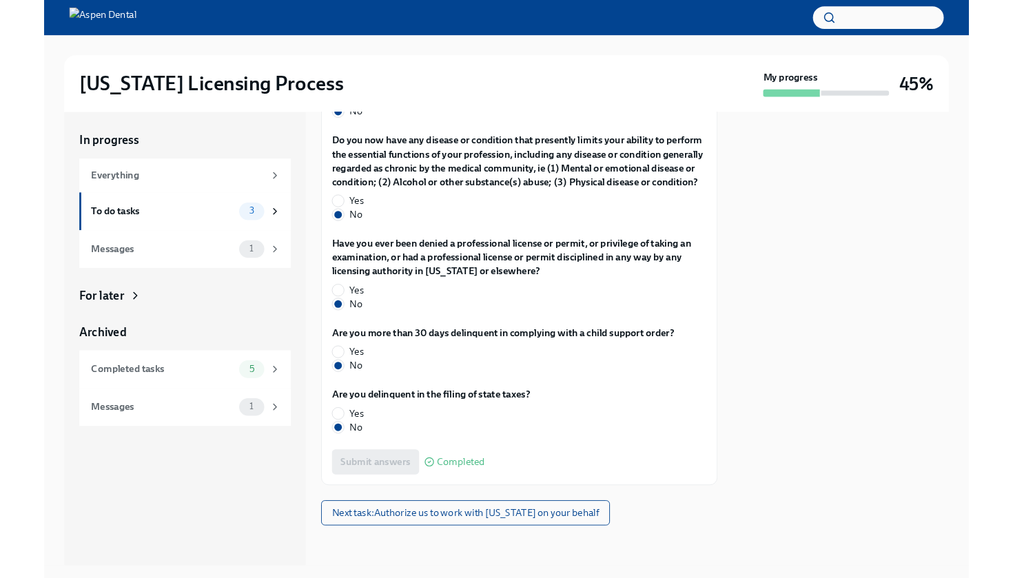
scroll to position [2903, 0]
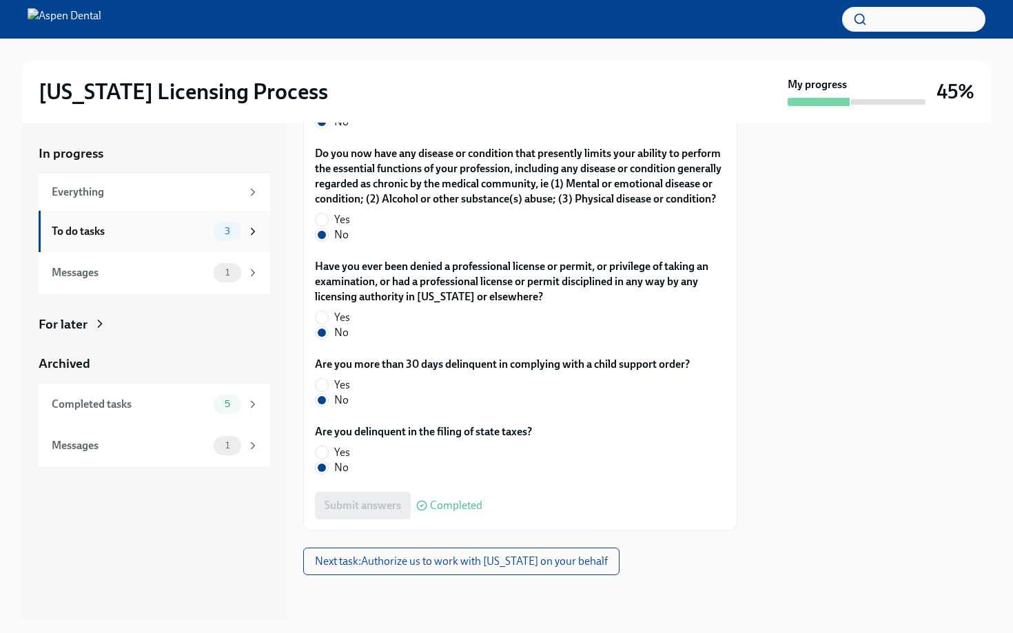
click at [130, 225] on div "To do tasks" at bounding box center [130, 231] width 156 height 15
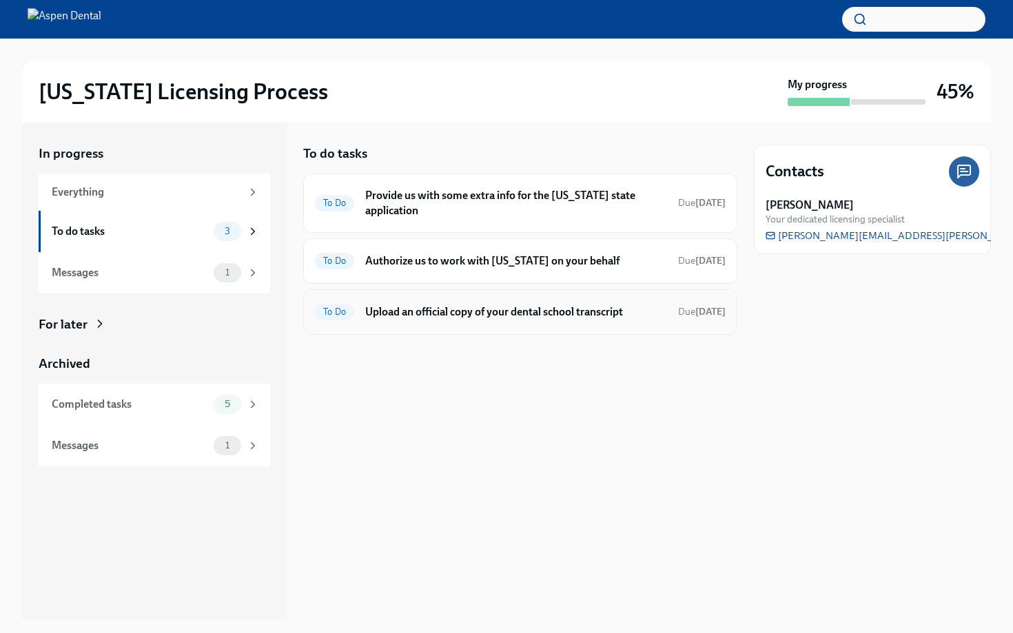
click at [534, 313] on h6 "Upload an official copy of your dental school transcript" at bounding box center [516, 311] width 302 height 15
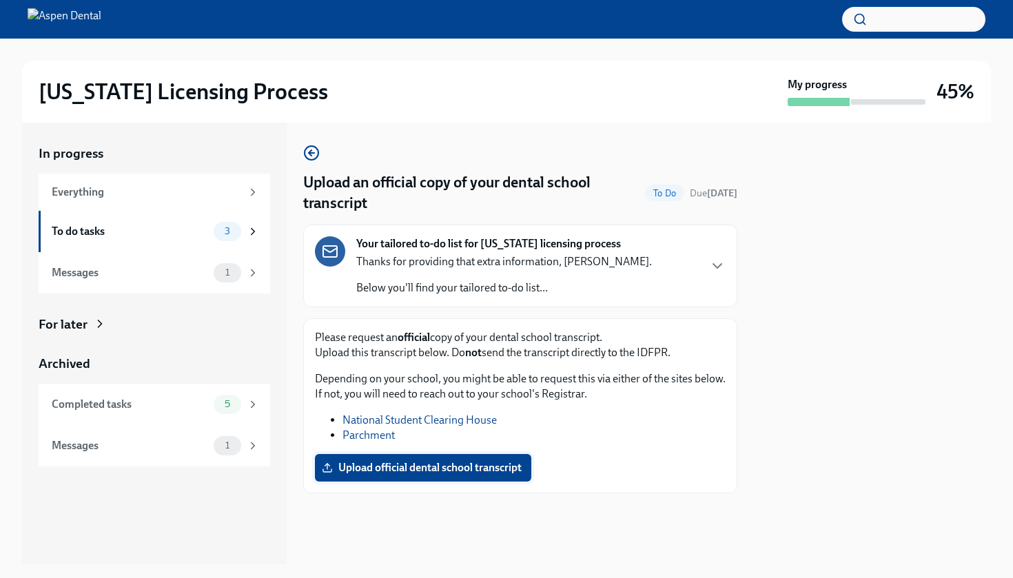
click at [461, 466] on span "Upload official dental school transcript" at bounding box center [422, 468] width 197 height 14
click at [0, 0] on input "Upload official dental school transcript" at bounding box center [0, 0] width 0 height 0
click at [131, 234] on div "To do tasks" at bounding box center [130, 231] width 156 height 15
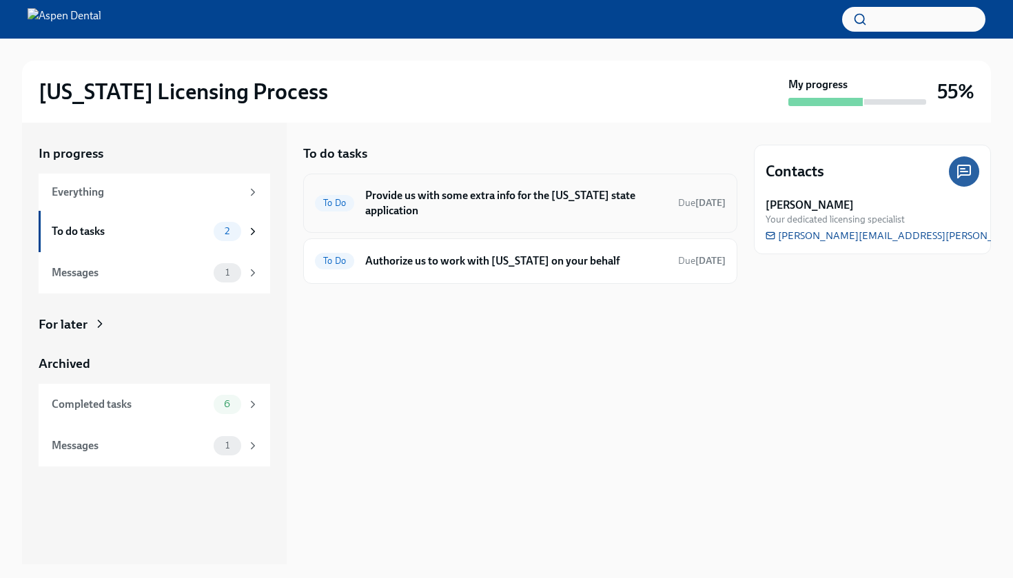
click at [431, 191] on h6 "Provide us with some extra info for the [US_STATE] state application" at bounding box center [516, 203] width 302 height 30
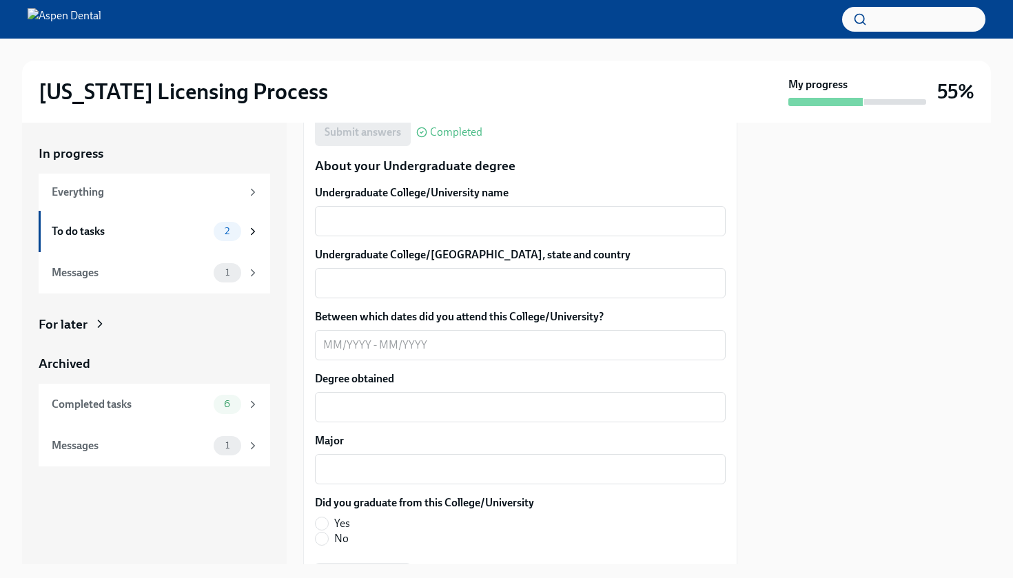
scroll to position [1327, 0]
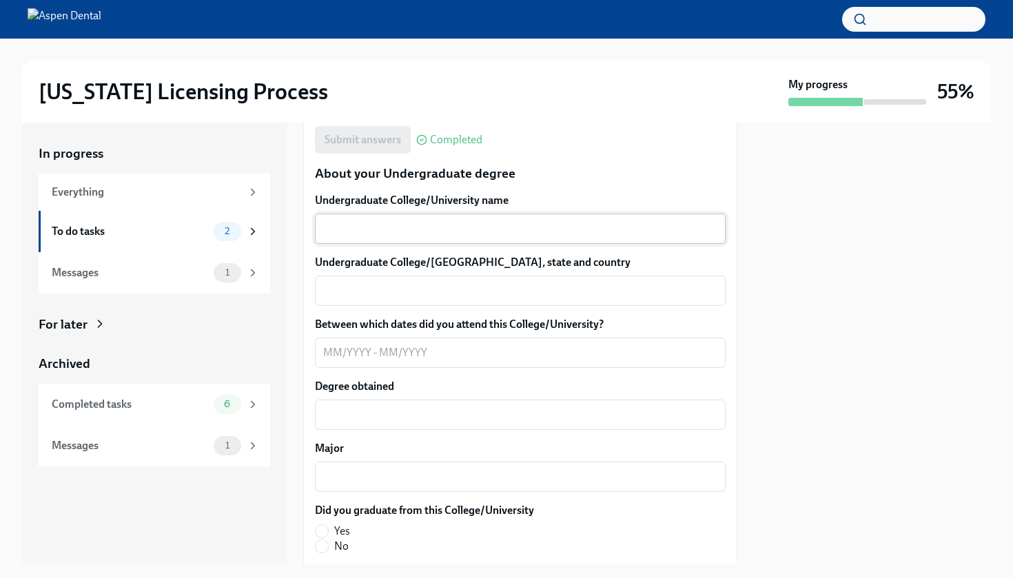
click at [392, 240] on div "x ​" at bounding box center [520, 229] width 411 height 30
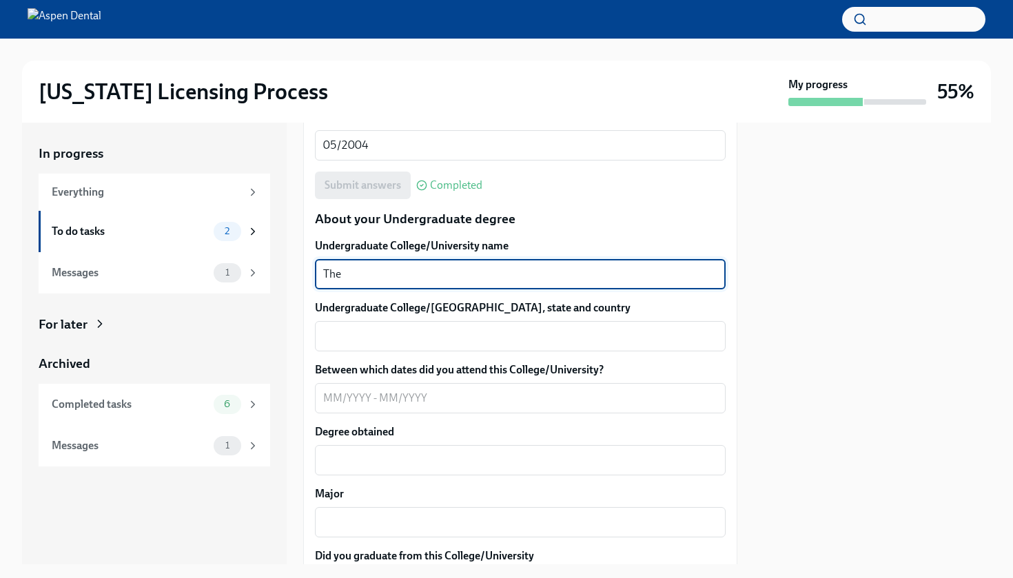
scroll to position [1286, 0]
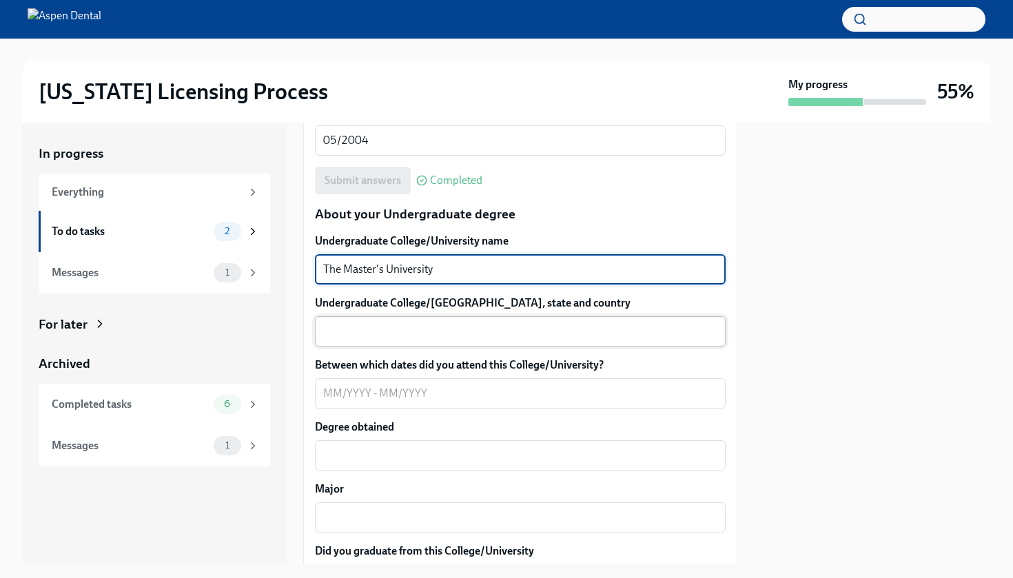
type textarea "The Master's University"
click at [383, 331] on textarea "Undergraduate College/[GEOGRAPHIC_DATA], state and country" at bounding box center [520, 331] width 394 height 17
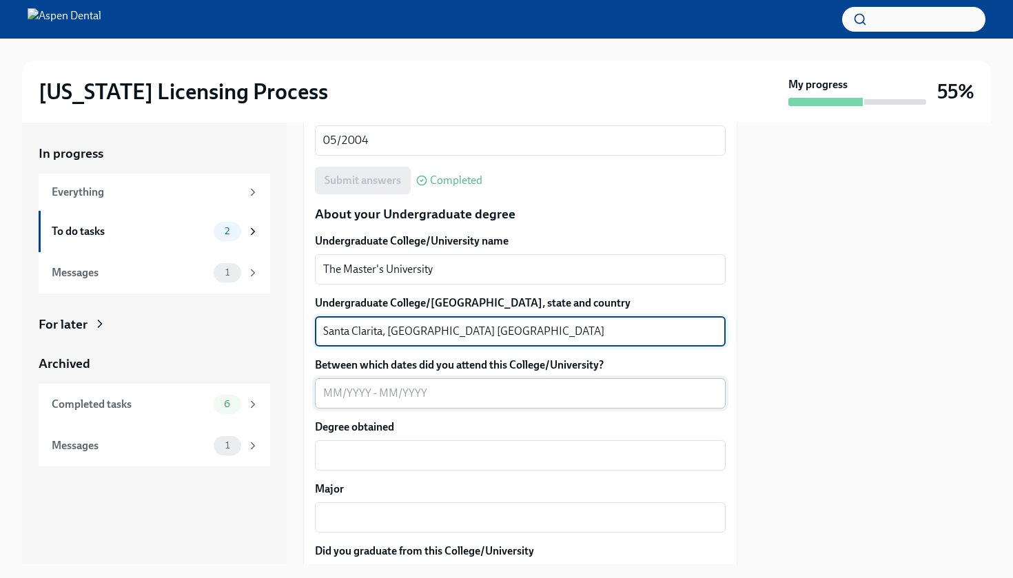
type textarea "Santa Clarita, [GEOGRAPHIC_DATA] [GEOGRAPHIC_DATA]"
click at [377, 391] on textarea "Between which dates did you attend this College/University?" at bounding box center [520, 393] width 394 height 17
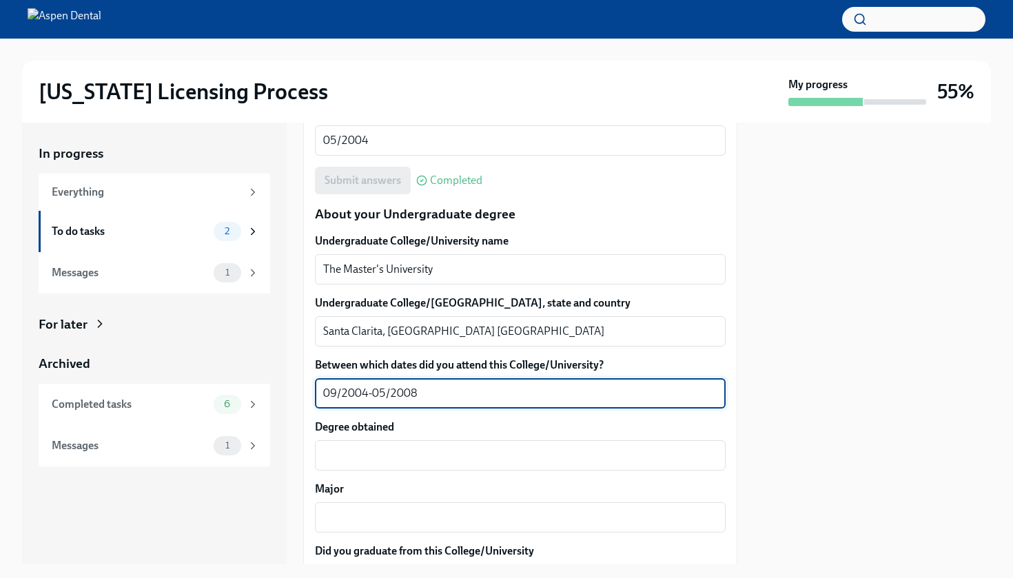
type textarea "09/2004-05/2008"
click at [0, 0] on div at bounding box center [0, 0] width 0 height 0
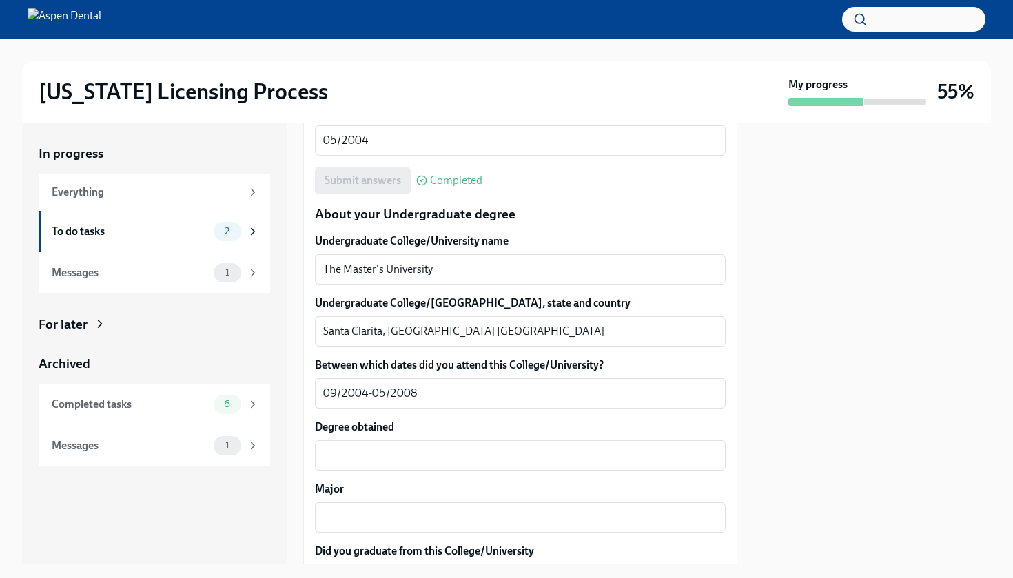
click at [0, 0] on div at bounding box center [0, 0] width 0 height 0
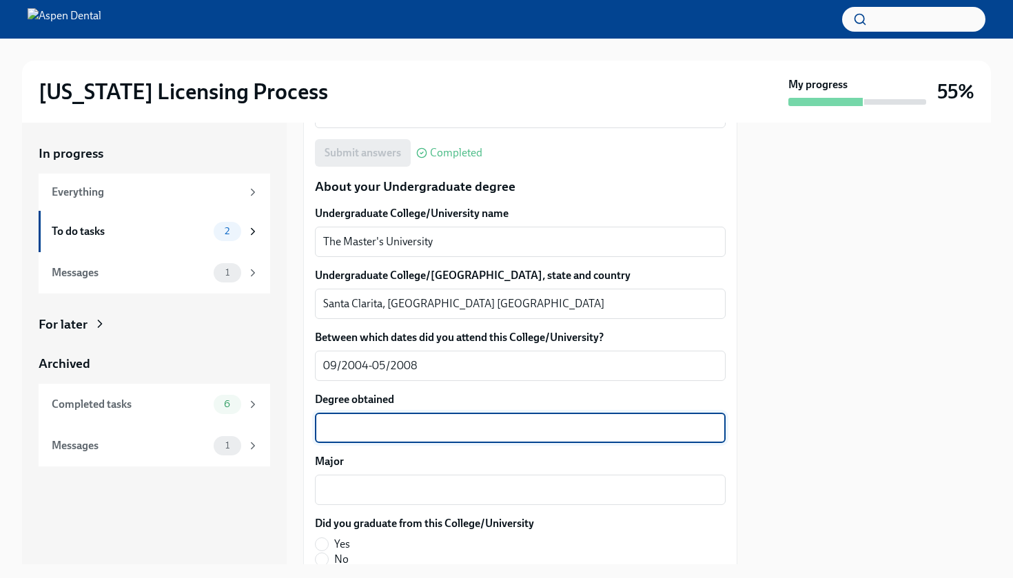
click at [404, 421] on textarea "Degree obtained" at bounding box center [520, 428] width 394 height 17
type textarea "Bachelor of Music"
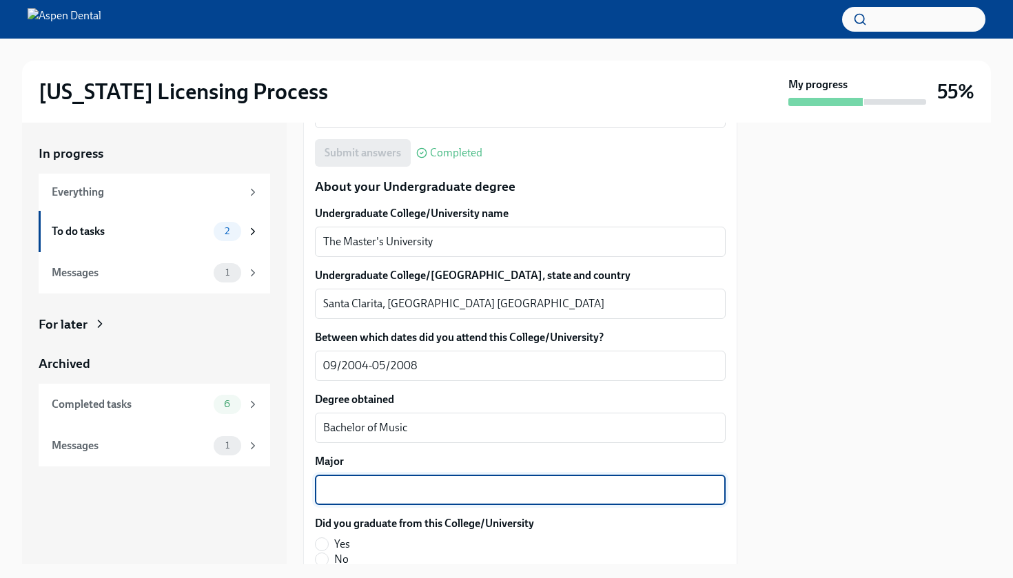
click at [362, 487] on textarea "Major" at bounding box center [520, 489] width 394 height 17
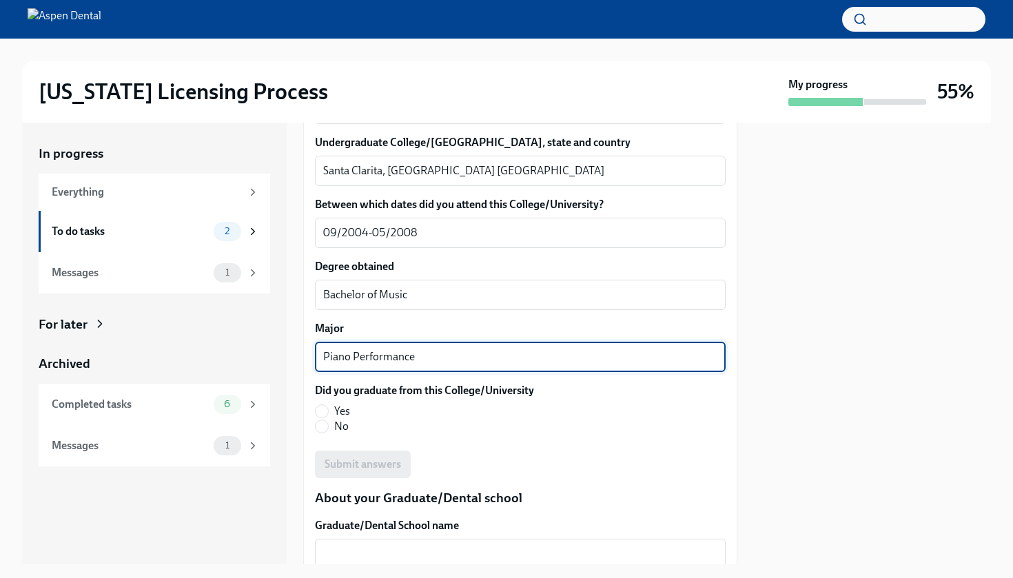
scroll to position [1449, 0]
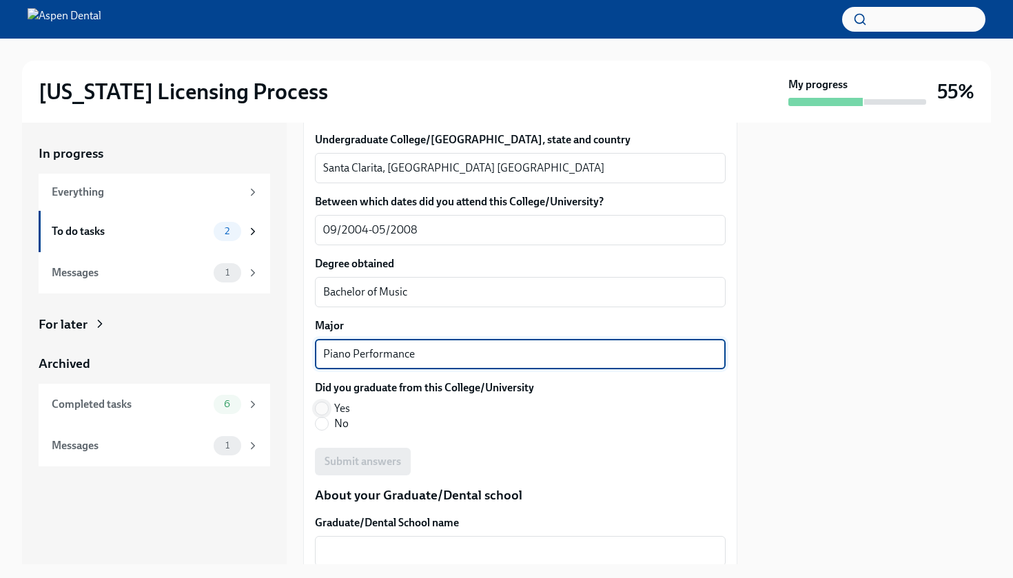
type textarea "Piano Performance"
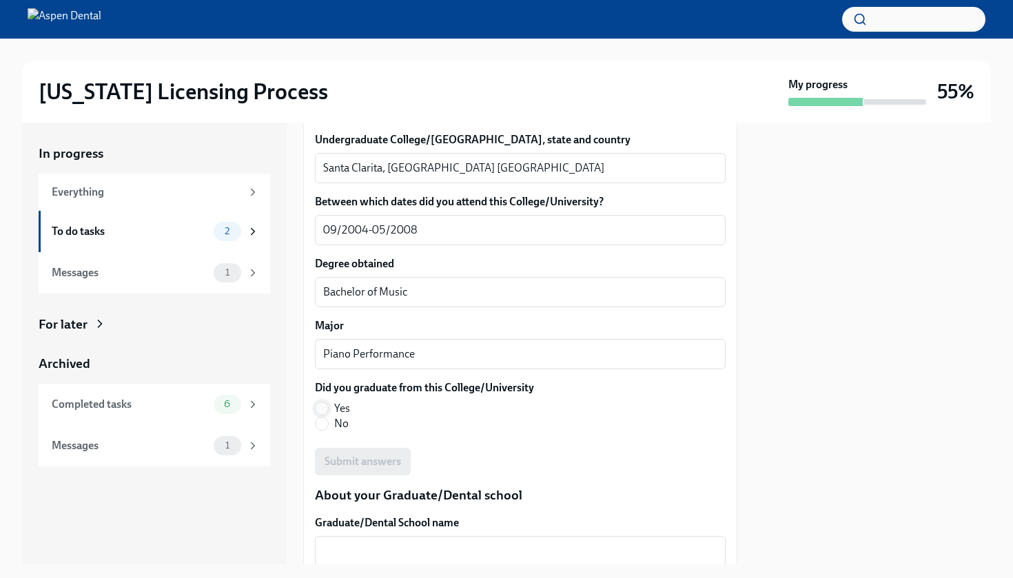
click at [325, 411] on input "Yes" at bounding box center [321, 408] width 12 height 12
radio input "true"
click at [0, 0] on div at bounding box center [0, 0] width 0 height 0
click at [384, 464] on span "Submit answers" at bounding box center [362, 462] width 76 height 14
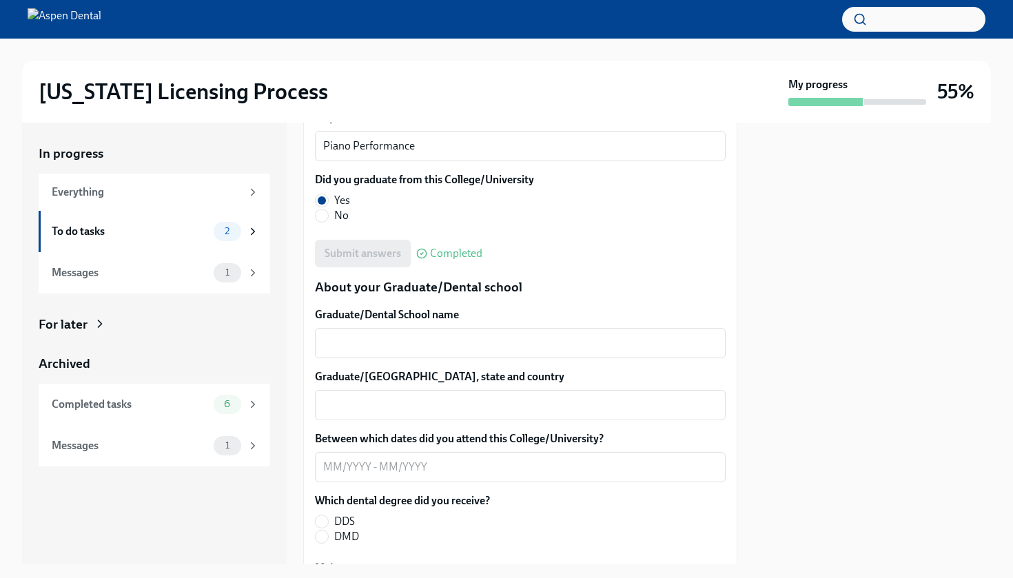
scroll to position [1678, 0]
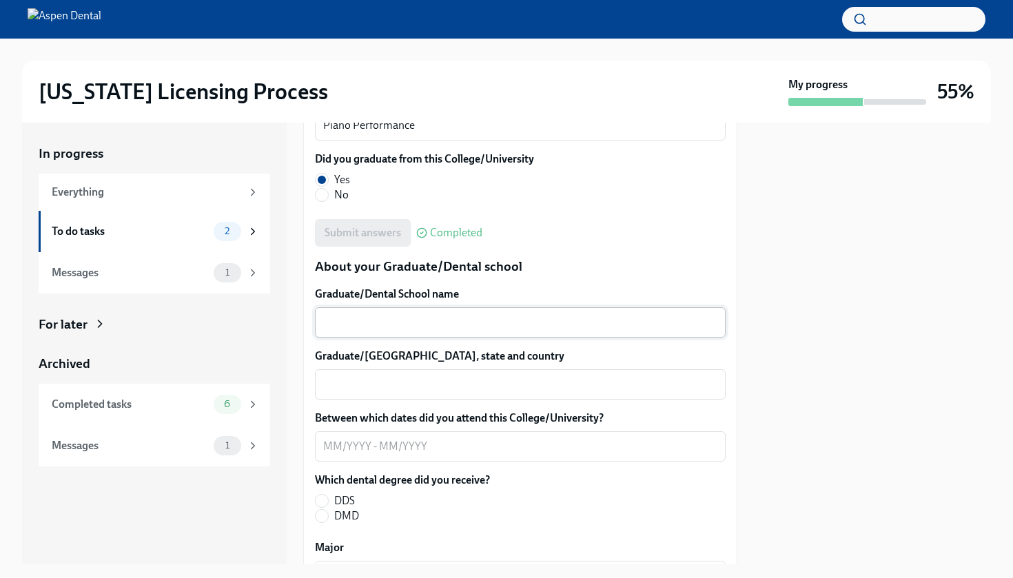
click at [398, 326] on textarea "Graduate/Dental School name" at bounding box center [520, 322] width 394 height 17
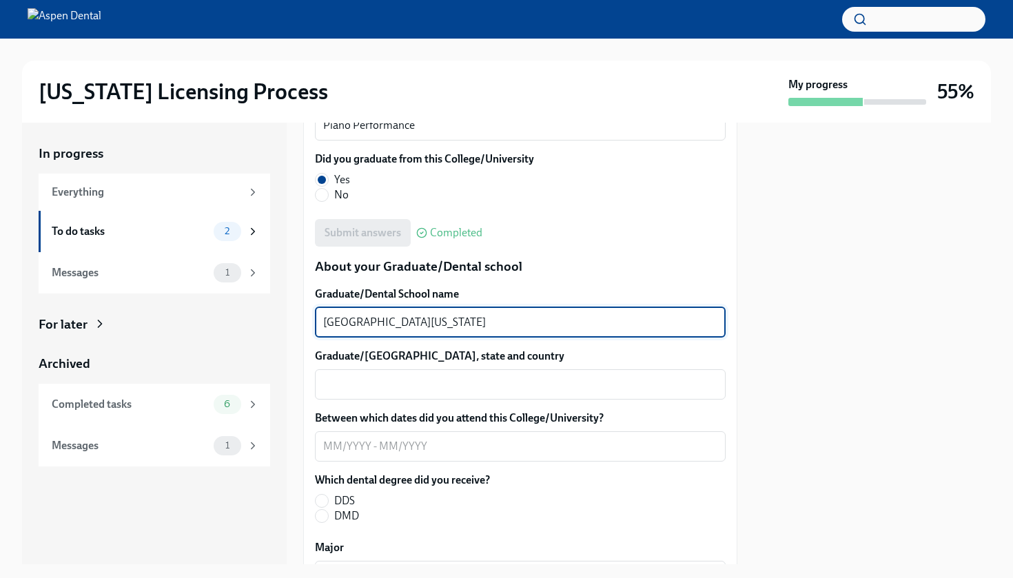
type textarea "[GEOGRAPHIC_DATA][US_STATE]"
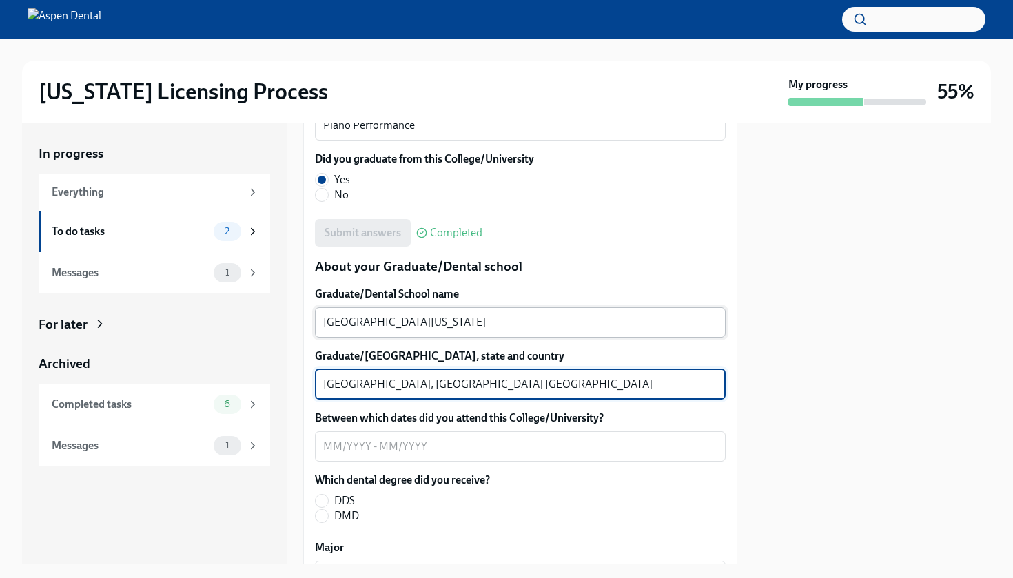
type textarea "[GEOGRAPHIC_DATA], [GEOGRAPHIC_DATA] [GEOGRAPHIC_DATA]"
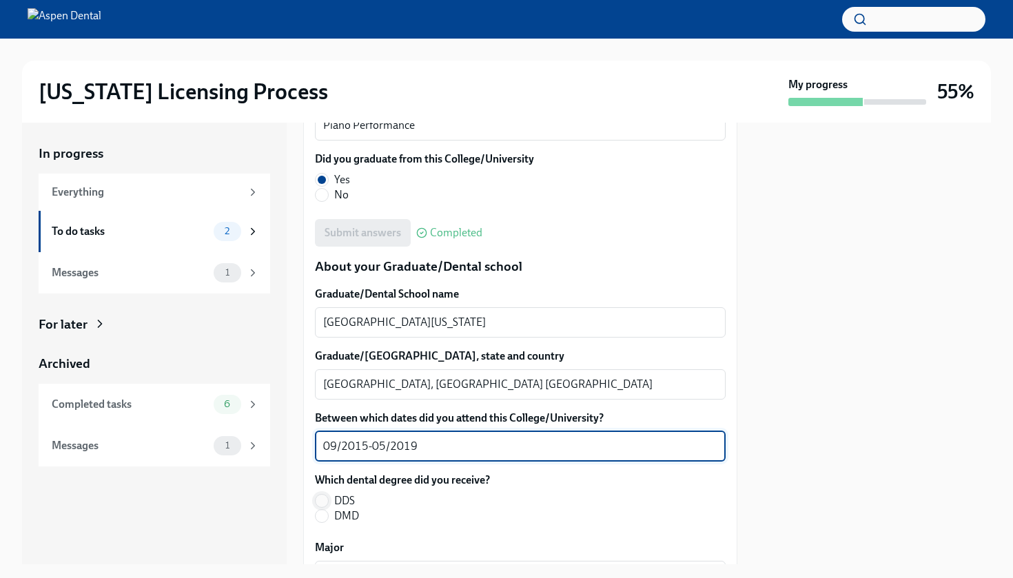
type textarea "09/2015-05/2019"
click at [322, 500] on input "DDS" at bounding box center [321, 501] width 12 height 12
radio input "true"
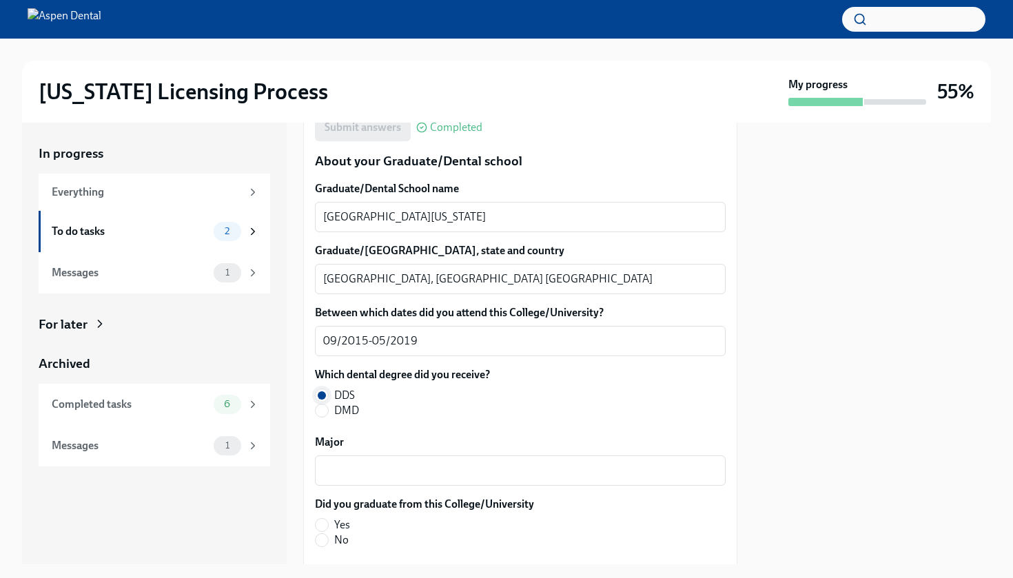
scroll to position [1811, 0]
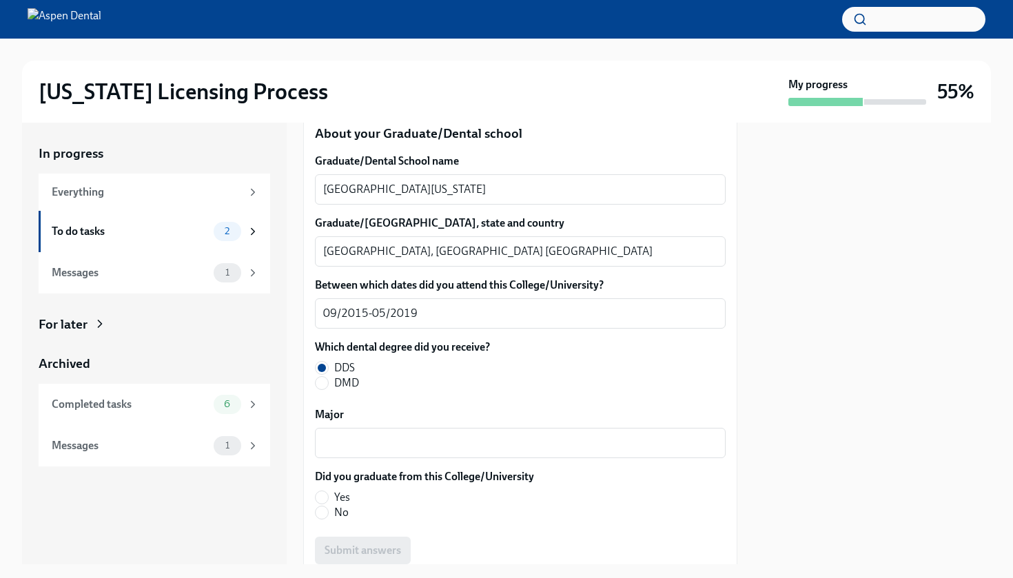
click at [0, 0] on div at bounding box center [0, 0] width 0 height 0
click at [337, 435] on textarea "Major" at bounding box center [520, 443] width 394 height 17
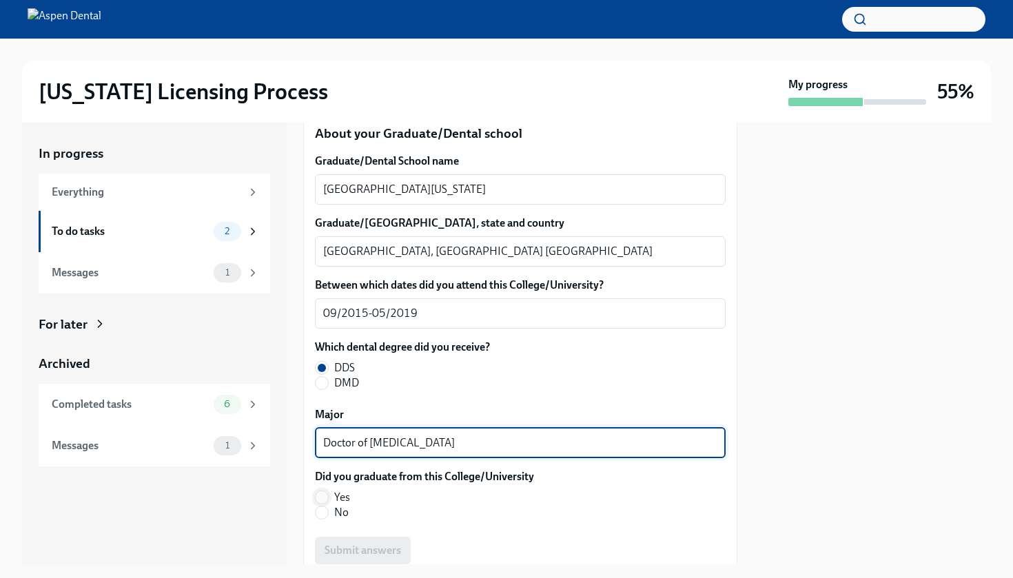
type textarea "Doctor of [MEDICAL_DATA]"
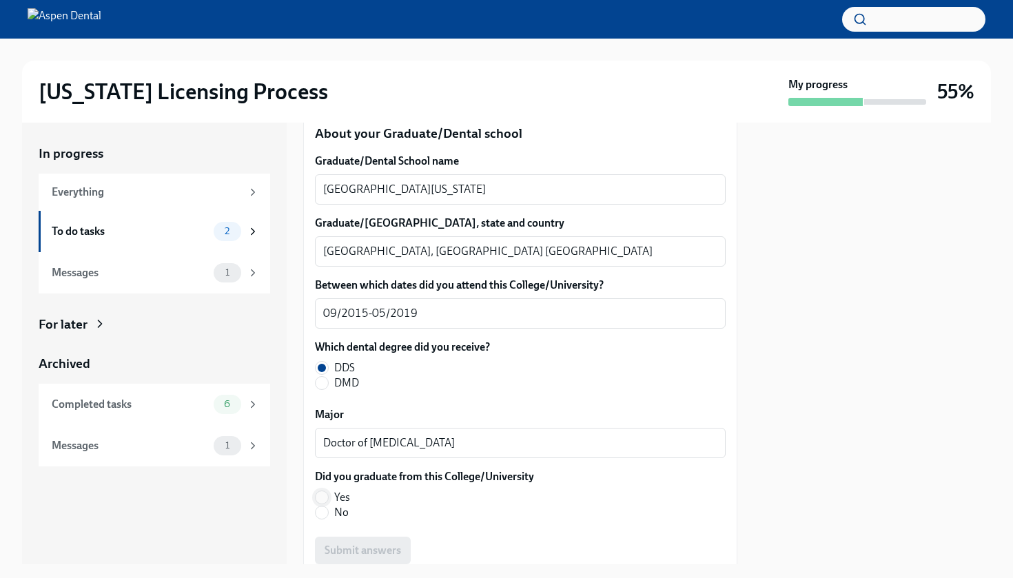
click at [319, 495] on input "Yes" at bounding box center [321, 497] width 12 height 12
radio input "true"
click at [351, 552] on span "Submit answers" at bounding box center [362, 550] width 76 height 14
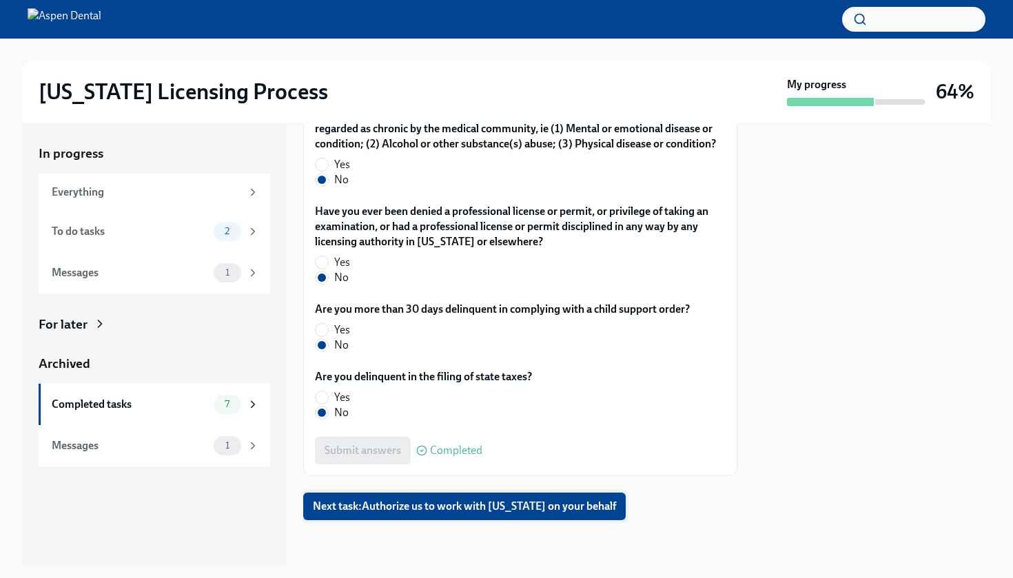
scroll to position [2958, 0]
click at [157, 237] on div "To do tasks" at bounding box center [130, 231] width 156 height 15
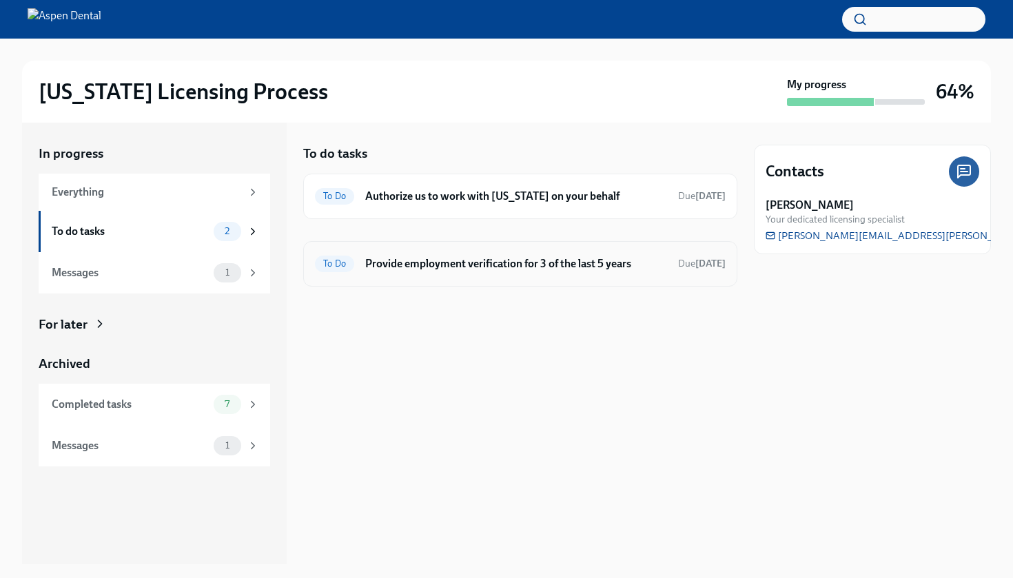
click at [466, 262] on h6 "Provide employment verification for 3 of the last 5 years" at bounding box center [516, 263] width 302 height 15
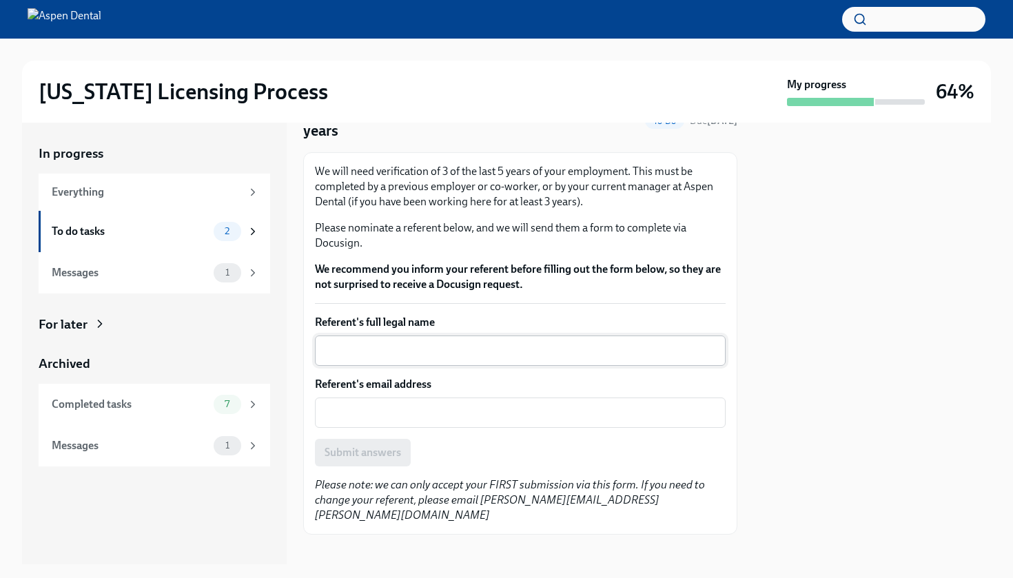
scroll to position [72, 0]
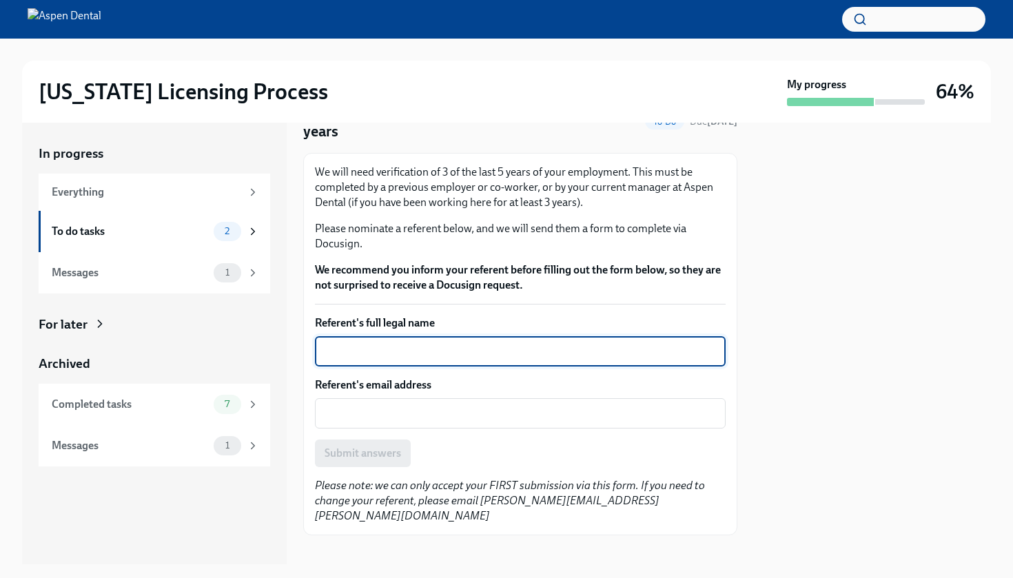
click at [440, 354] on textarea "Referent's full legal name" at bounding box center [520, 351] width 394 height 17
type textarea "[PERSON_NAME]"
click at [400, 404] on div "x ​" at bounding box center [520, 413] width 411 height 30
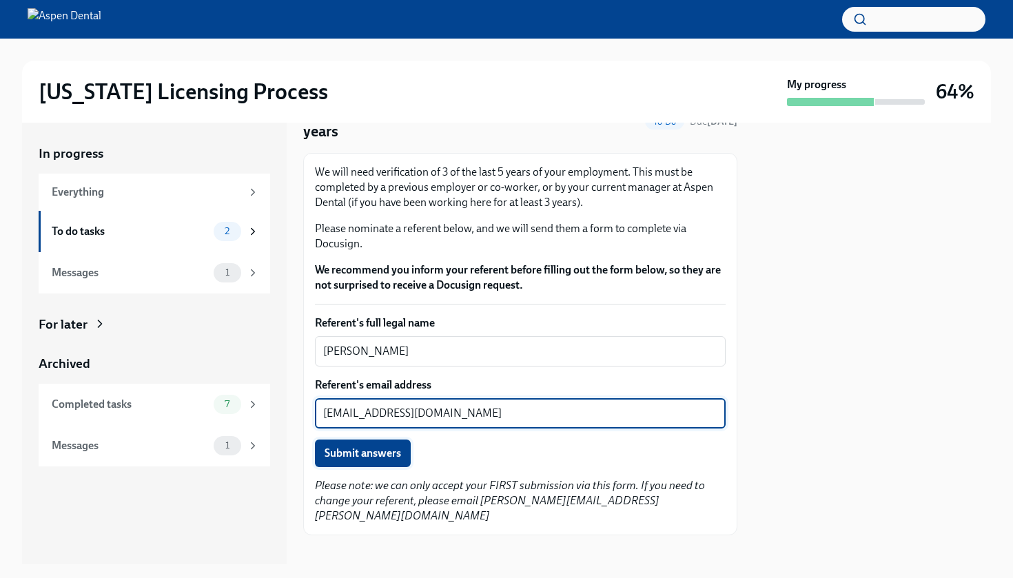
type textarea "[EMAIL_ADDRESS][DOMAIN_NAME]"
click at [379, 460] on span "Submit answers" at bounding box center [362, 453] width 76 height 14
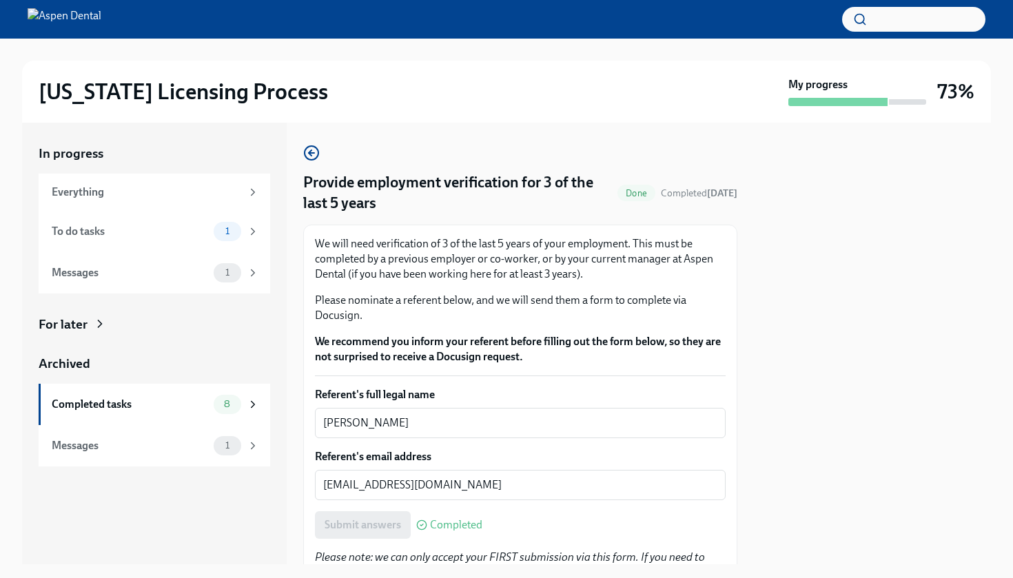
scroll to position [0, 0]
click at [171, 284] on div "Messages 1" at bounding box center [154, 272] width 231 height 41
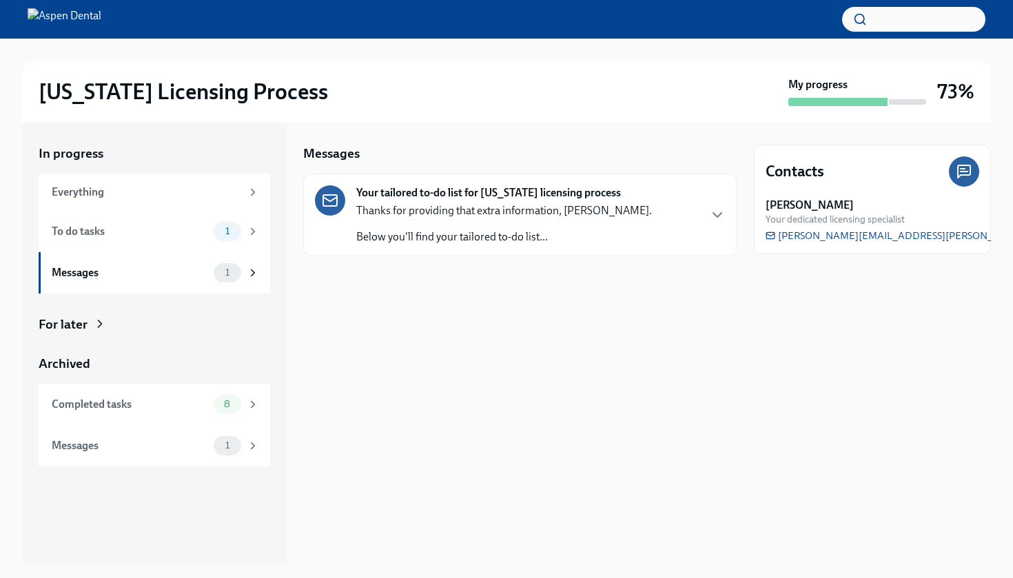
click at [446, 219] on div "Thanks for providing that extra information, [PERSON_NAME]. Below you'll find y…" at bounding box center [504, 223] width 296 height 41
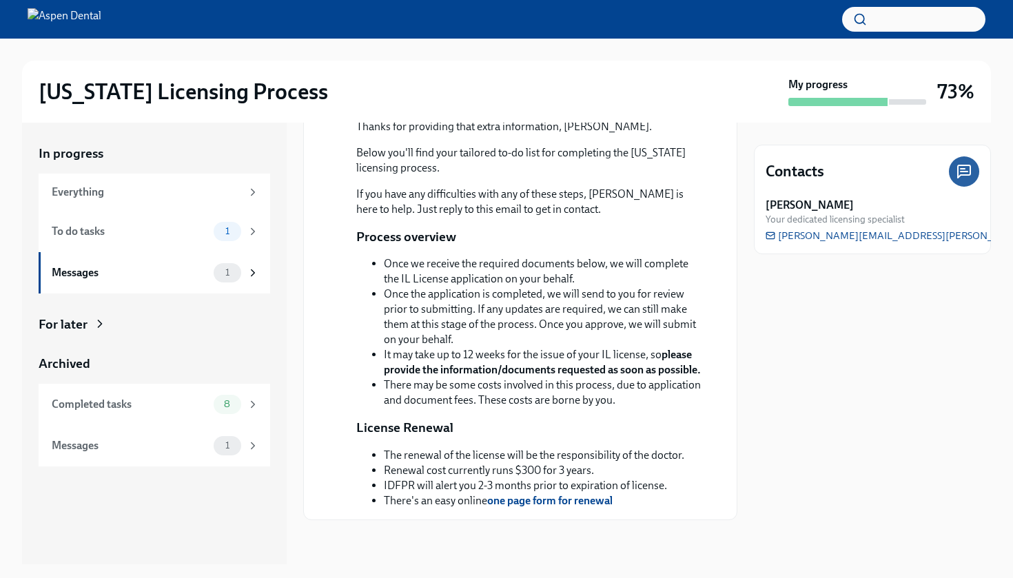
scroll to position [231, 0]
click at [130, 232] on div "To do tasks" at bounding box center [130, 231] width 156 height 15
